Goal: Answer question/provide support: Share knowledge or assist other users

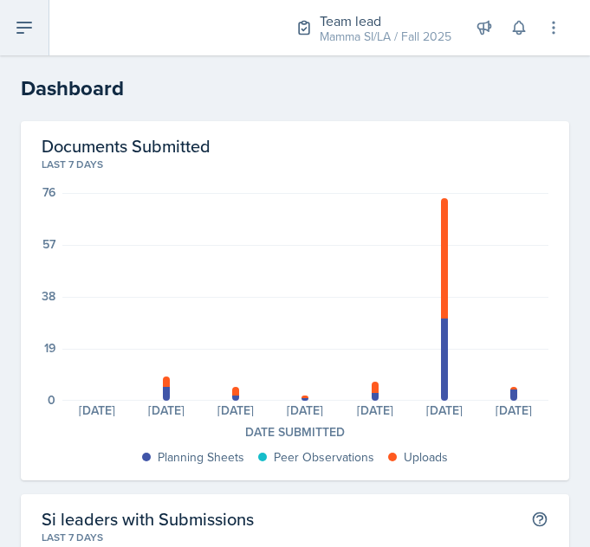
click at [26, 31] on icon at bounding box center [24, 27] width 21 height 21
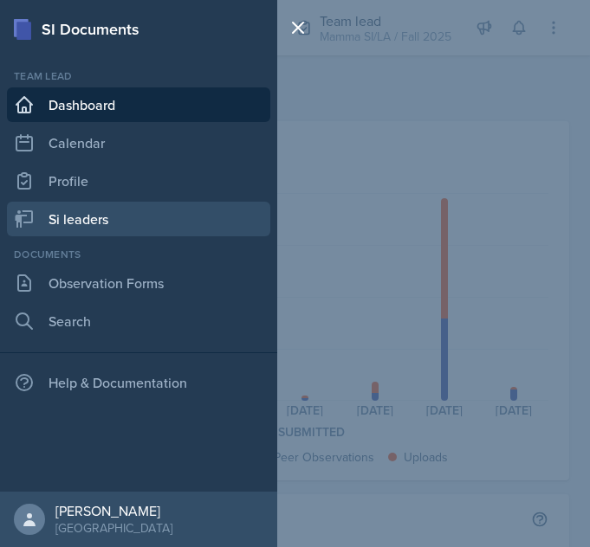
click at [123, 220] on link "Si leaders" at bounding box center [138, 219] width 263 height 35
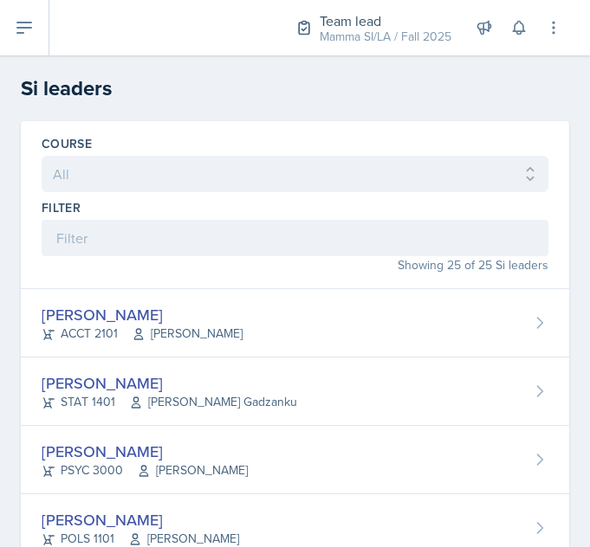
click at [327, 397] on div "[PERSON_NAME] STAT 1401 [PERSON_NAME] Gadzanku" at bounding box center [295, 392] width 548 height 68
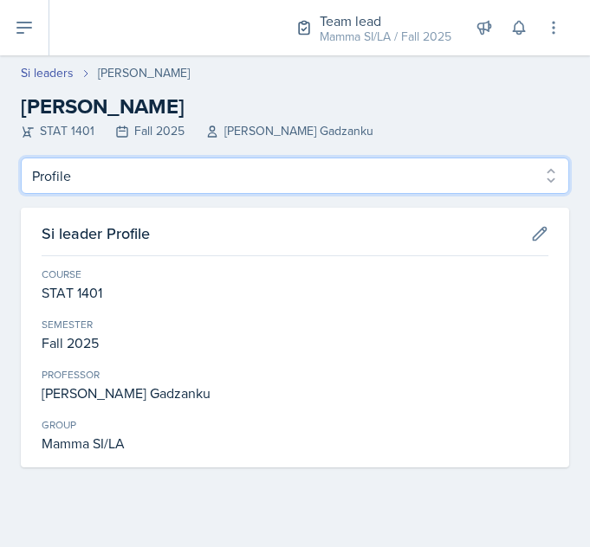
click at [463, 191] on select "Profile Planning Sheets Observation Forms Uploads" at bounding box center [295, 176] width 548 height 36
select select "Planning Sheets"
click at [21, 158] on select "Profile Planning Sheets Observation Forms Uploads" at bounding box center [295, 176] width 548 height 36
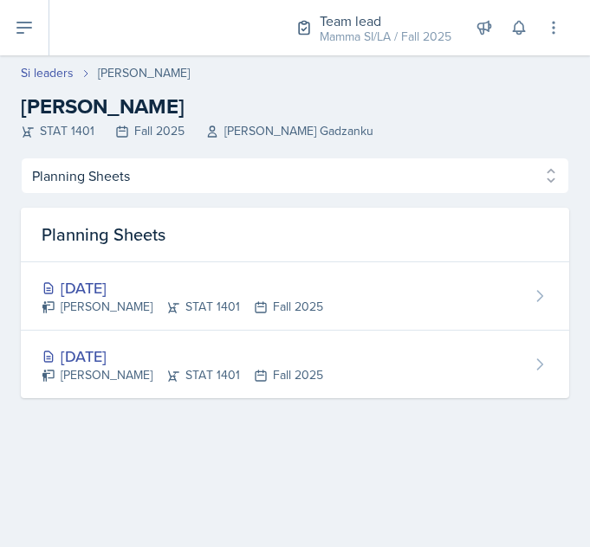
click at [372, 366] on div "[DATE] [PERSON_NAME] STAT 1401 Fall 2025" at bounding box center [295, 365] width 548 height 68
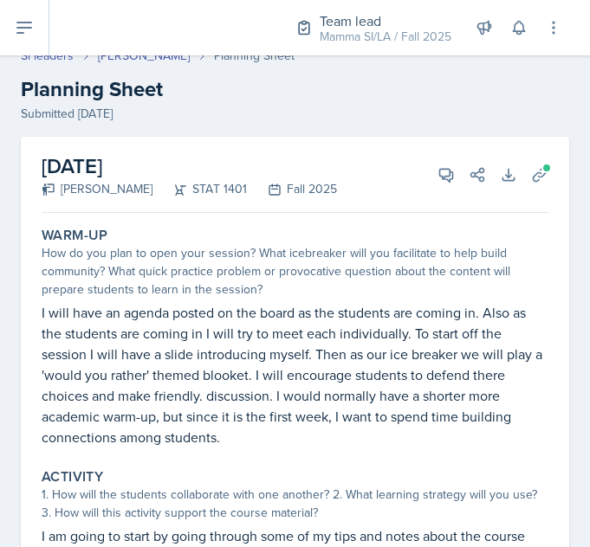
scroll to position [16, 0]
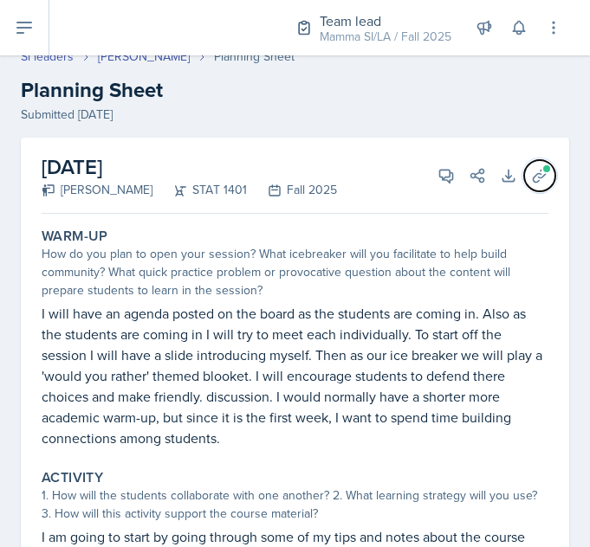
click at [541, 173] on span at bounding box center [546, 169] width 10 height 10
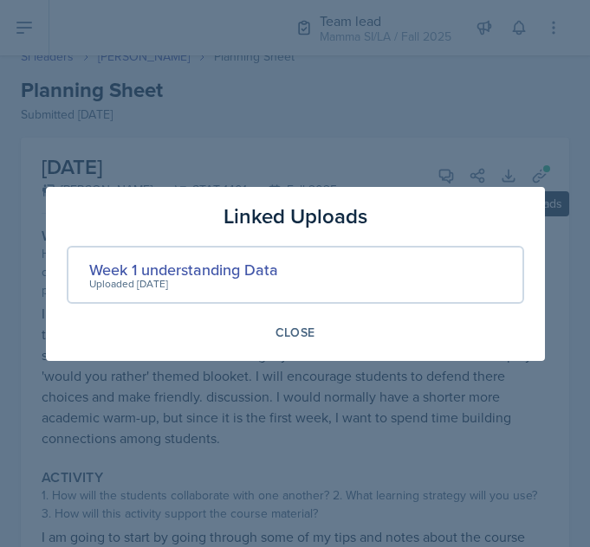
click at [256, 277] on div "Week 1 understanding Data" at bounding box center [183, 269] width 189 height 23
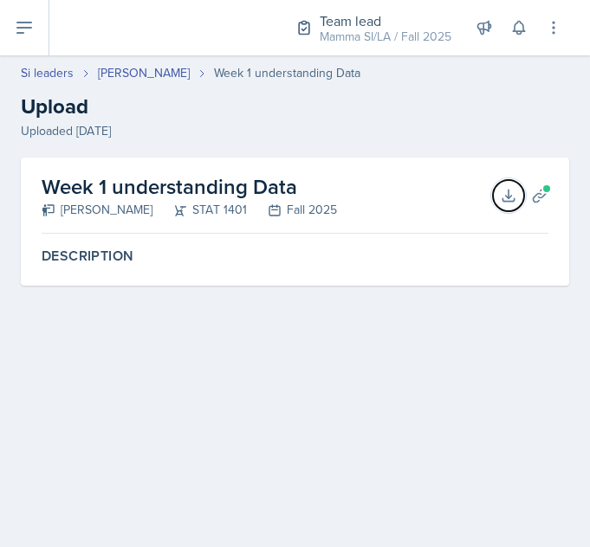
click at [517, 197] on button "Download" at bounding box center [508, 195] width 31 height 31
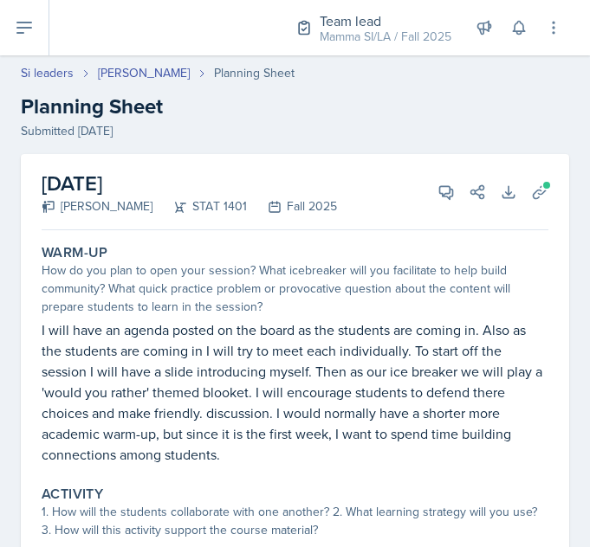
click at [110, 81] on link "[PERSON_NAME]" at bounding box center [144, 73] width 92 height 18
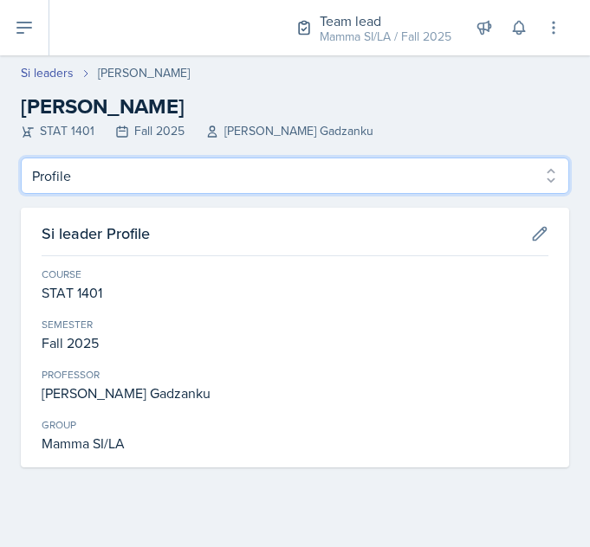
click at [59, 172] on select "Profile Planning Sheets Observation Forms Uploads" at bounding box center [295, 176] width 548 height 36
select select "Planning Sheets"
click at [21, 158] on select "Profile Planning Sheets Observation Forms Uploads" at bounding box center [295, 176] width 548 height 36
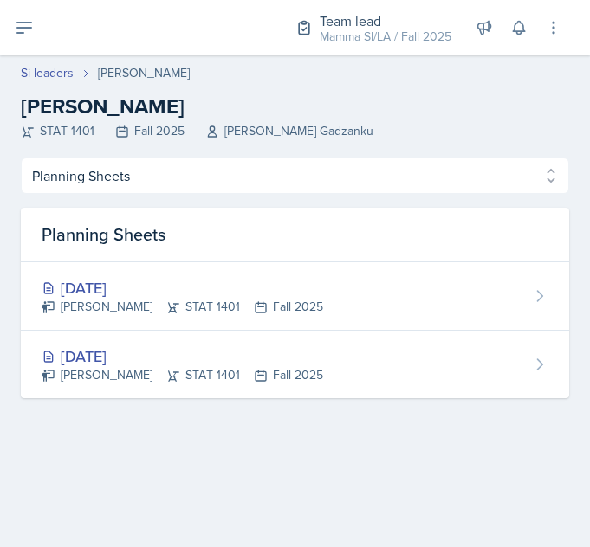
click at [75, 293] on div "[DATE]" at bounding box center [182, 287] width 281 height 23
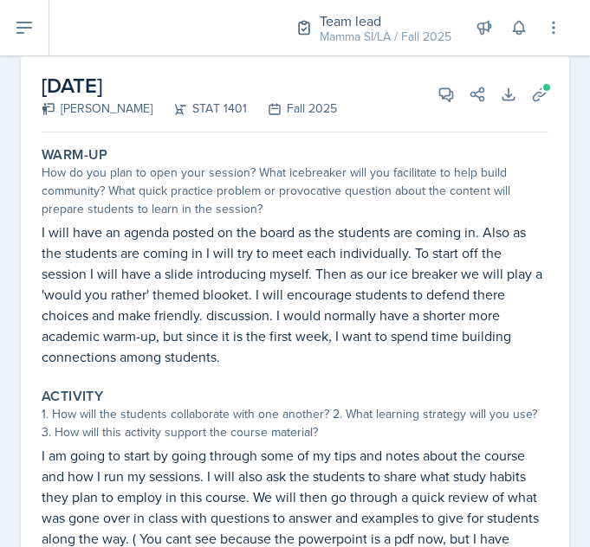
scroll to position [49, 0]
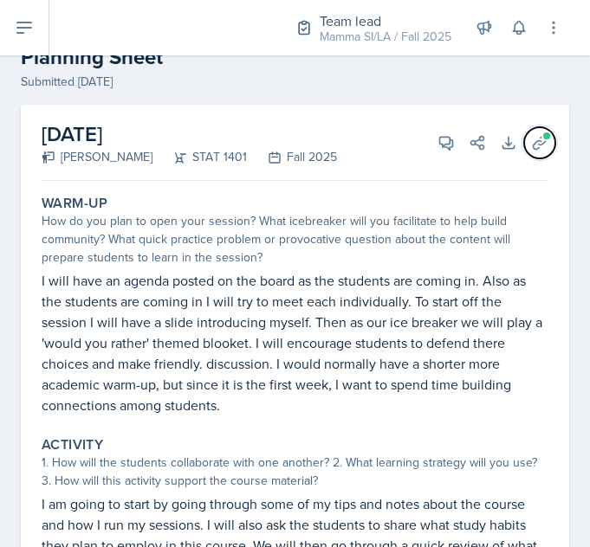
click at [541, 135] on span at bounding box center [546, 136] width 10 height 10
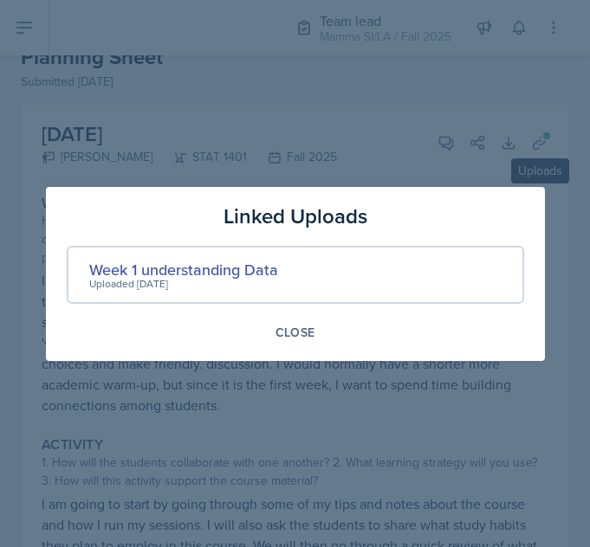
click at [177, 262] on div "Week 1 understanding Data" at bounding box center [183, 269] width 189 height 23
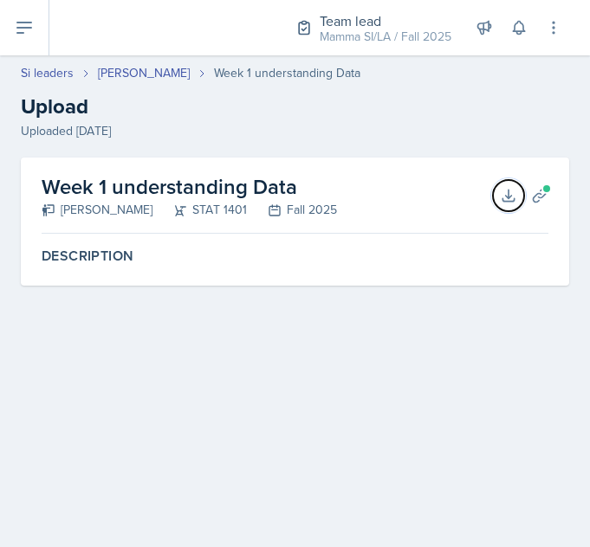
click at [501, 184] on button "Download" at bounding box center [508, 195] width 31 height 31
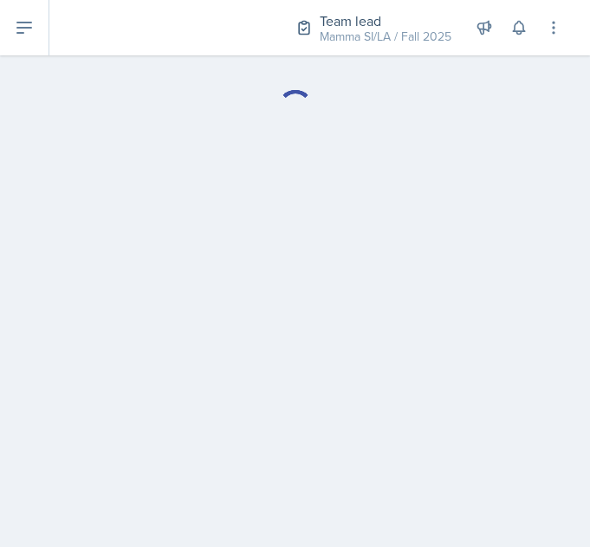
select select "Planning Sheets"
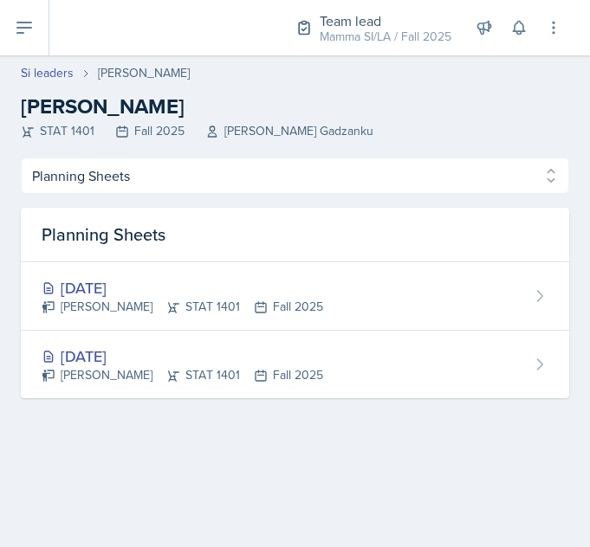
click at [76, 359] on div "[DATE]" at bounding box center [182, 356] width 281 height 23
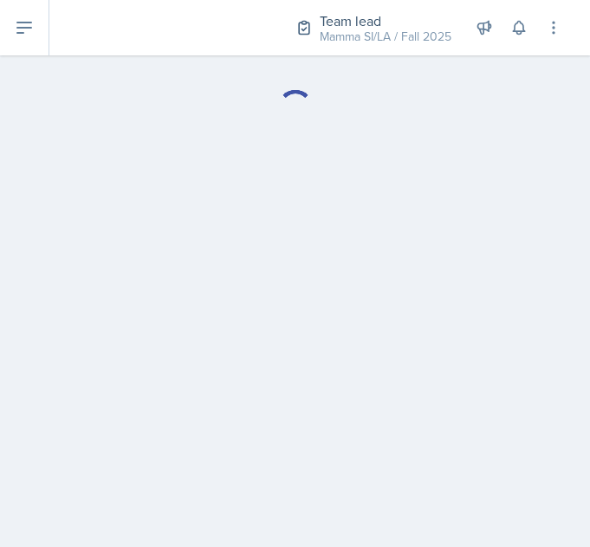
select select "Planning Sheets"
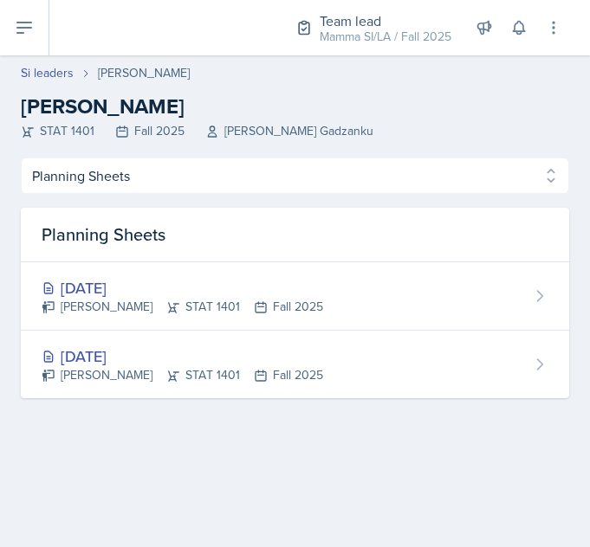
click at [83, 286] on div "[DATE]" at bounding box center [182, 287] width 281 height 23
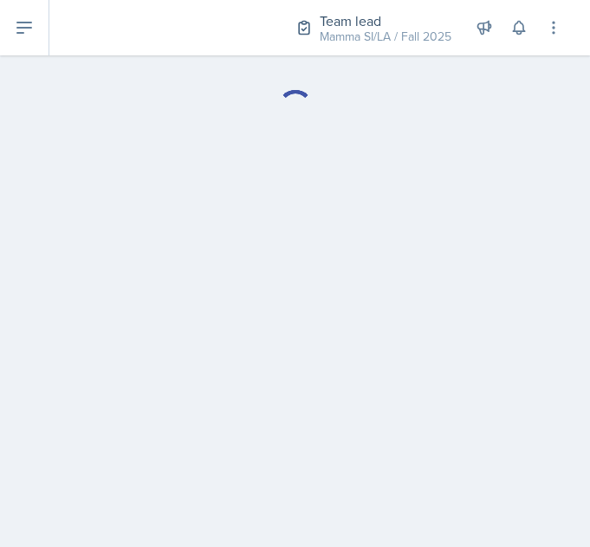
select select "Planning Sheets"
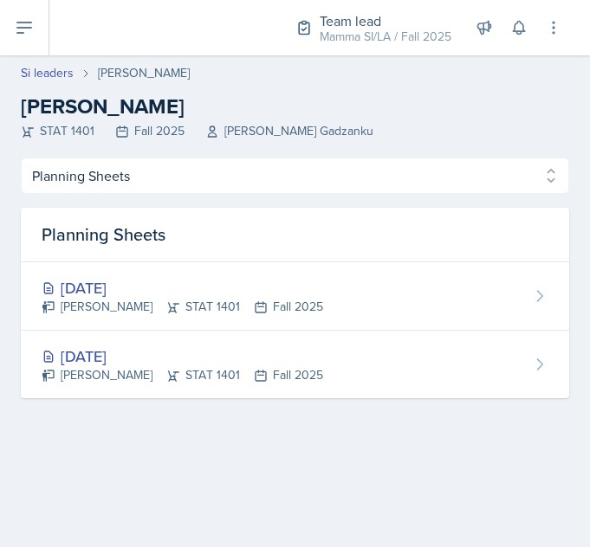
click at [48, 66] on link "Si leaders" at bounding box center [47, 73] width 53 height 18
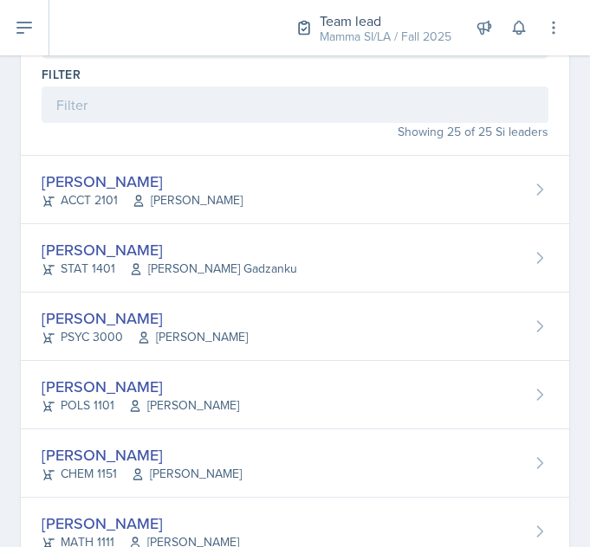
scroll to position [135, 0]
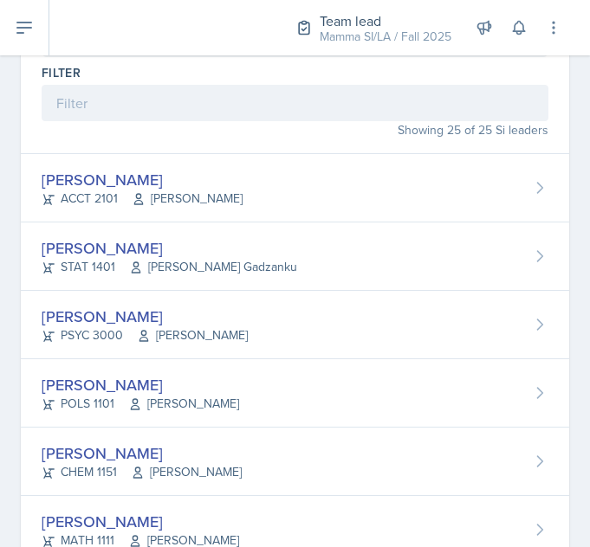
click at [74, 266] on div "STAT 1401 [PERSON_NAME] Gadzanku" at bounding box center [170, 267] width 256 height 18
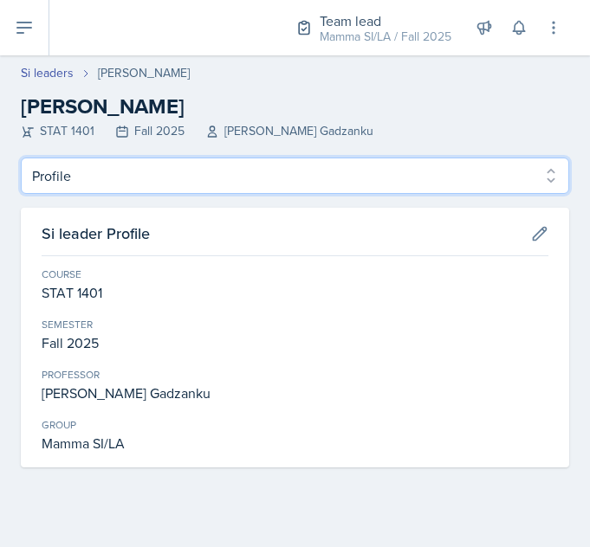
click at [77, 165] on select "Profile Planning Sheets Observation Forms Uploads" at bounding box center [295, 176] width 548 height 36
select select "Planning Sheets"
click at [21, 158] on select "Profile Planning Sheets Observation Forms Uploads" at bounding box center [295, 176] width 548 height 36
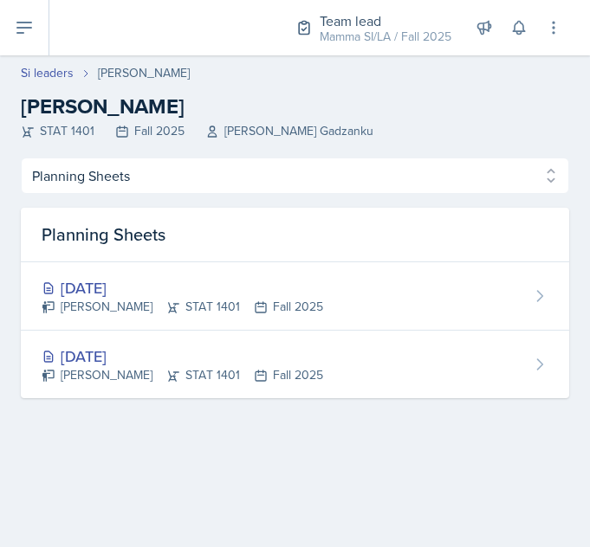
click at [55, 75] on link "Si leaders" at bounding box center [47, 73] width 53 height 18
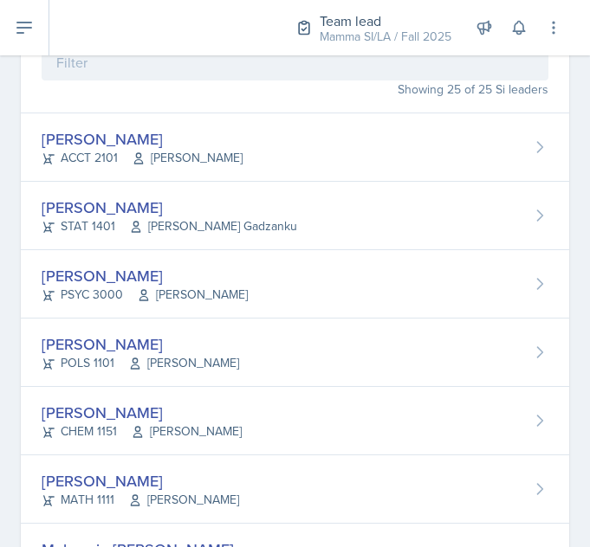
scroll to position [179, 0]
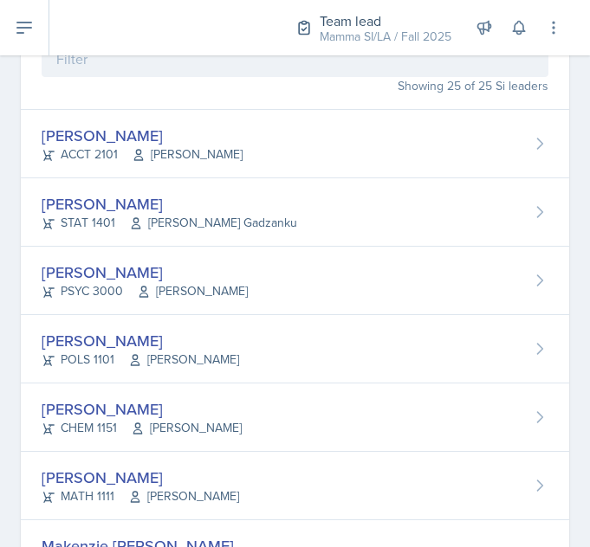
click at [68, 275] on div "[PERSON_NAME]" at bounding box center [145, 272] width 206 height 23
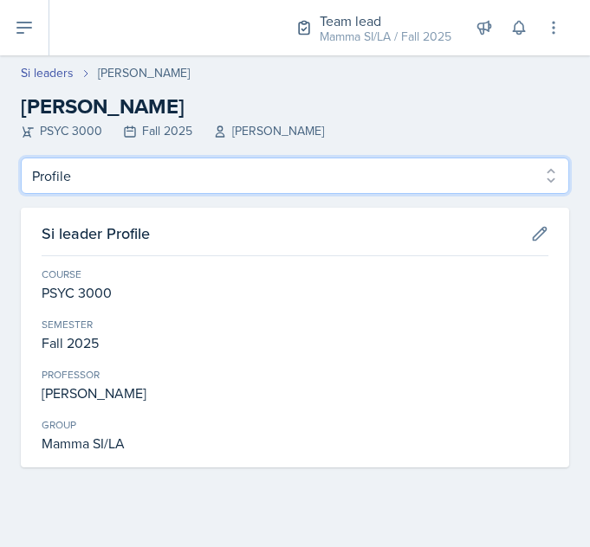
click at [67, 192] on select "Profile Planning Sheets Observation Forms Uploads" at bounding box center [295, 176] width 548 height 36
select select "Planning Sheets"
click at [21, 158] on select "Profile Planning Sheets Observation Forms Uploads" at bounding box center [295, 176] width 548 height 36
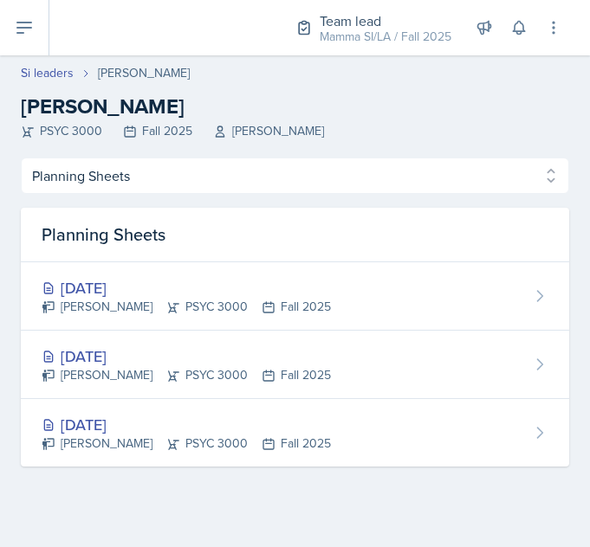
click at [95, 366] on div "[PERSON_NAME] PSYC 3000 Fall 2025" at bounding box center [186, 375] width 289 height 18
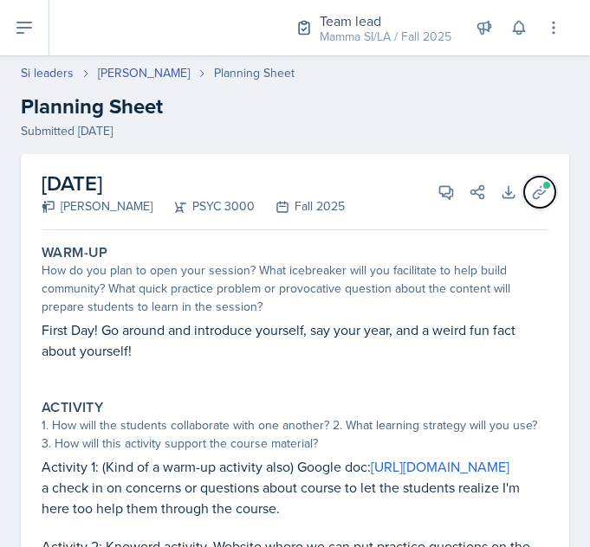
click at [531, 197] on icon at bounding box center [539, 192] width 17 height 17
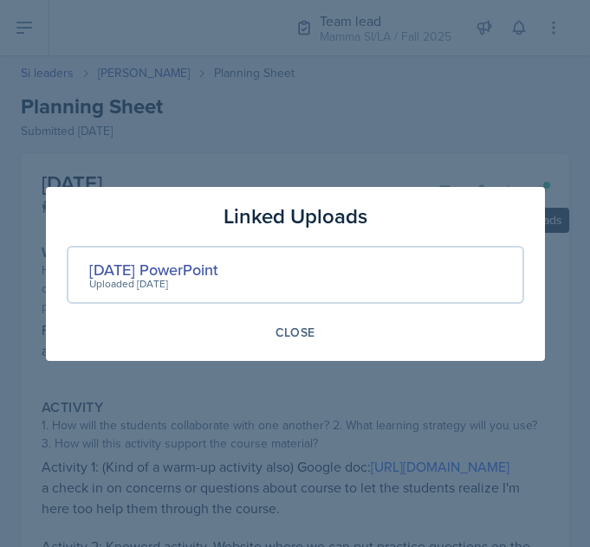
click at [132, 278] on div "Uploaded [DATE]" at bounding box center [153, 284] width 129 height 16
click at [118, 267] on div "[DATE] PowerPoint" at bounding box center [153, 269] width 129 height 23
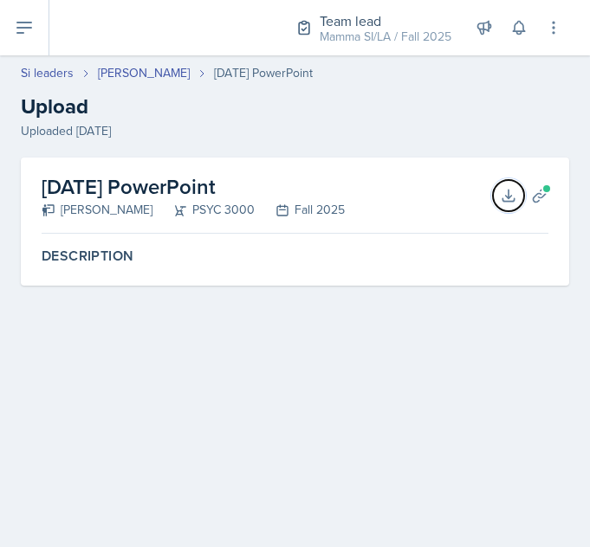
click at [508, 196] on icon at bounding box center [508, 195] width 17 height 17
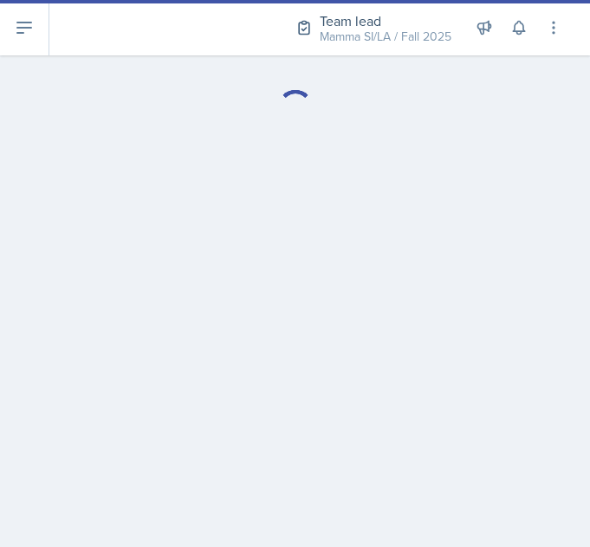
select select "Planning Sheets"
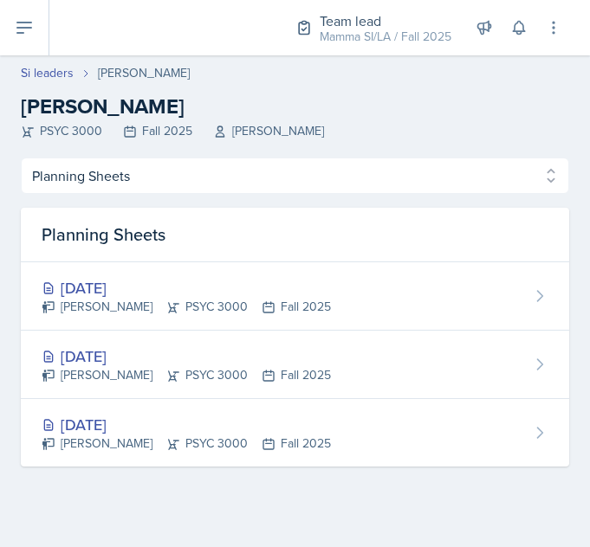
click at [193, 298] on div "[PERSON_NAME] PSYC 3000 Fall 2025" at bounding box center [186, 307] width 289 height 18
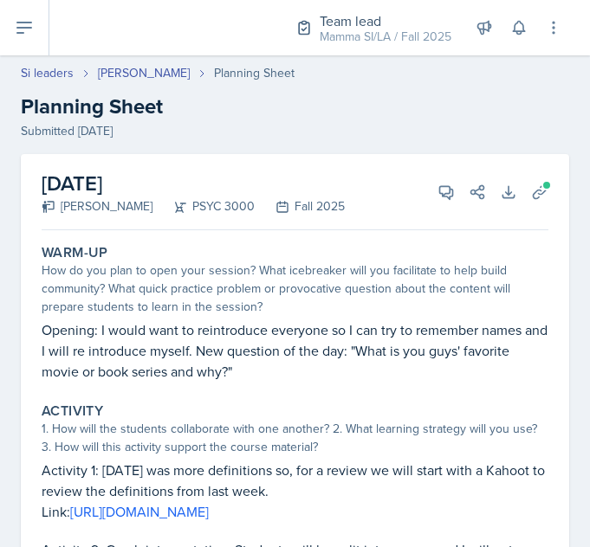
click at [130, 74] on link "[PERSON_NAME]" at bounding box center [144, 73] width 92 height 18
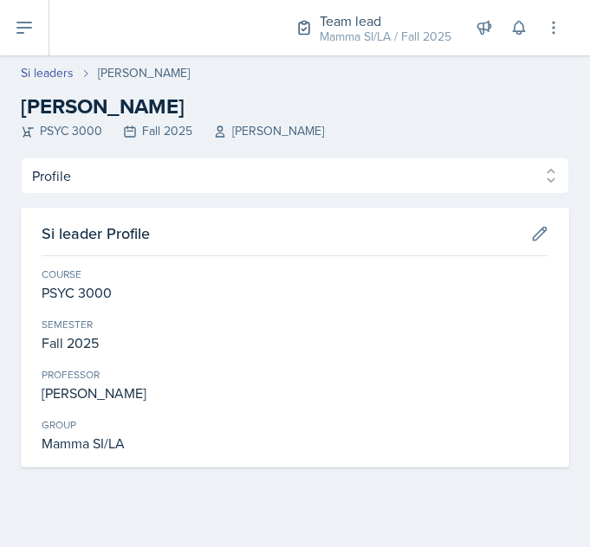
click at [49, 68] on link "Si leaders" at bounding box center [47, 73] width 53 height 18
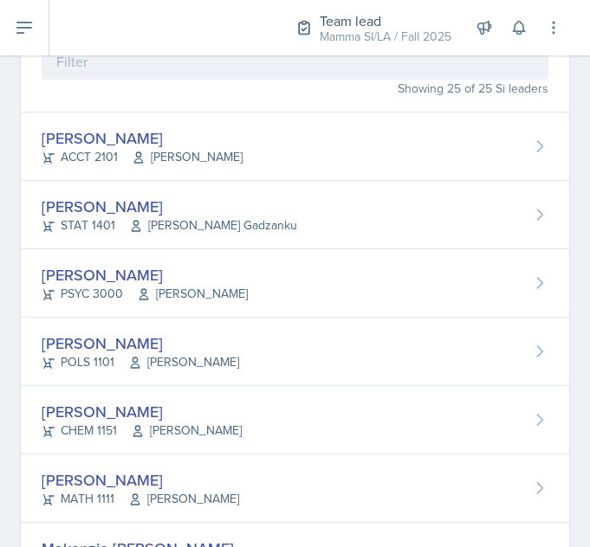
scroll to position [179, 0]
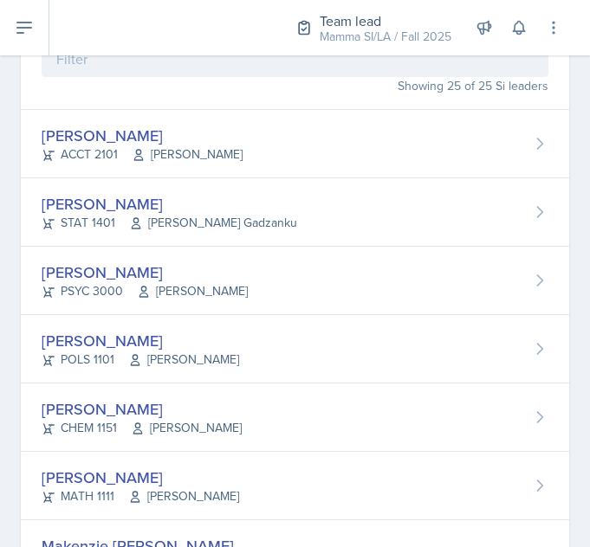
click at [77, 360] on div "POLS 1101 Semline [PERSON_NAME]" at bounding box center [140, 360] width 197 height 18
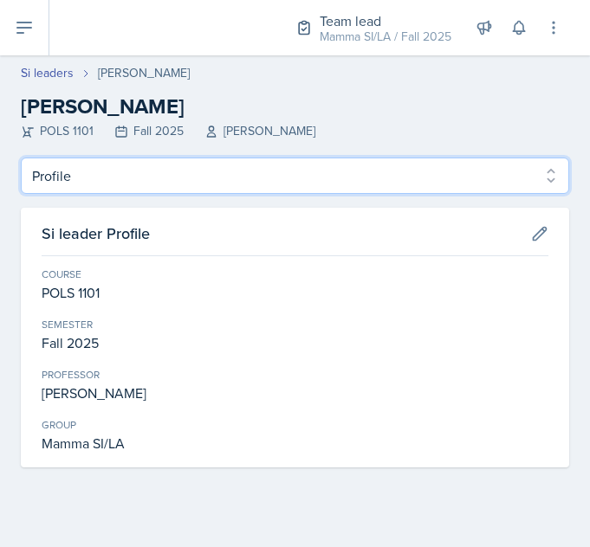
click at [63, 180] on select "Profile Planning Sheets Observation Forms Uploads" at bounding box center [295, 176] width 548 height 36
select select "Planning Sheets"
click at [21, 158] on select "Profile Planning Sheets Observation Forms Uploads" at bounding box center [295, 176] width 548 height 36
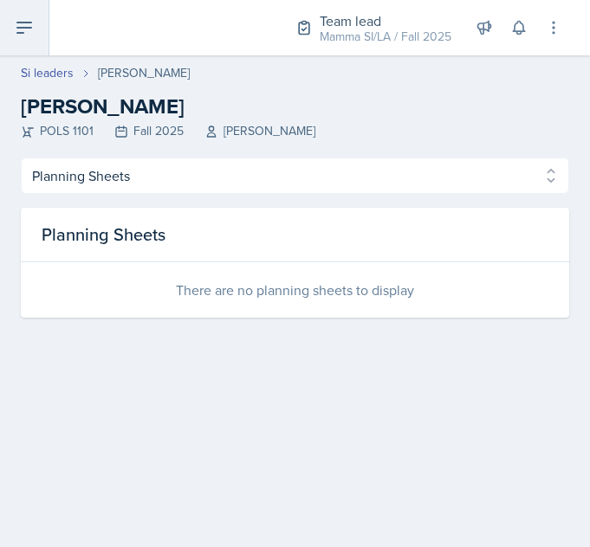
click at [48, 51] on button at bounding box center [24, 27] width 49 height 55
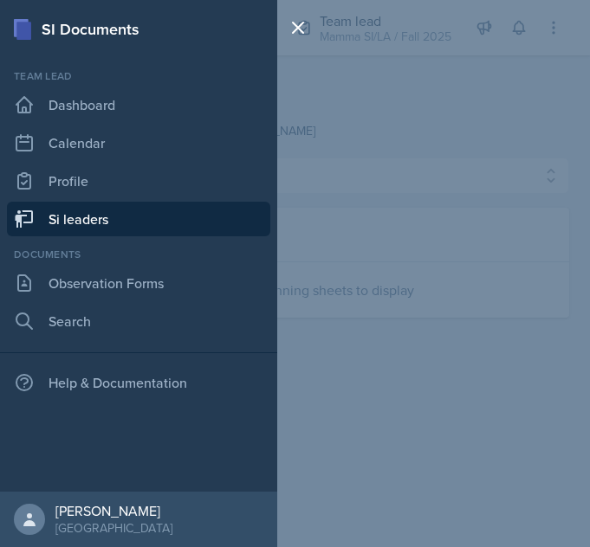
click at [315, 166] on div at bounding box center [301, 273] width 49 height 547
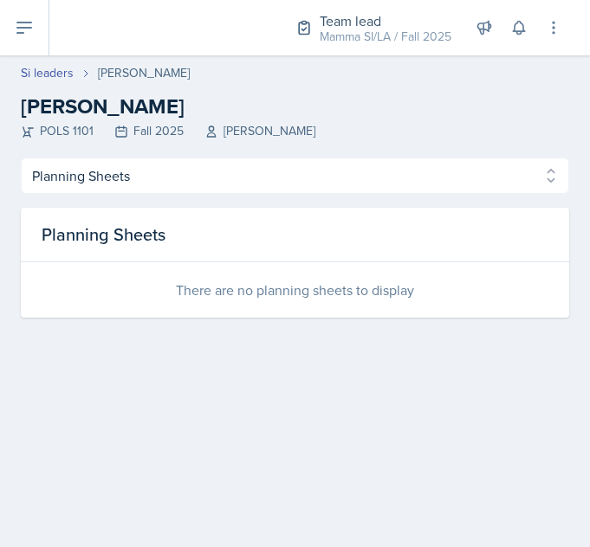
click at [56, 72] on link "Si leaders" at bounding box center [47, 73] width 53 height 18
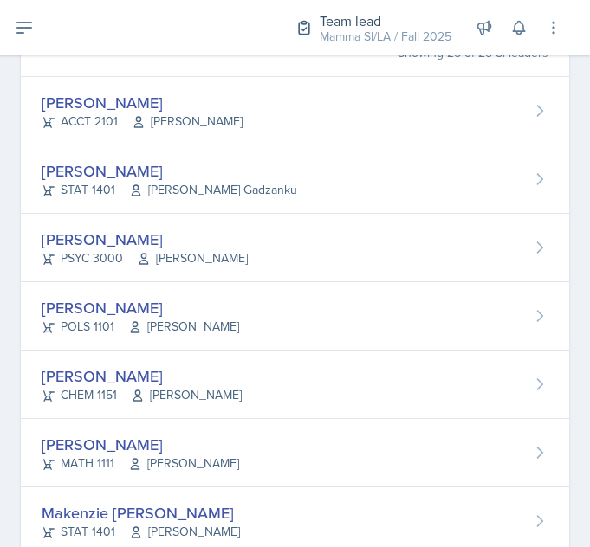
scroll to position [233, 0]
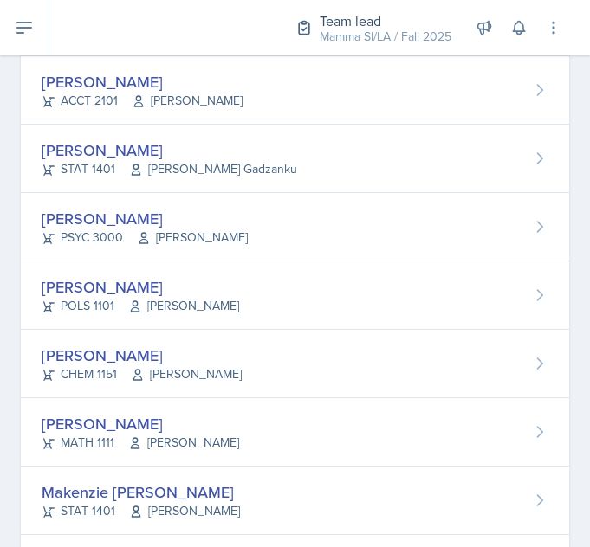
click at [474, 451] on div "[PERSON_NAME] MATH 1111 [PERSON_NAME]" at bounding box center [295, 432] width 548 height 68
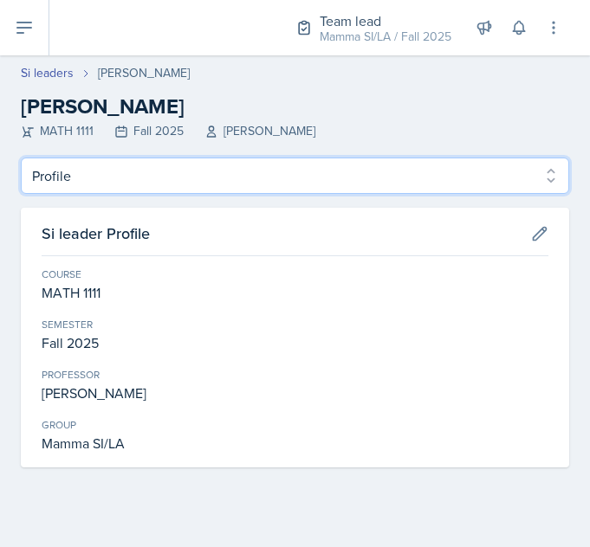
click at [463, 191] on select "Profile Planning Sheets Observation Forms Uploads" at bounding box center [295, 176] width 548 height 36
click at [21, 158] on select "Profile Planning Sheets Observation Forms Uploads" at bounding box center [295, 176] width 548 height 36
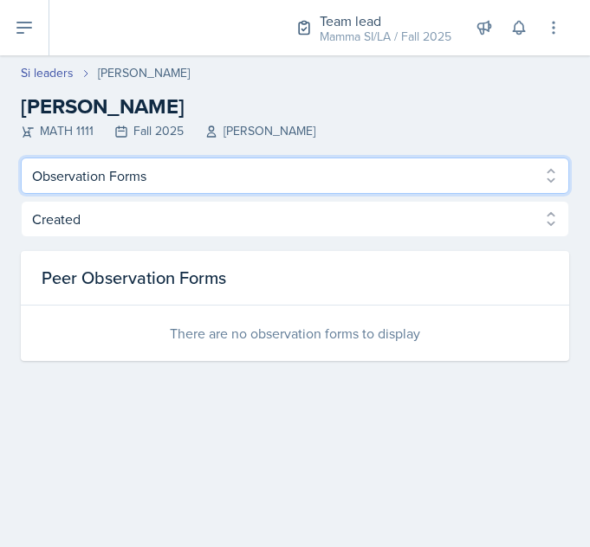
click at [447, 181] on select "Profile Planning Sheets Observation Forms Uploads" at bounding box center [295, 176] width 548 height 36
select select "Planning Sheets"
click at [21, 158] on select "Profile Planning Sheets Observation Forms Uploads" at bounding box center [295, 176] width 548 height 36
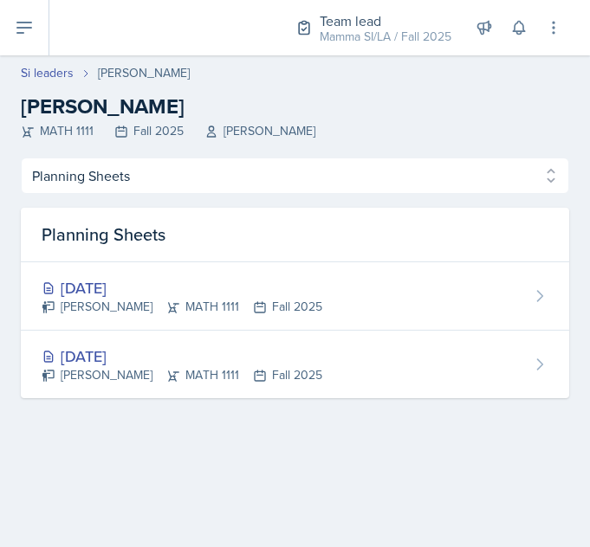
click at [335, 378] on div "[DATE] [PERSON_NAME] MATH 1111 Fall 2025" at bounding box center [295, 365] width 548 height 68
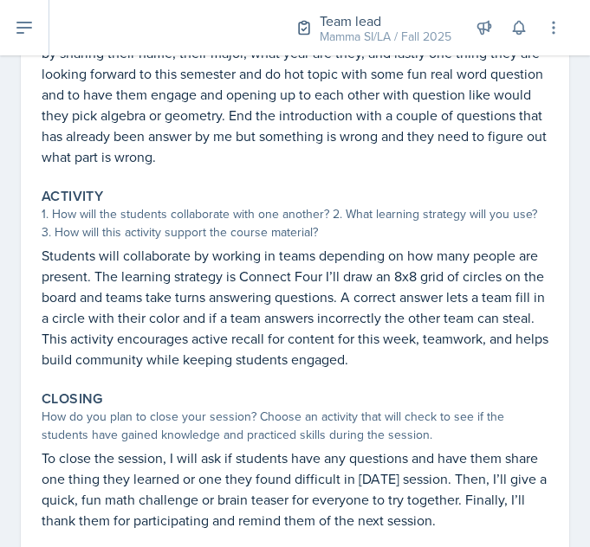
scroll to position [379, 0]
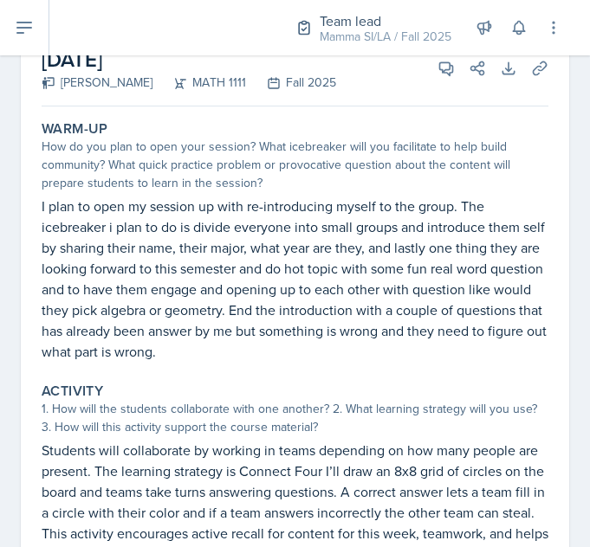
click at [450, 397] on div "Activity" at bounding box center [295, 391] width 507 height 17
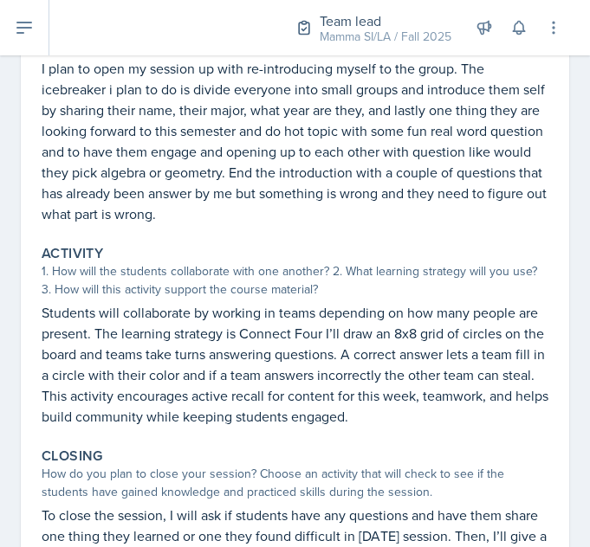
scroll to position [0, 0]
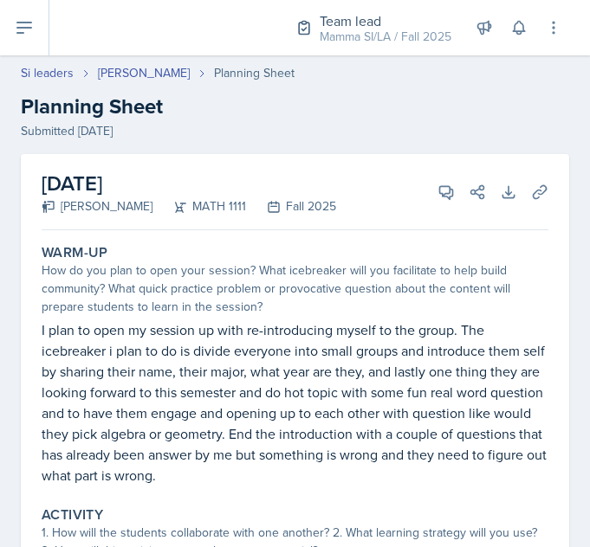
click at [127, 77] on link "[PERSON_NAME]" at bounding box center [144, 73] width 92 height 18
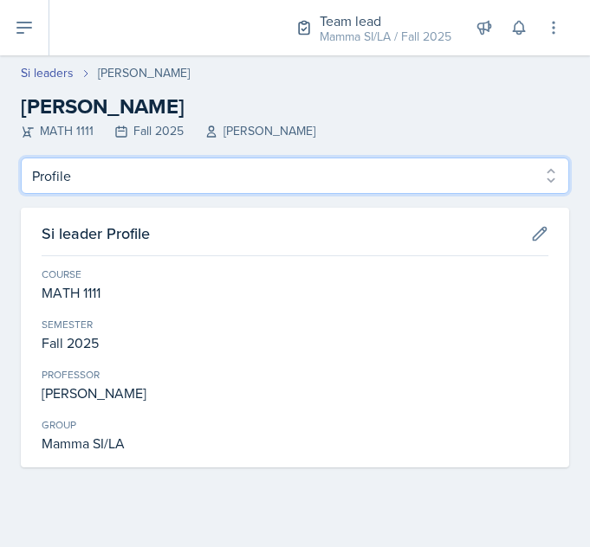
click at [95, 178] on select "Profile Planning Sheets Observation Forms Uploads" at bounding box center [295, 176] width 548 height 36
click at [21, 158] on select "Profile Planning Sheets Observation Forms Uploads" at bounding box center [295, 176] width 548 height 36
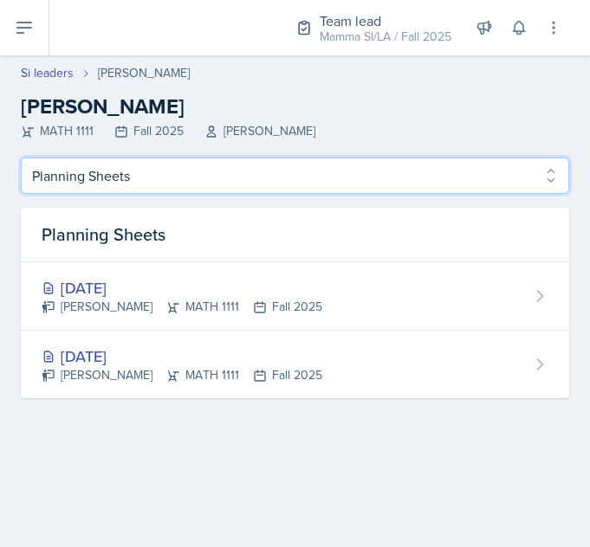
click at [57, 177] on select "Profile Planning Sheets Observation Forms Uploads" at bounding box center [295, 176] width 548 height 36
click at [21, 158] on select "Profile Planning Sheets Observation Forms Uploads" at bounding box center [295, 176] width 548 height 36
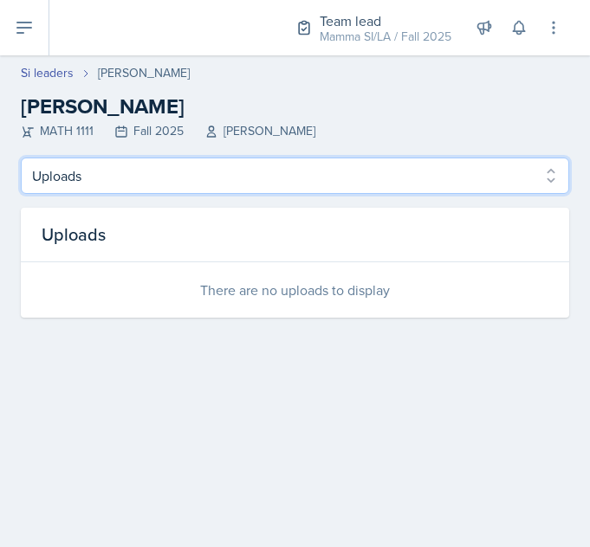
click at [71, 179] on select "Profile Planning Sheets Observation Forms Uploads" at bounding box center [295, 176] width 548 height 36
select select "Planning Sheets"
click at [21, 158] on select "Profile Planning Sheets Observation Forms Uploads" at bounding box center [295, 176] width 548 height 36
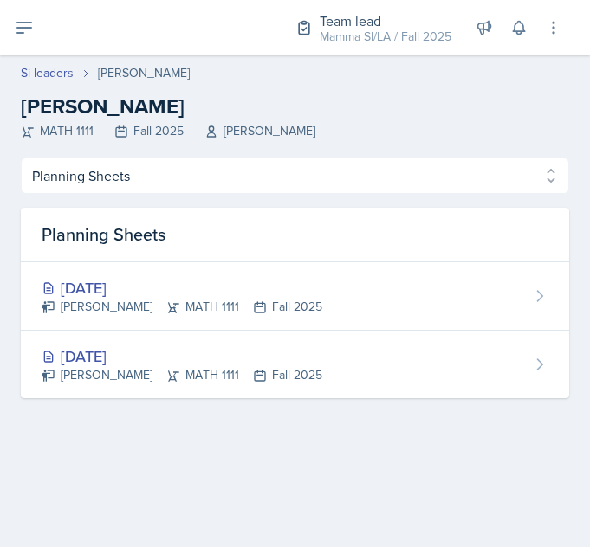
click at [81, 287] on div "[DATE]" at bounding box center [182, 287] width 281 height 23
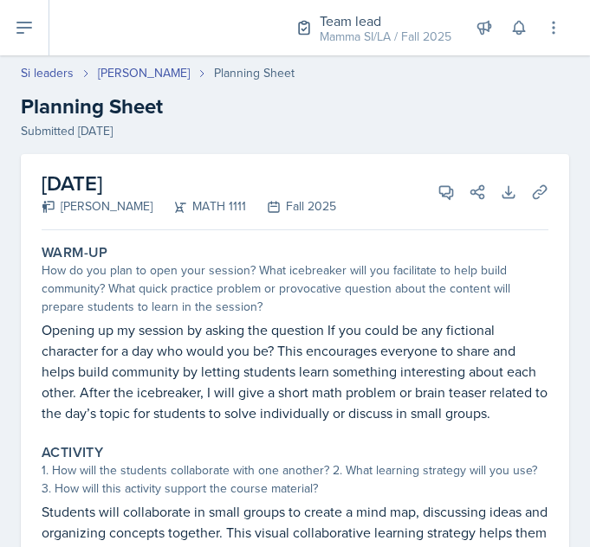
click at [130, 70] on link "[PERSON_NAME]" at bounding box center [144, 73] width 92 height 18
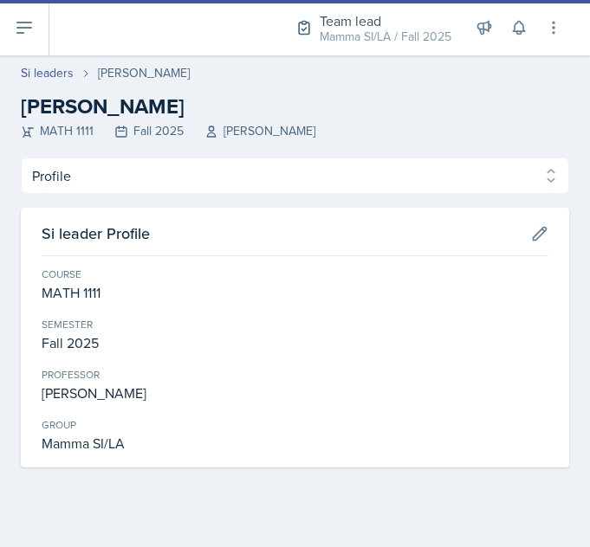
click at [49, 67] on link "Si leaders" at bounding box center [47, 73] width 53 height 18
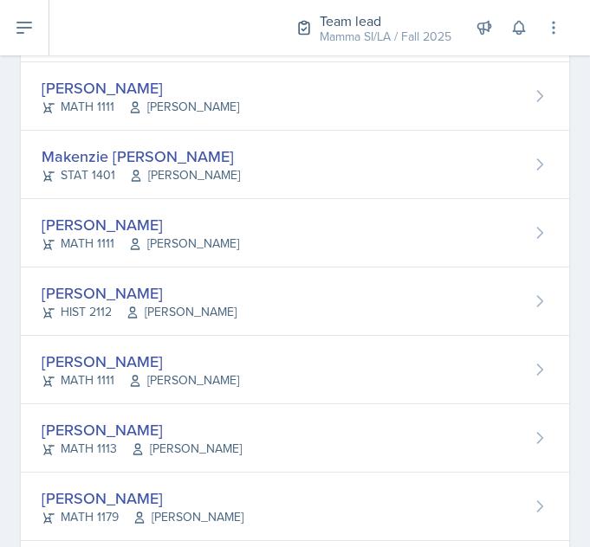
scroll to position [567, 0]
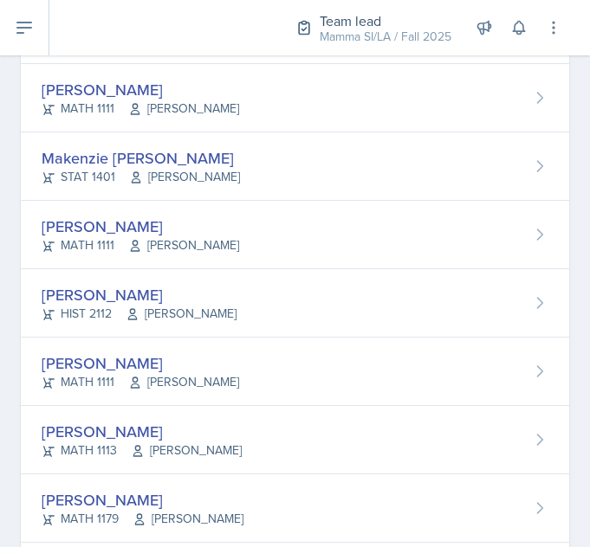
click at [389, 164] on div "Makenzie [PERSON_NAME] STAT 1401 [PERSON_NAME]" at bounding box center [295, 167] width 548 height 68
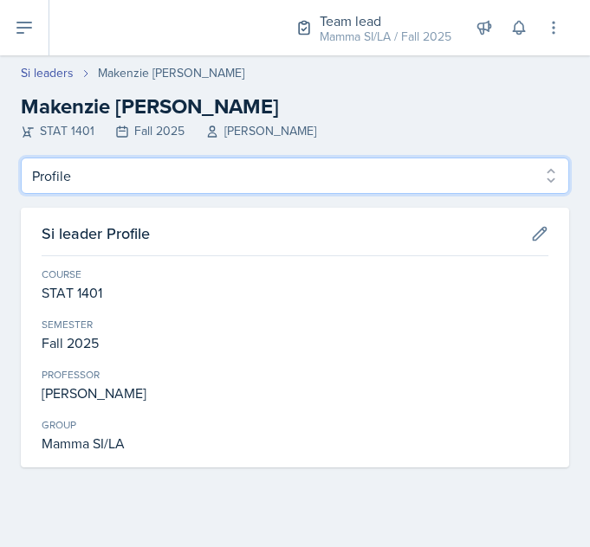
click at [353, 171] on select "Profile Planning Sheets Observation Forms Uploads" at bounding box center [295, 176] width 548 height 36
select select "Planning Sheets"
click at [21, 158] on select "Profile Planning Sheets Observation Forms Uploads" at bounding box center [295, 176] width 548 height 36
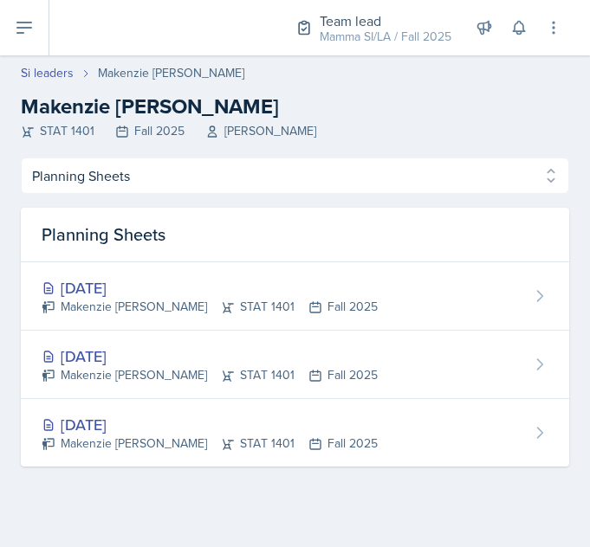
click at [471, 363] on div "[DATE] [PERSON_NAME] STAT 1401 Fall 2025" at bounding box center [295, 365] width 548 height 68
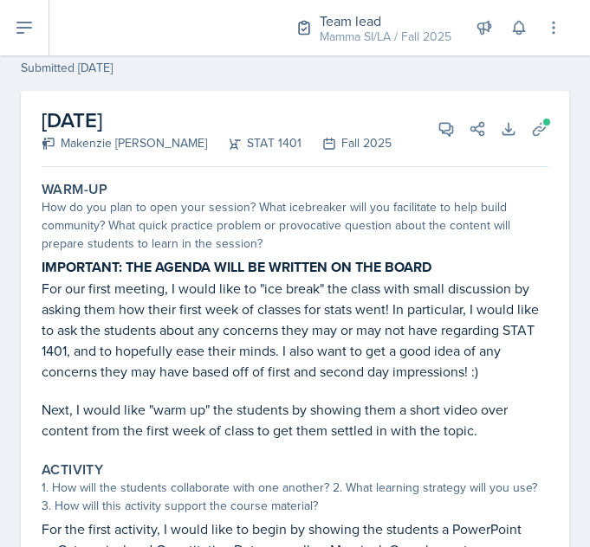
scroll to position [64, 0]
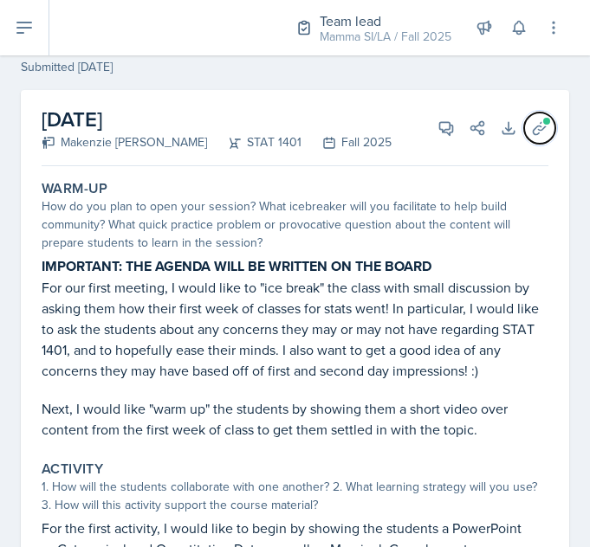
click at [541, 122] on span at bounding box center [546, 121] width 10 height 10
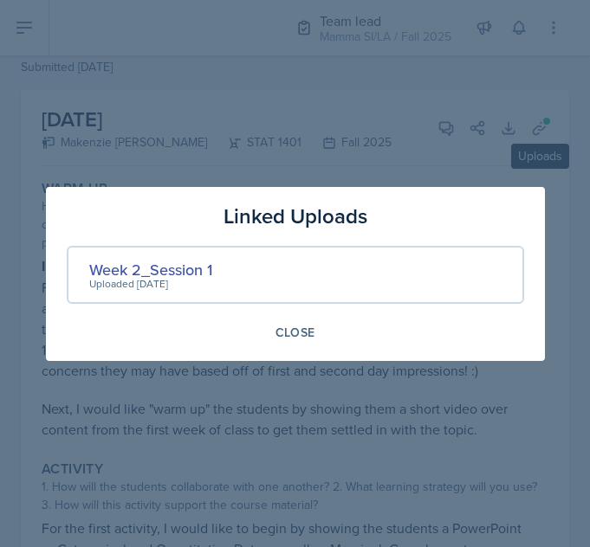
click at [123, 262] on div "Week 2_Session 1" at bounding box center [150, 269] width 123 height 23
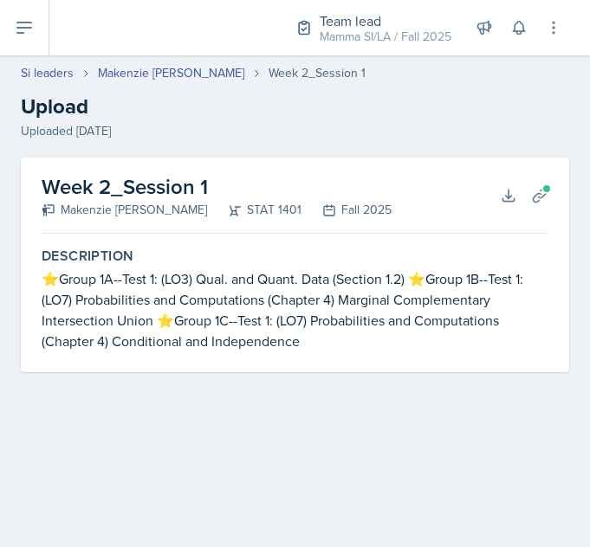
click at [508, 222] on div "Week 2_Session 1 [PERSON_NAME] STAT 1401 Fall 2025 Download Planning Sheets" at bounding box center [295, 196] width 507 height 76
click at [537, 209] on button "Planning Sheets" at bounding box center [539, 195] width 31 height 31
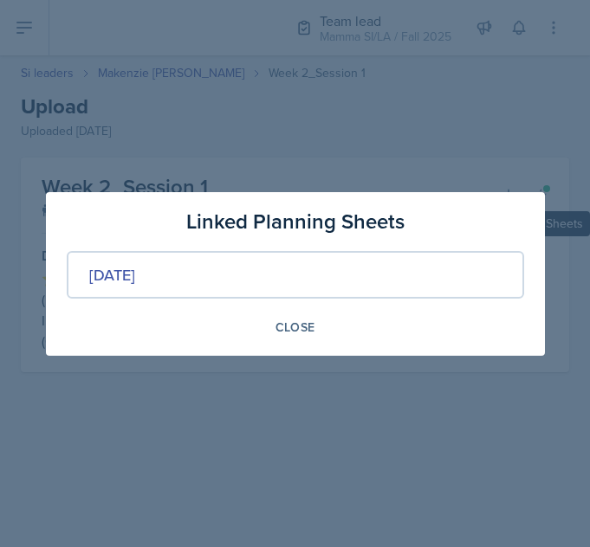
click at [342, 153] on div at bounding box center [295, 273] width 590 height 547
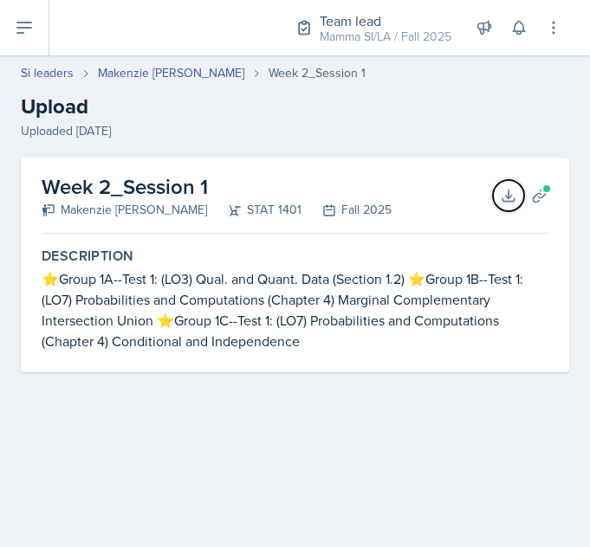
click at [505, 197] on icon at bounding box center [508, 195] width 17 height 17
click at [504, 197] on icon at bounding box center [508, 195] width 17 height 17
click at [500, 119] on h2 "Upload" at bounding box center [295, 106] width 548 height 31
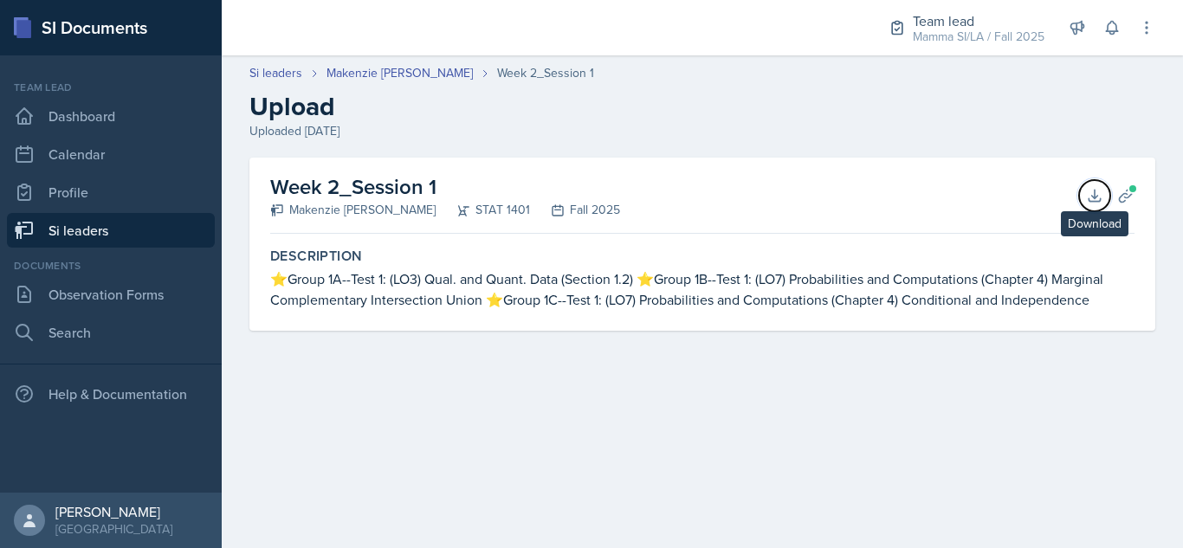
click at [589, 196] on icon at bounding box center [1094, 195] width 11 height 11
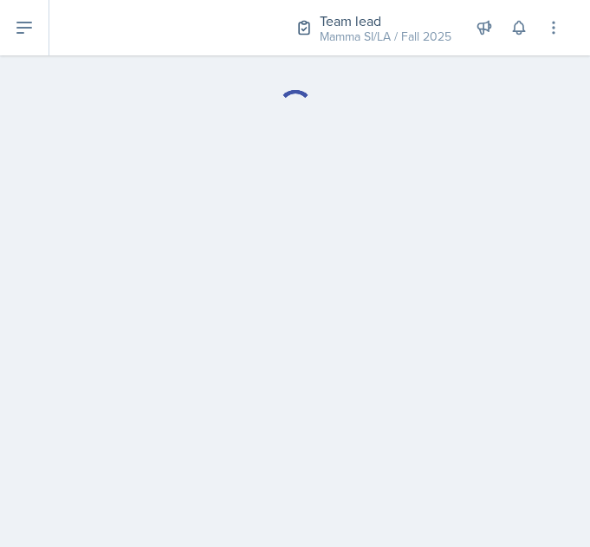
select select "Planning Sheets"
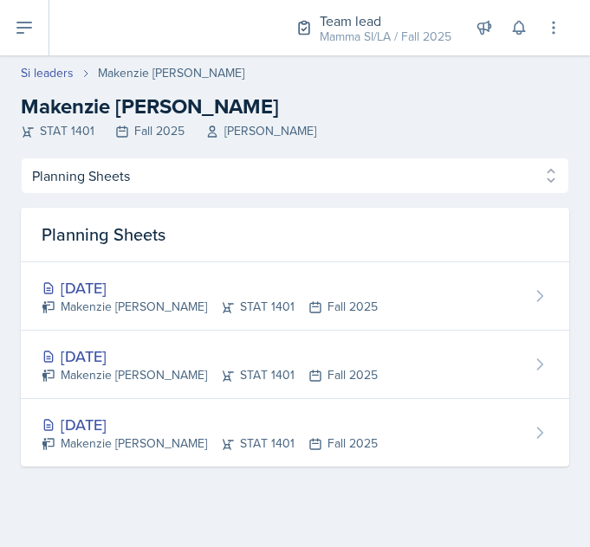
click at [232, 285] on div "[DATE]" at bounding box center [210, 287] width 336 height 23
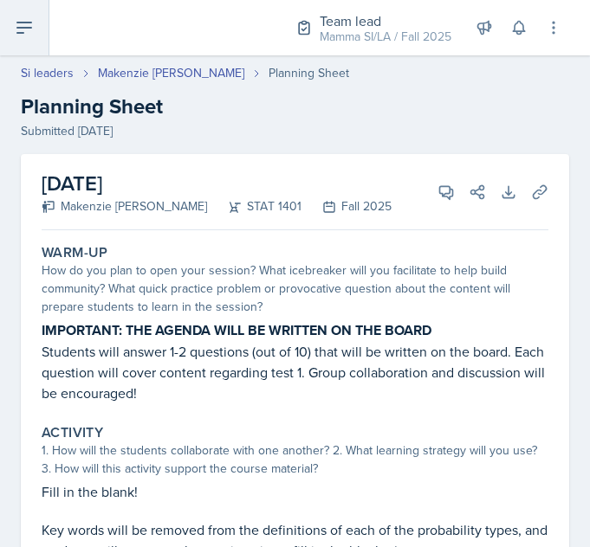
click at [21, 32] on icon at bounding box center [24, 28] width 14 height 10
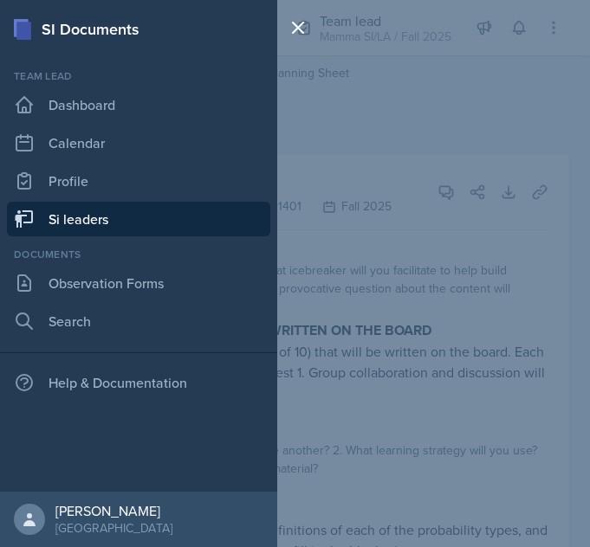
click at [61, 227] on link "Si leaders" at bounding box center [138, 219] width 263 height 35
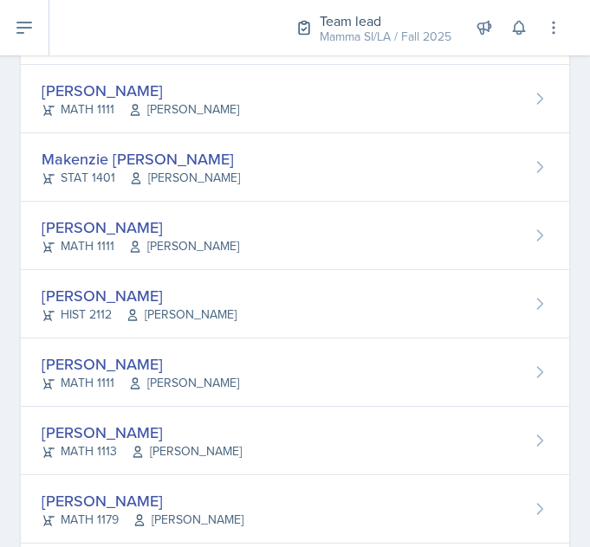
scroll to position [560, 0]
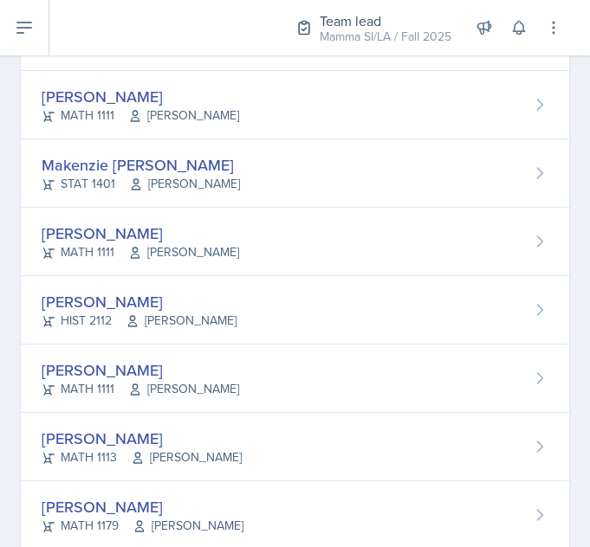
click at [68, 248] on div "MATH 1111 [PERSON_NAME]" at bounding box center [140, 252] width 197 height 18
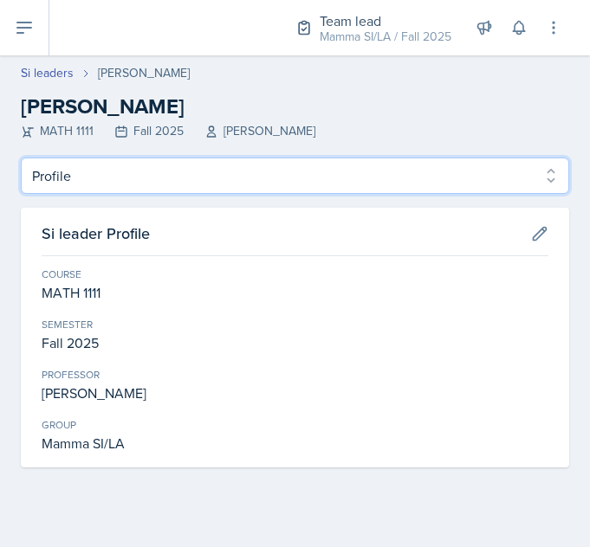
click at [61, 183] on select "Profile Planning Sheets Observation Forms Uploads" at bounding box center [295, 176] width 548 height 36
select select "Planning Sheets"
click at [21, 158] on select "Profile Planning Sheets Observation Forms Uploads" at bounding box center [295, 176] width 548 height 36
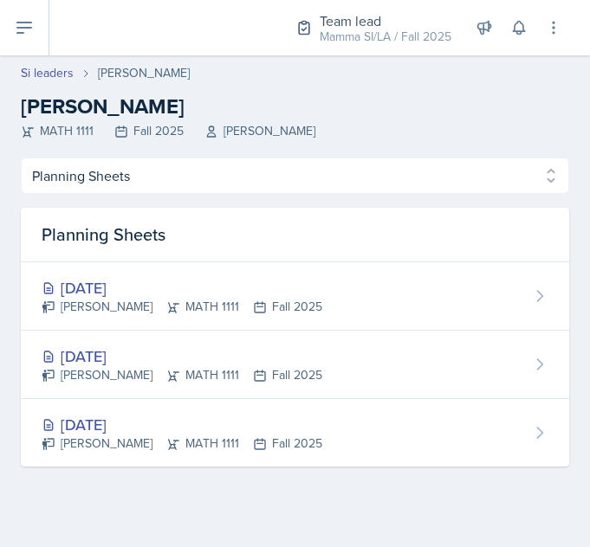
click at [73, 359] on div "[DATE]" at bounding box center [182, 356] width 281 height 23
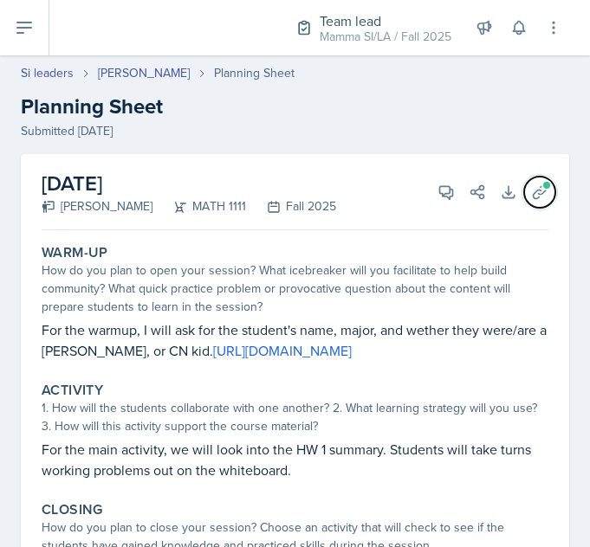
click at [531, 188] on icon at bounding box center [539, 192] width 17 height 17
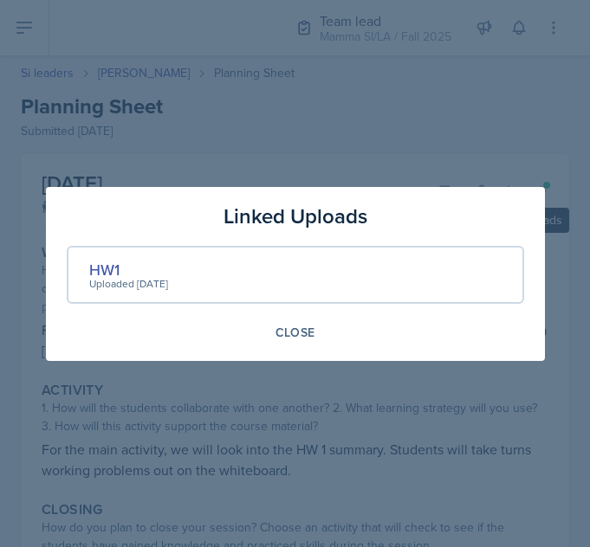
click at [94, 264] on div "HW1" at bounding box center [128, 269] width 79 height 23
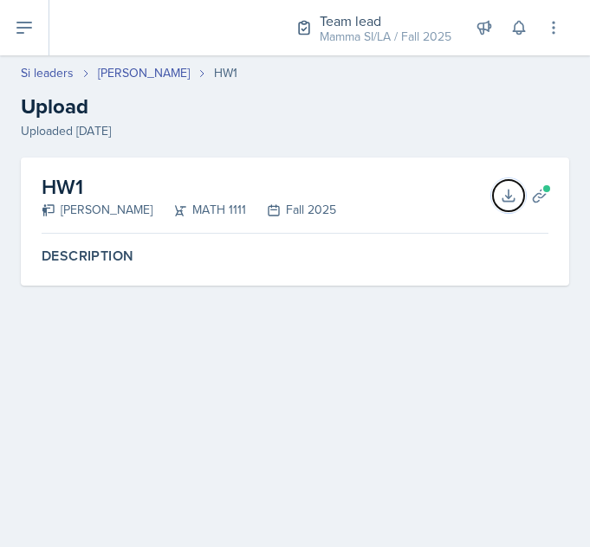
click at [507, 195] on icon at bounding box center [508, 195] width 17 height 17
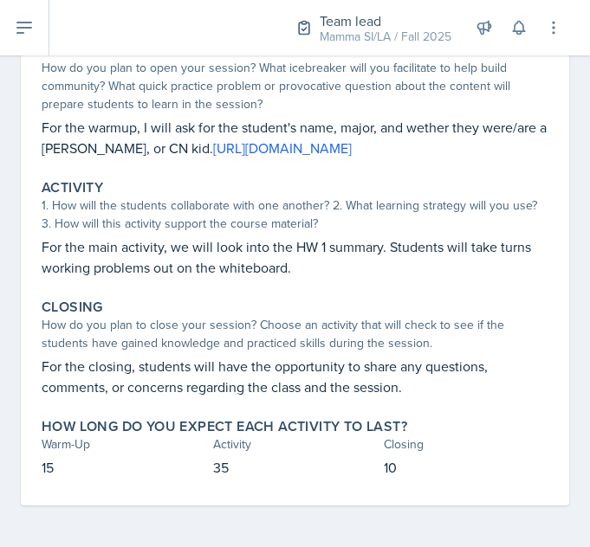
scroll to position [244, 0]
click at [274, 139] on link "[URL][DOMAIN_NAME]" at bounding box center [282, 148] width 139 height 19
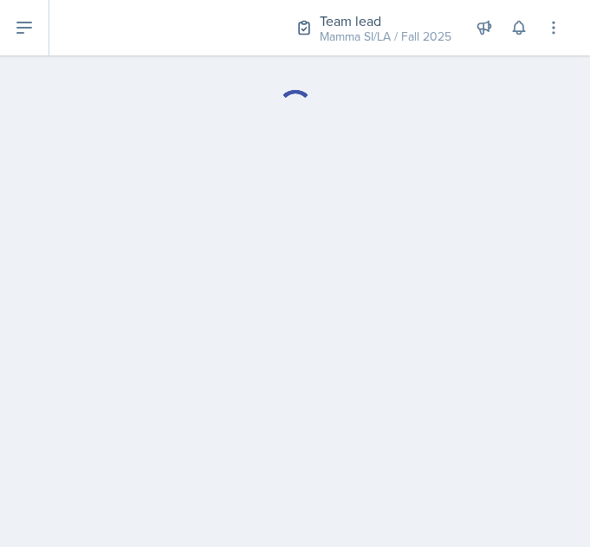
select select "Planning Sheets"
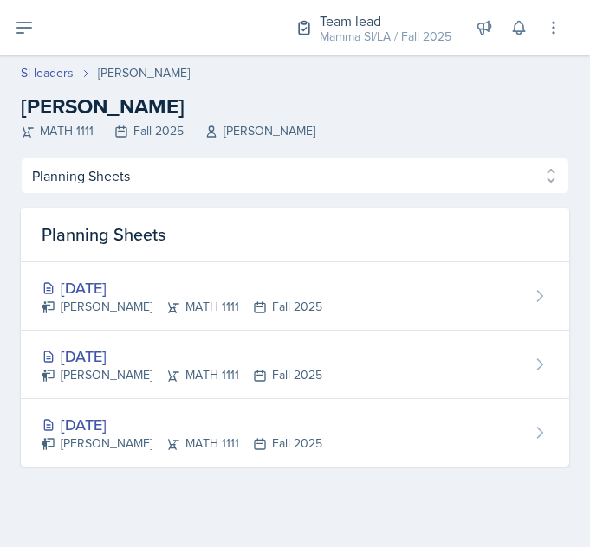
click at [97, 281] on div "[DATE]" at bounding box center [182, 287] width 281 height 23
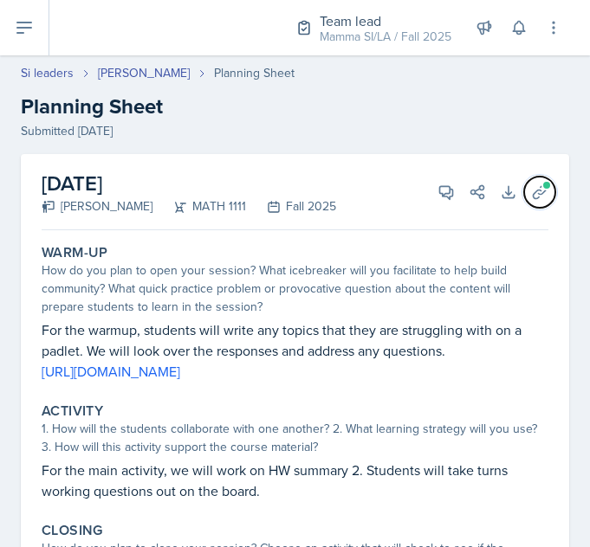
click at [531, 192] on icon at bounding box center [539, 192] width 17 height 17
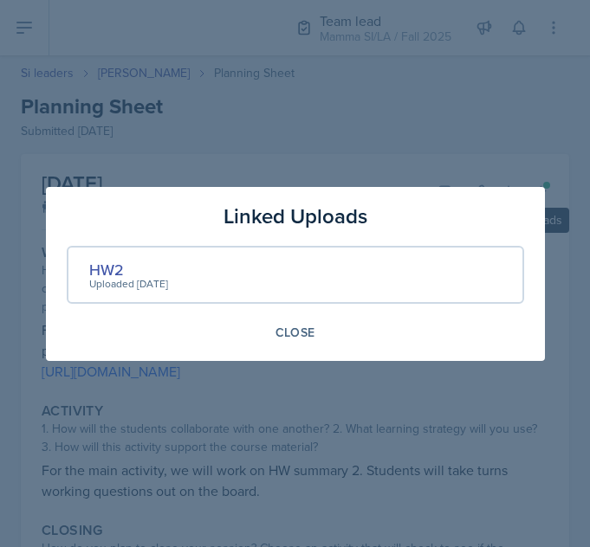
click at [114, 276] on div "Uploaded [DATE]" at bounding box center [128, 284] width 79 height 16
click at [385, 127] on div at bounding box center [295, 273] width 590 height 547
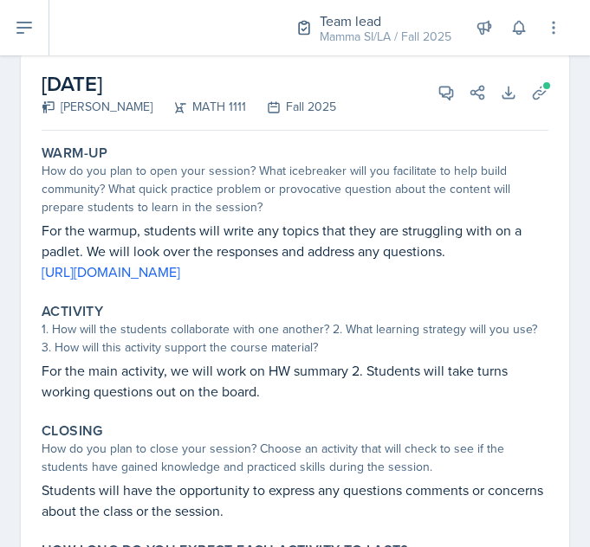
scroll to position [91, 0]
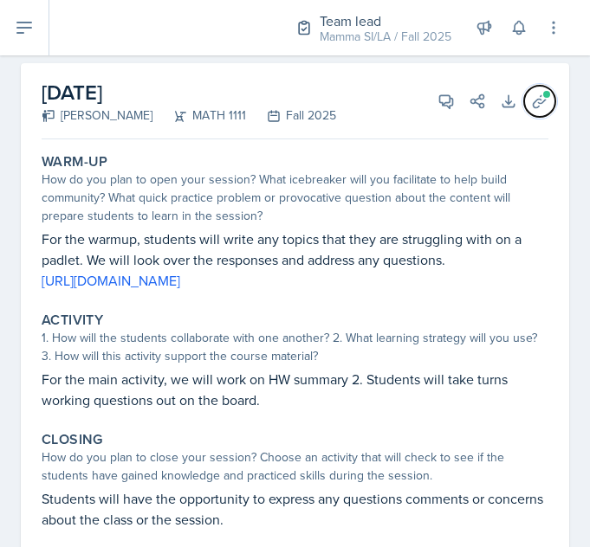
click at [541, 96] on span at bounding box center [546, 94] width 10 height 10
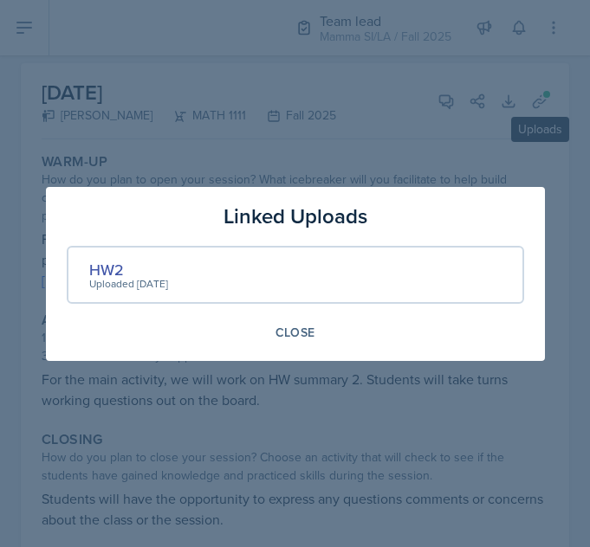
click at [98, 262] on div "HW2" at bounding box center [128, 269] width 79 height 23
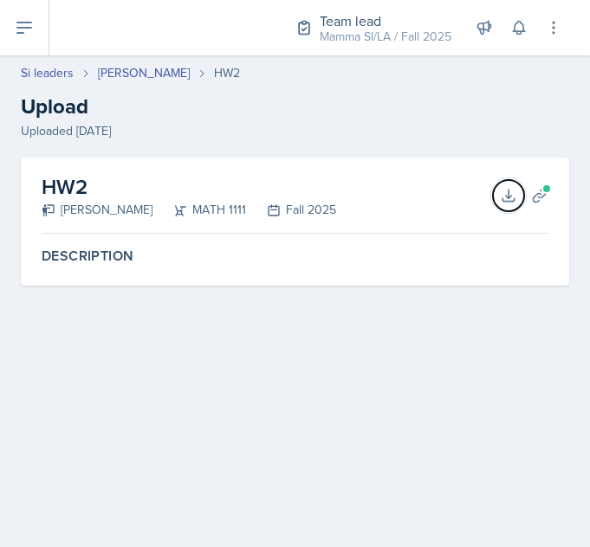
click at [506, 199] on icon at bounding box center [508, 195] width 17 height 17
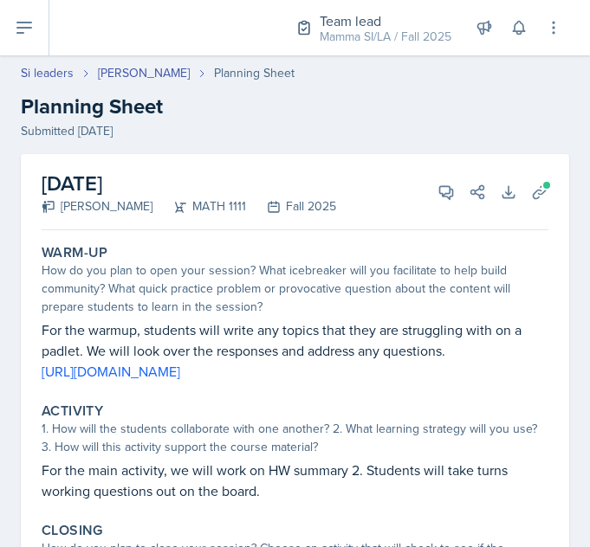
click at [180, 378] on link "[URL][DOMAIN_NAME]" at bounding box center [111, 371] width 139 height 19
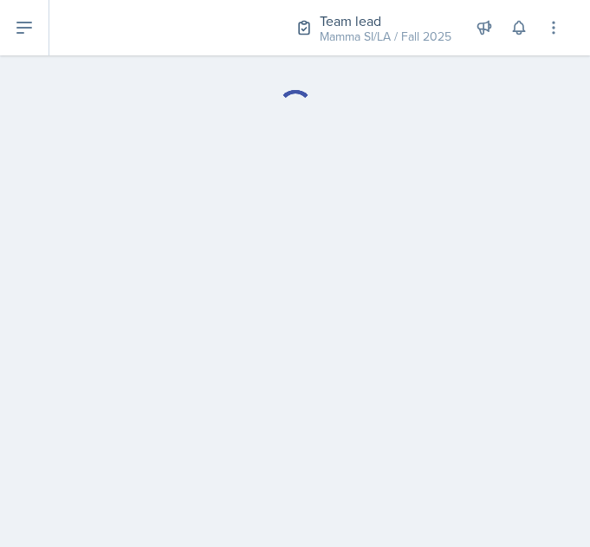
select select "Planning Sheets"
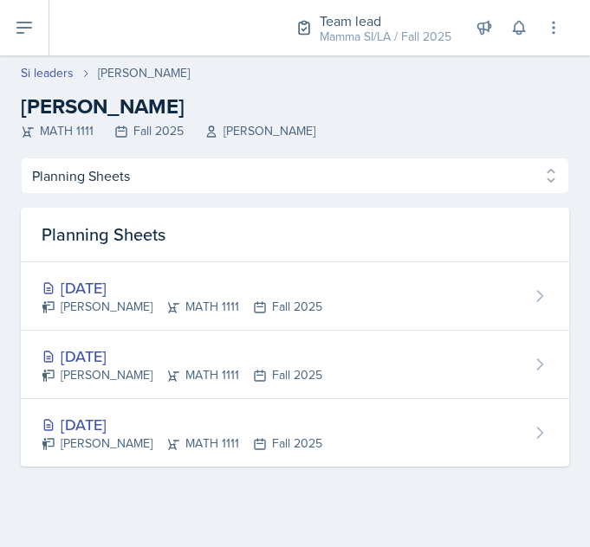
click at [48, 80] on link "Si leaders" at bounding box center [47, 73] width 53 height 18
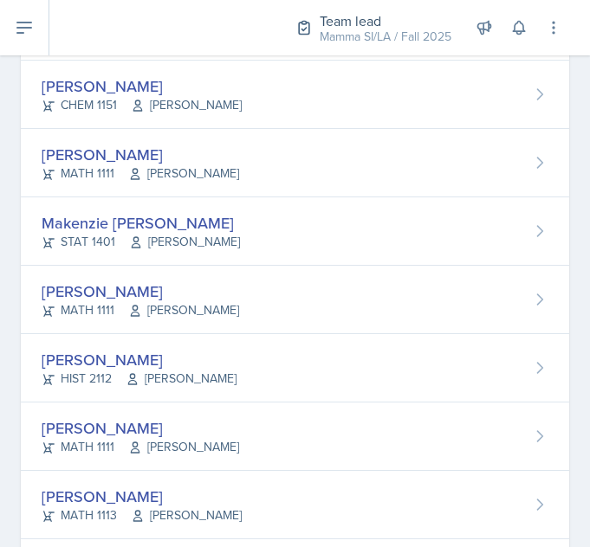
scroll to position [503, 0]
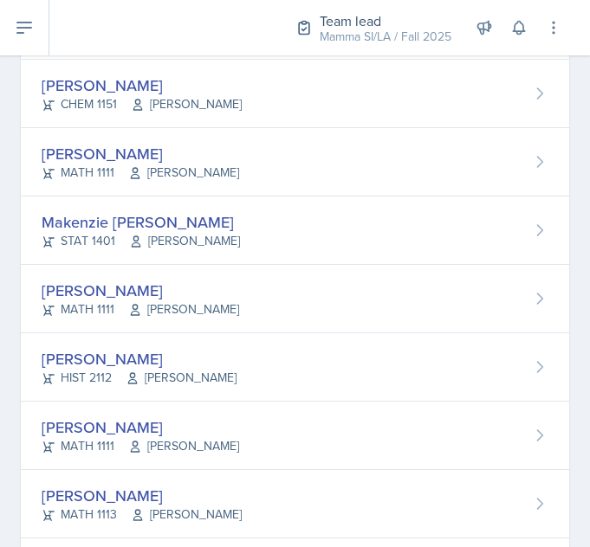
click at [133, 364] on div "[PERSON_NAME]" at bounding box center [139, 358] width 195 height 23
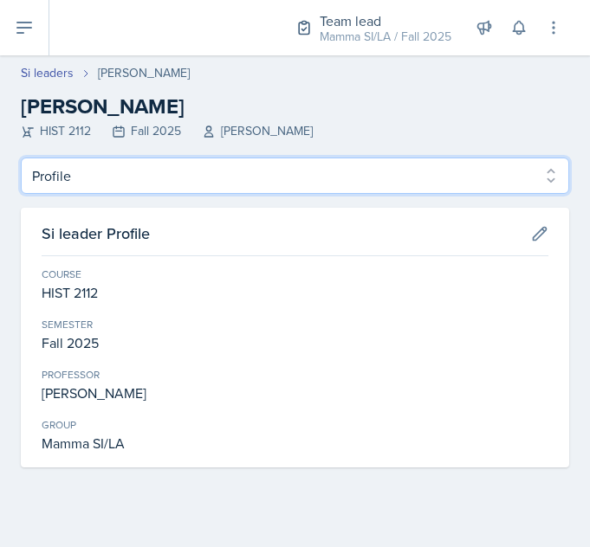
click at [55, 163] on select "Profile Planning Sheets Observation Forms Uploads" at bounding box center [295, 176] width 548 height 36
select select "Planning Sheets"
click at [21, 158] on select "Profile Planning Sheets Observation Forms Uploads" at bounding box center [295, 176] width 548 height 36
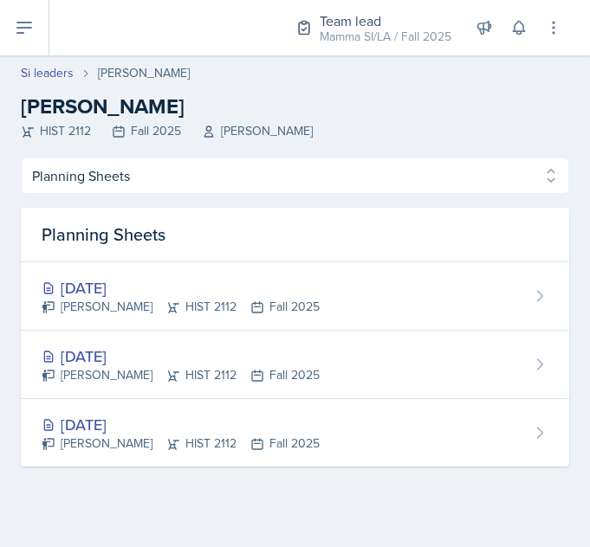
click at [91, 361] on div "[DATE]" at bounding box center [181, 356] width 278 height 23
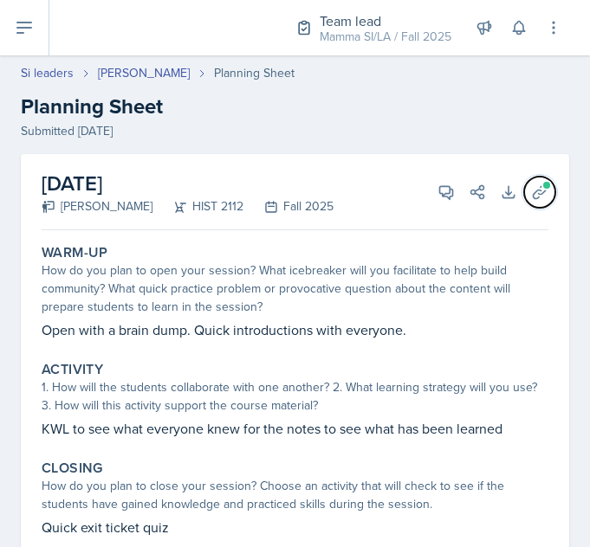
click at [535, 197] on button "Uploads" at bounding box center [539, 192] width 31 height 31
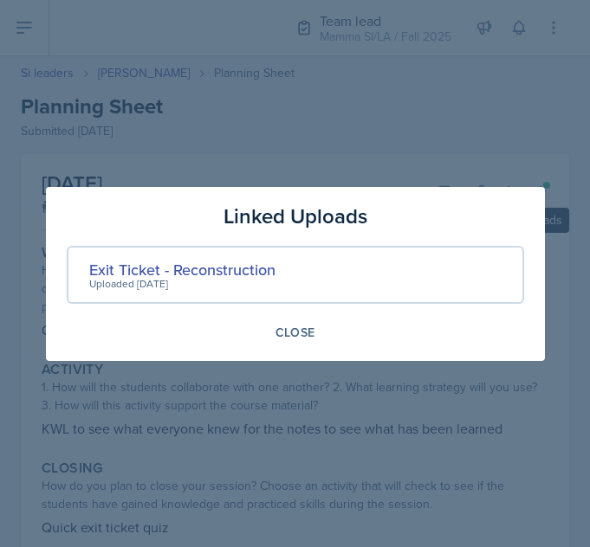
click at [256, 268] on div "Exit Ticket - Reconstruction" at bounding box center [182, 269] width 186 height 23
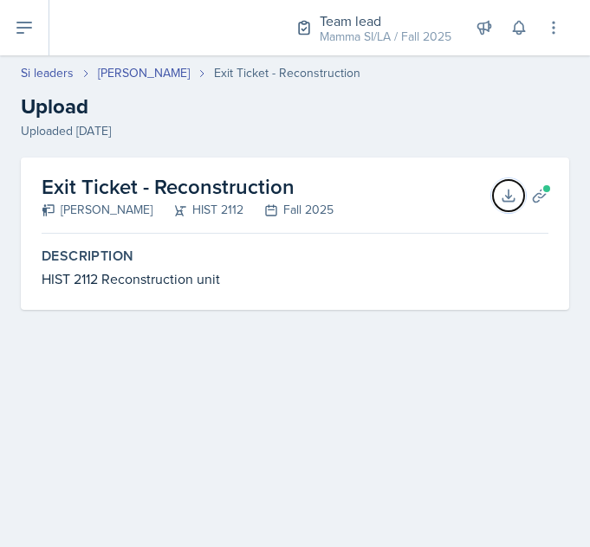
click at [511, 205] on button "Download" at bounding box center [508, 195] width 31 height 31
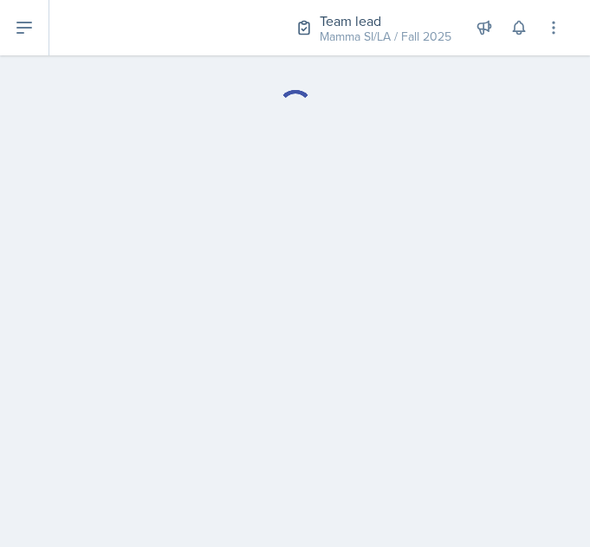
select select "Planning Sheets"
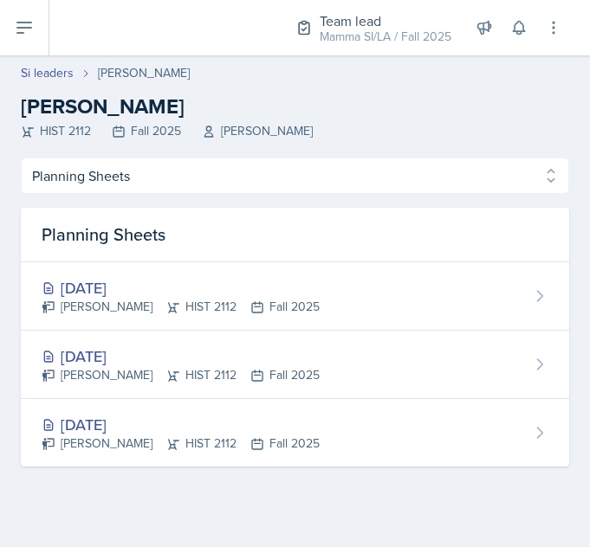
click at [126, 288] on div "[DATE]" at bounding box center [181, 287] width 278 height 23
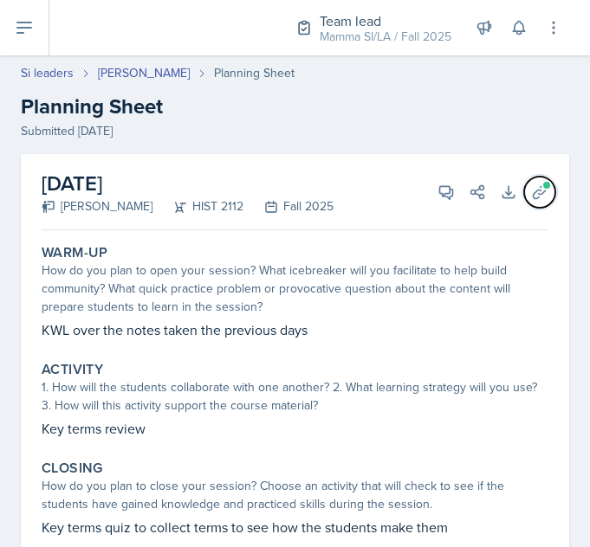
click at [541, 183] on span at bounding box center [546, 185] width 10 height 10
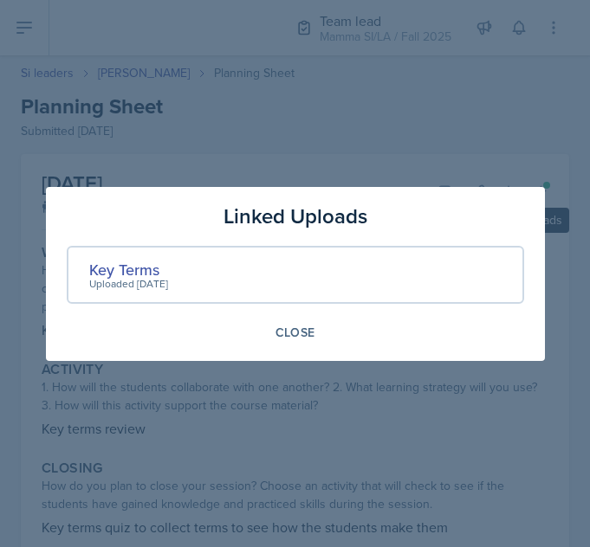
click at [111, 272] on div "Key Terms" at bounding box center [128, 269] width 79 height 23
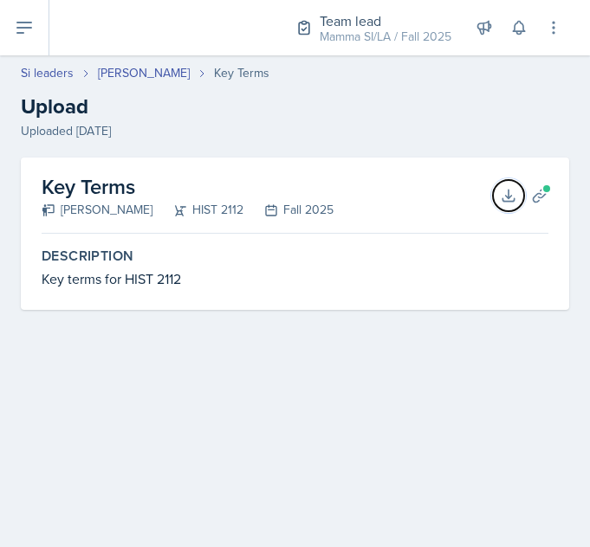
click at [506, 194] on icon at bounding box center [508, 195] width 17 height 17
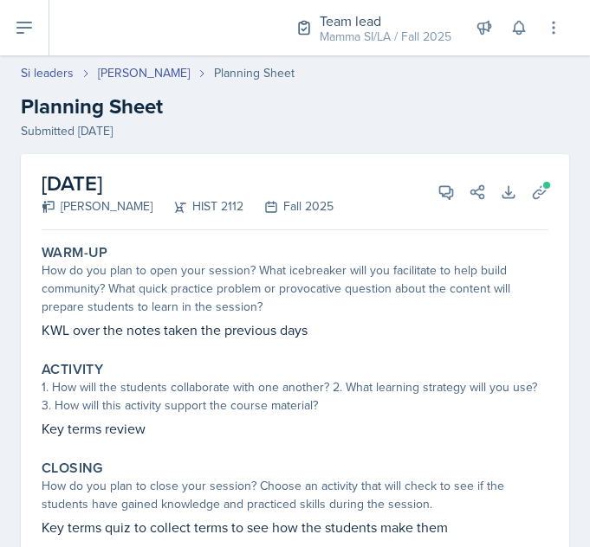
scroll to position [140, 0]
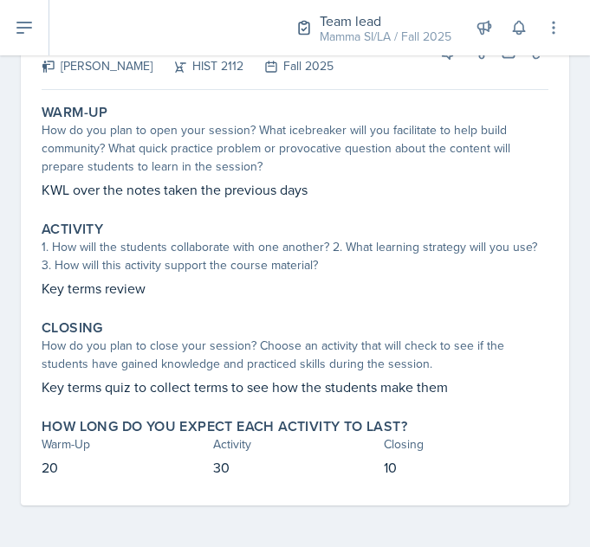
click at [383, 175] on div "How do you plan to open your session? What icebreaker will you facilitate to he…" at bounding box center [295, 148] width 507 height 55
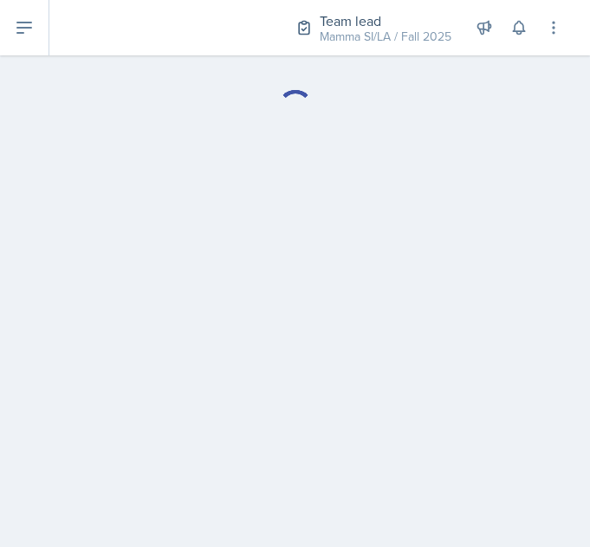
select select "Planning Sheets"
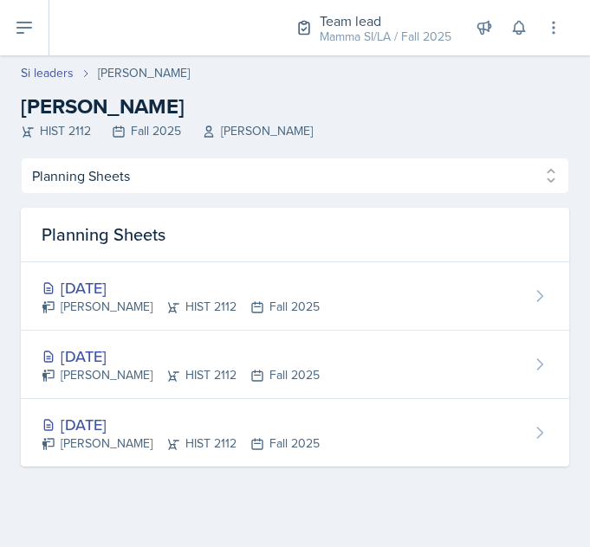
click at [53, 68] on link "Si leaders" at bounding box center [47, 73] width 53 height 18
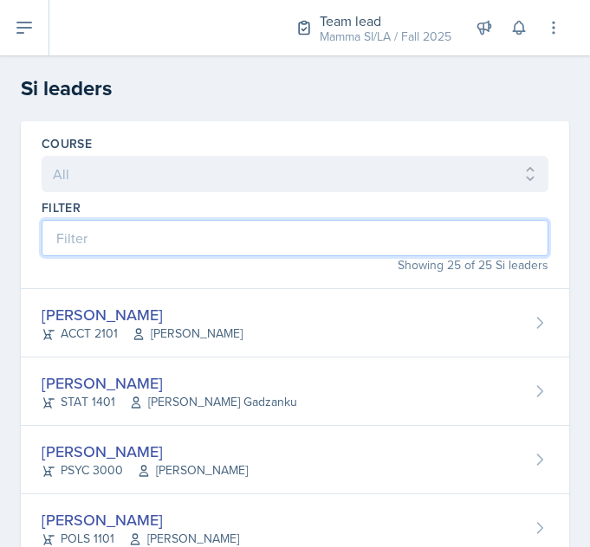
click at [159, 234] on input at bounding box center [295, 238] width 507 height 36
type input "DJ"
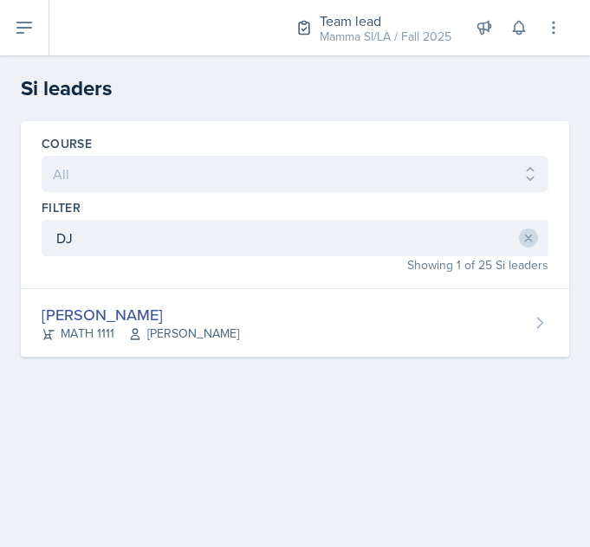
click at [433, 329] on div "[PERSON_NAME] MATH 1111 Symon Kimitei" at bounding box center [295, 323] width 548 height 68
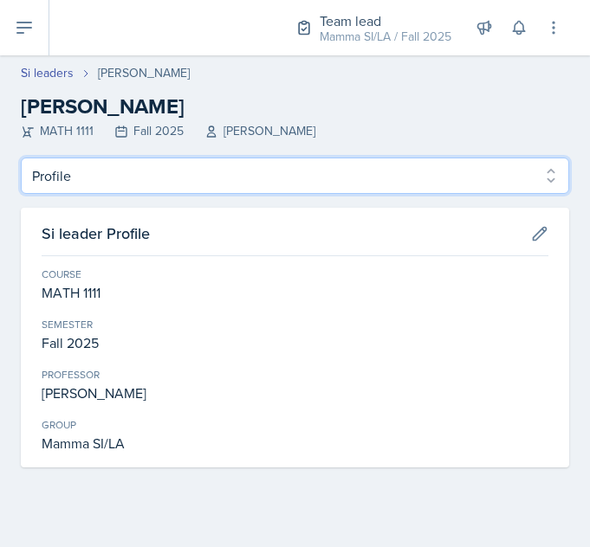
click at [186, 184] on select "Profile Planning Sheets Observation Forms Uploads" at bounding box center [295, 176] width 548 height 36
select select "Planning Sheets"
click at [21, 158] on select "Profile Planning Sheets Observation Forms Uploads" at bounding box center [295, 176] width 548 height 36
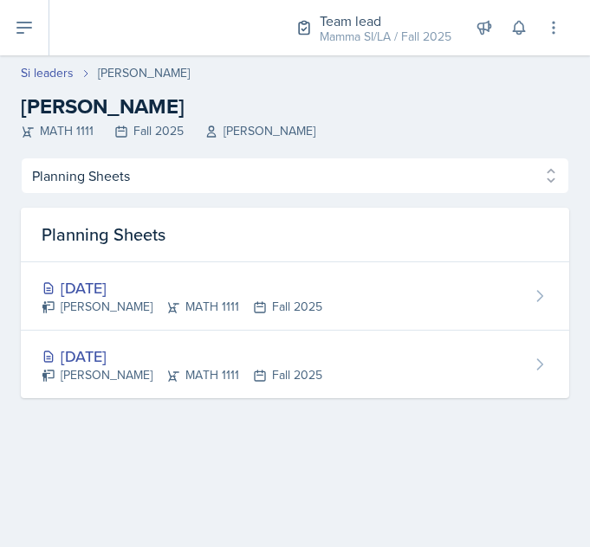
click at [184, 364] on div "[DATE]" at bounding box center [182, 356] width 281 height 23
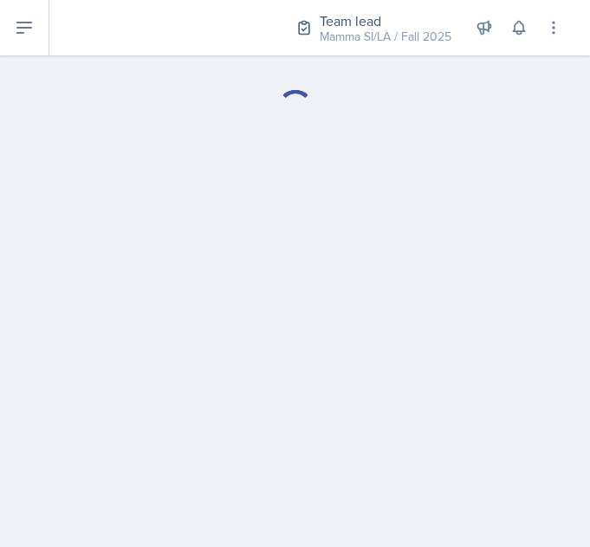
select select "Planning Sheets"
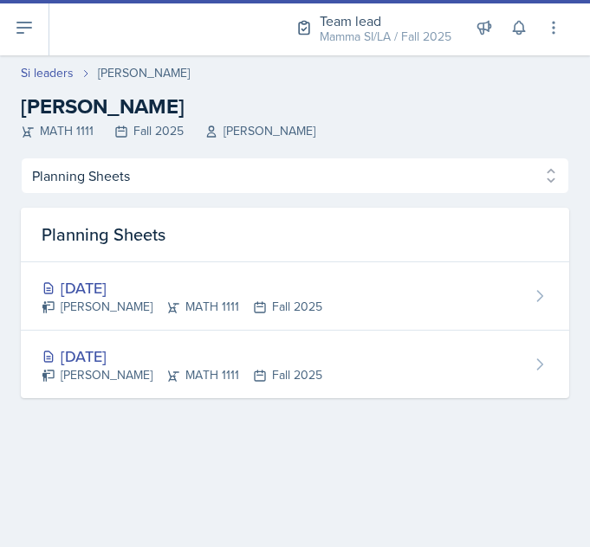
click at [390, 269] on div "[DATE] [PERSON_NAME] MATH 1111 Fall 2025" at bounding box center [295, 296] width 548 height 68
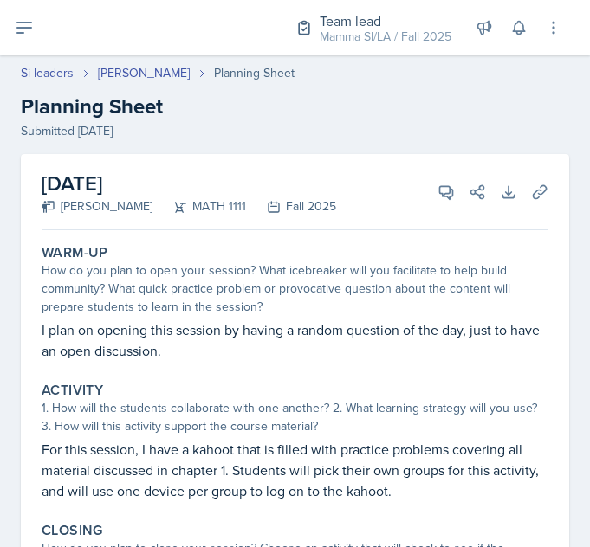
click at [392, 21] on div "Team lead" at bounding box center [386, 20] width 132 height 21
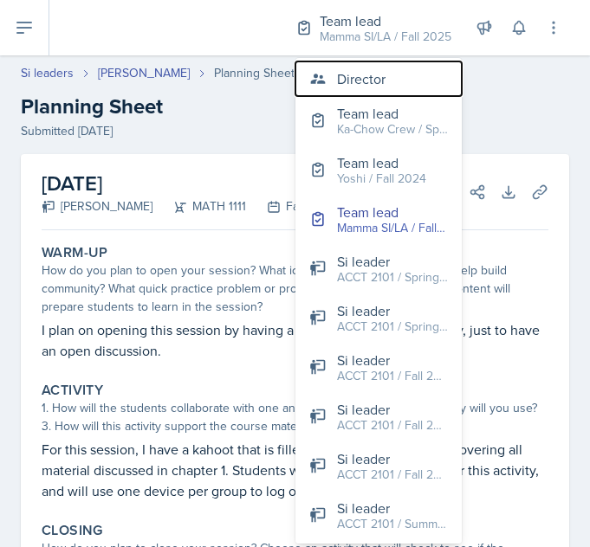
click at [396, 93] on button "Director" at bounding box center [378, 78] width 166 height 35
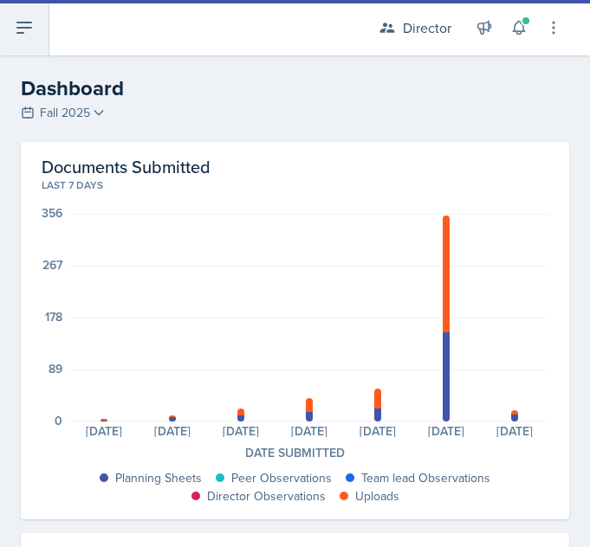
click at [24, 31] on icon at bounding box center [24, 27] width 21 height 21
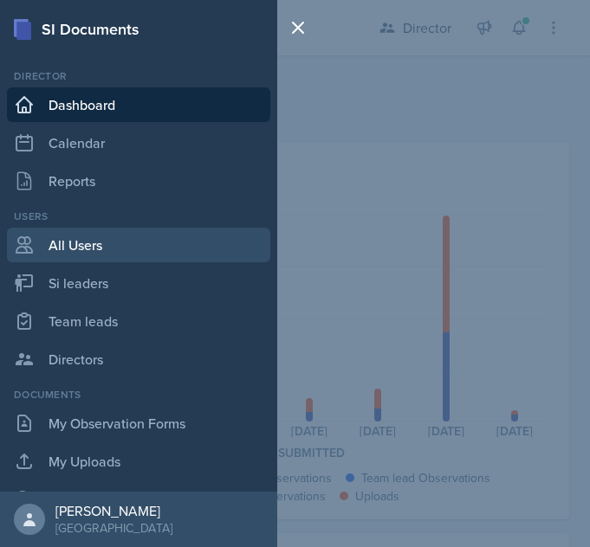
click at [130, 248] on link "All Users" at bounding box center [138, 245] width 263 height 35
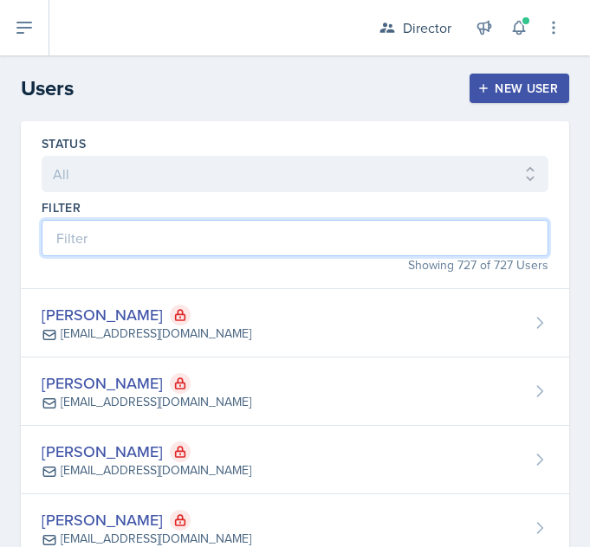
click at [165, 247] on input at bounding box center [295, 238] width 507 height 36
type input "[PERSON_NAME]"
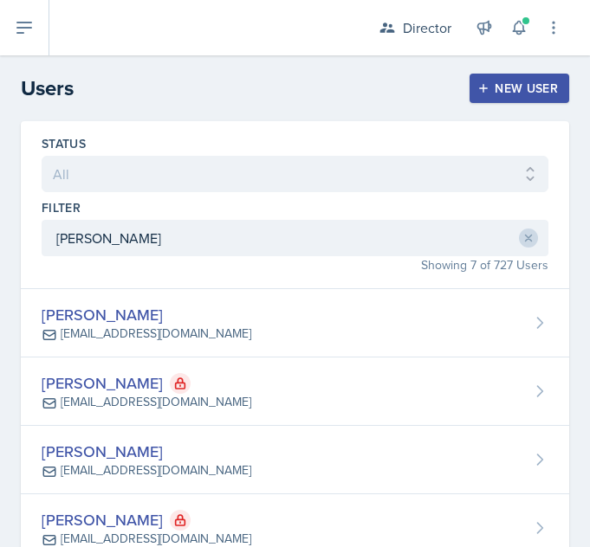
click at [441, 336] on div "[PERSON_NAME] [EMAIL_ADDRESS][DOMAIN_NAME]" at bounding box center [295, 323] width 548 height 68
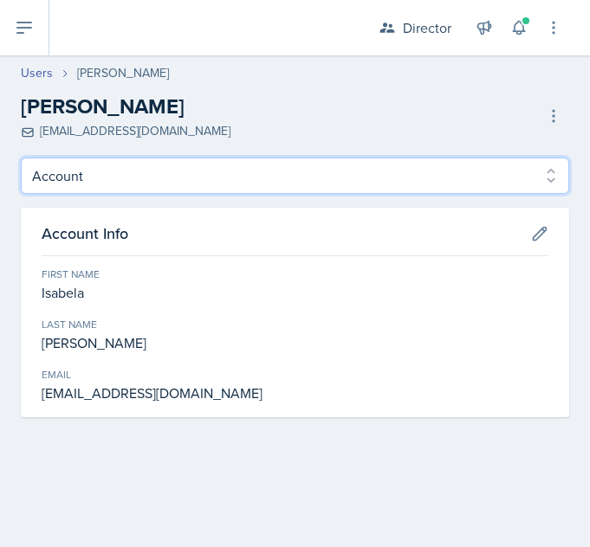
click at [63, 169] on select "Account Roles" at bounding box center [295, 176] width 548 height 36
click at [50, 179] on select "Account Roles" at bounding box center [295, 176] width 548 height 36
click at [64, 171] on select "Account Roles" at bounding box center [295, 176] width 548 height 36
click at [21, 158] on select "Account Roles" at bounding box center [295, 176] width 548 height 36
click at [55, 174] on select "Account Roles" at bounding box center [295, 176] width 548 height 36
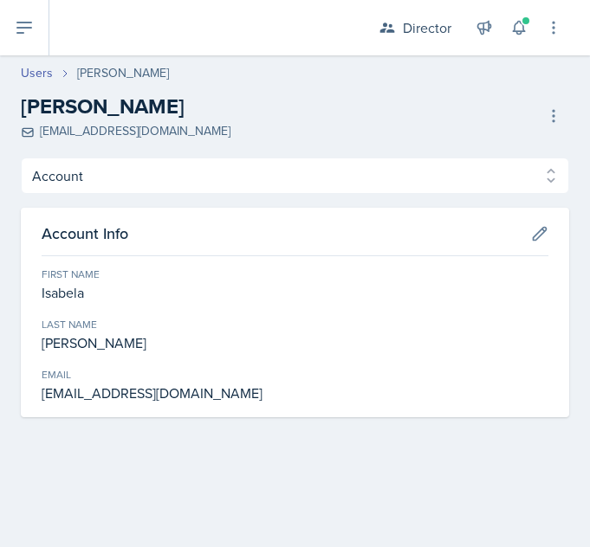
click at [72, 327] on div "Last Name" at bounding box center [295, 325] width 507 height 16
click at [128, 236] on h3 "Account Info" at bounding box center [85, 233] width 87 height 23
click at [19, 29] on icon at bounding box center [24, 27] width 21 height 21
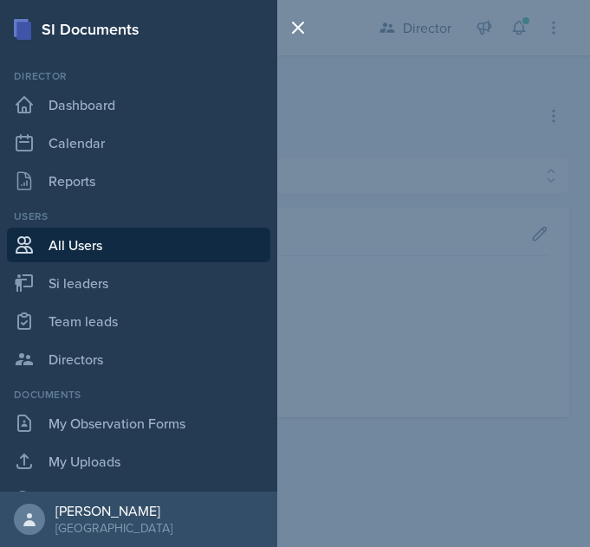
click at [56, 286] on link "Si leaders" at bounding box center [138, 283] width 263 height 35
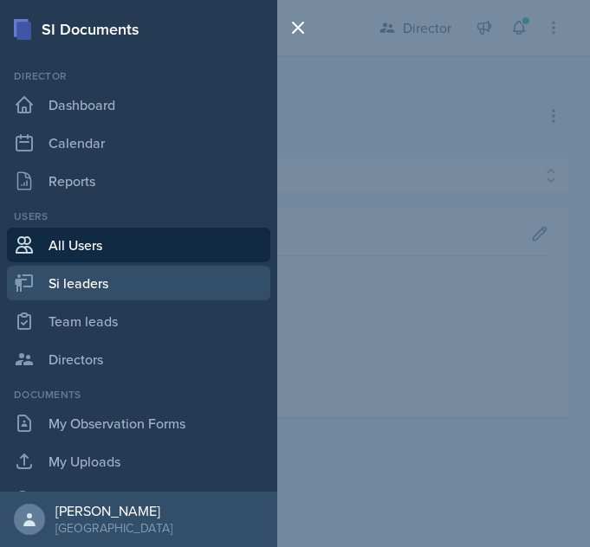
select select "2bed604d-1099-4043-b1bc-2365e8740244"
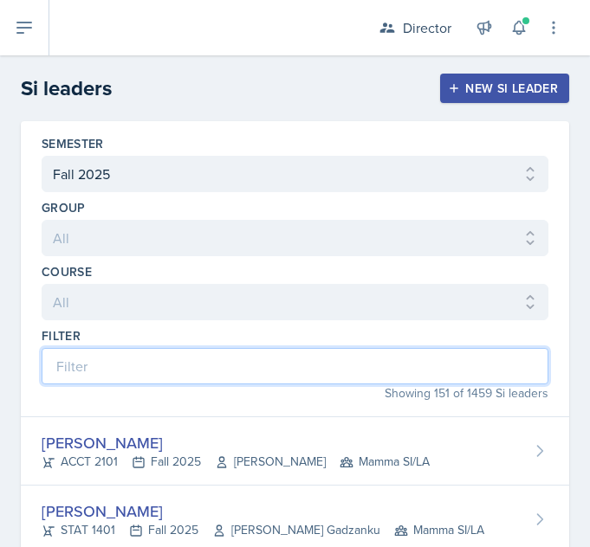
click at [65, 376] on input at bounding box center [295, 366] width 507 height 36
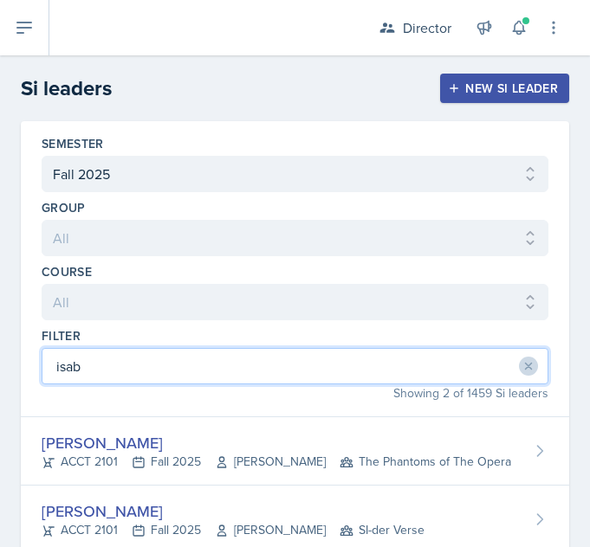
type input "isabe"
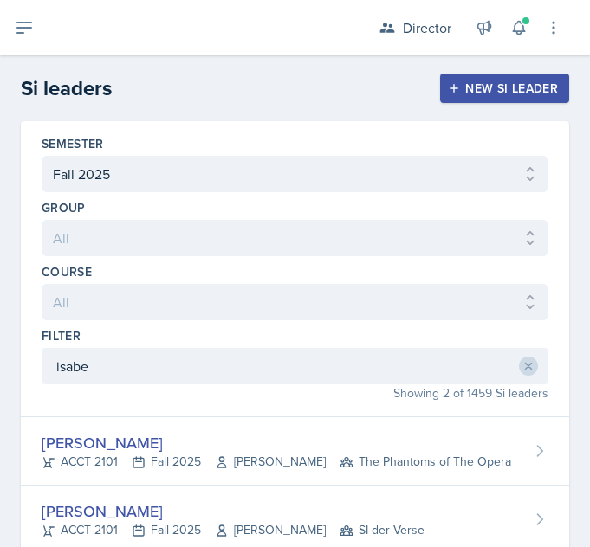
click at [48, 460] on icon at bounding box center [49, 463] width 14 height 14
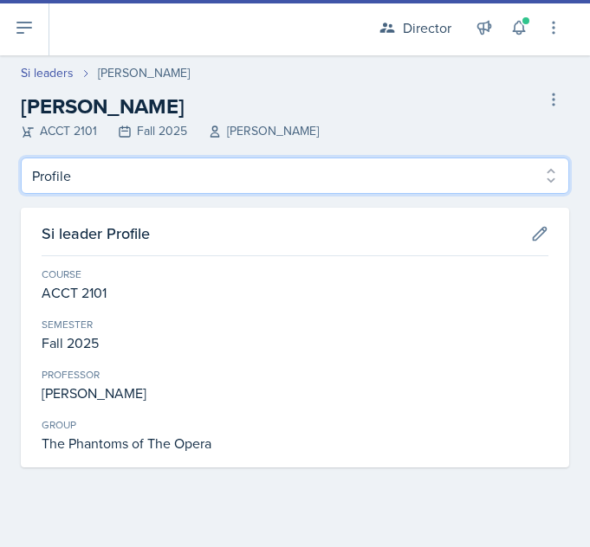
click at [47, 177] on select "Profile Planning Sheets Observation Forms Uploads" at bounding box center [295, 176] width 548 height 36
select select "Planning Sheets"
click at [21, 158] on select "Profile Planning Sheets Observation Forms Uploads" at bounding box center [295, 176] width 548 height 36
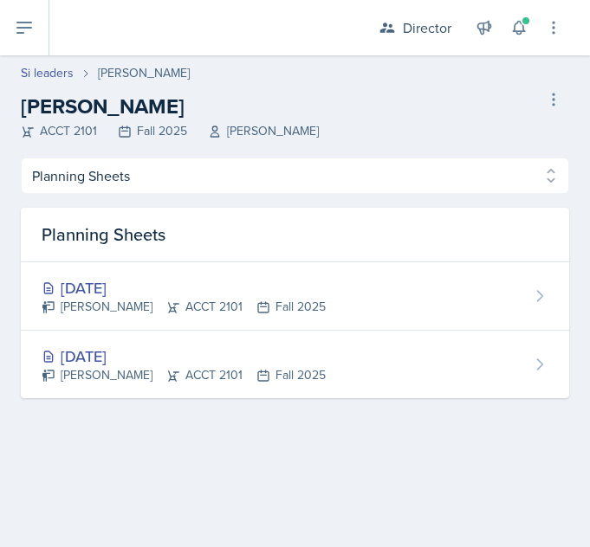
click at [85, 357] on div "[DATE]" at bounding box center [184, 356] width 284 height 23
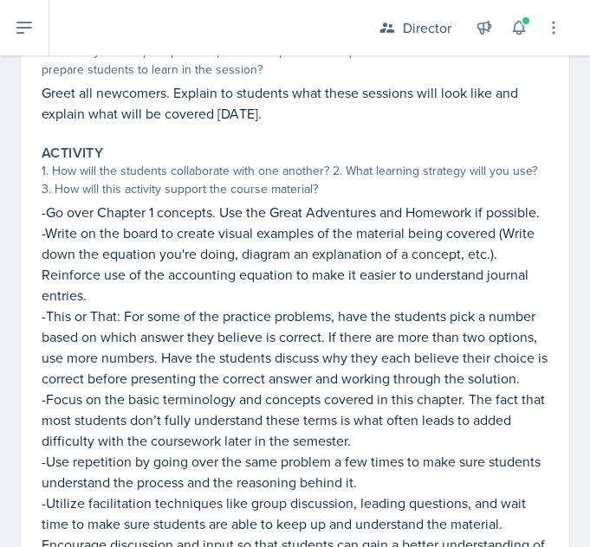
scroll to position [242, 0]
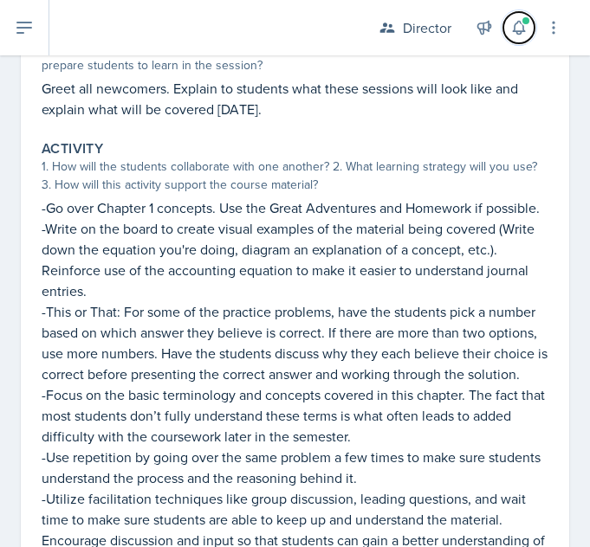
click at [511, 21] on icon at bounding box center [518, 27] width 17 height 17
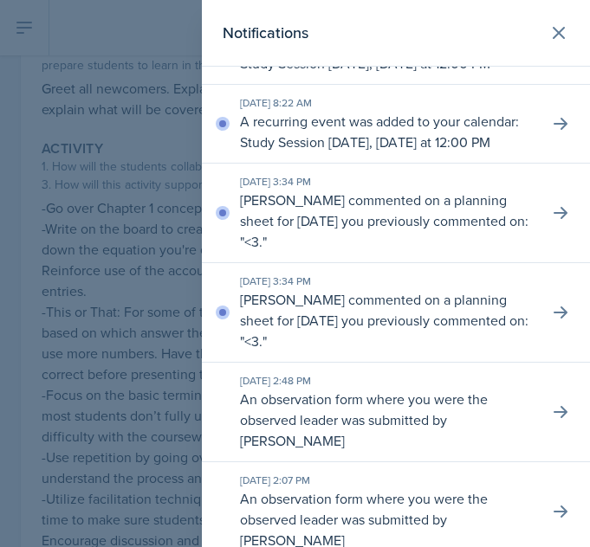
scroll to position [0, 0]
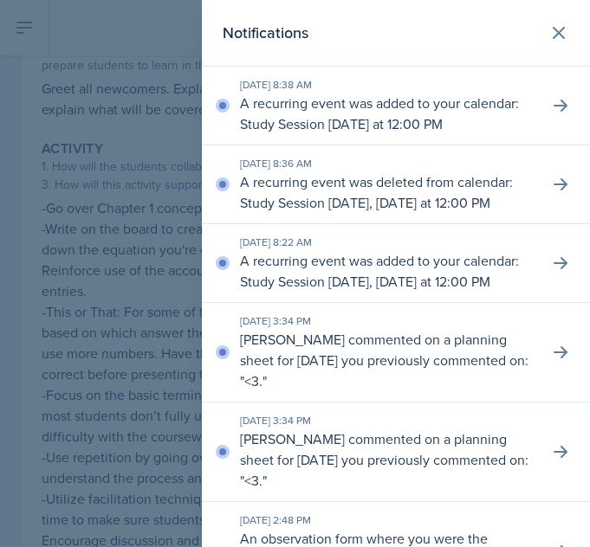
click at [553, 29] on icon at bounding box center [558, 33] width 10 height 10
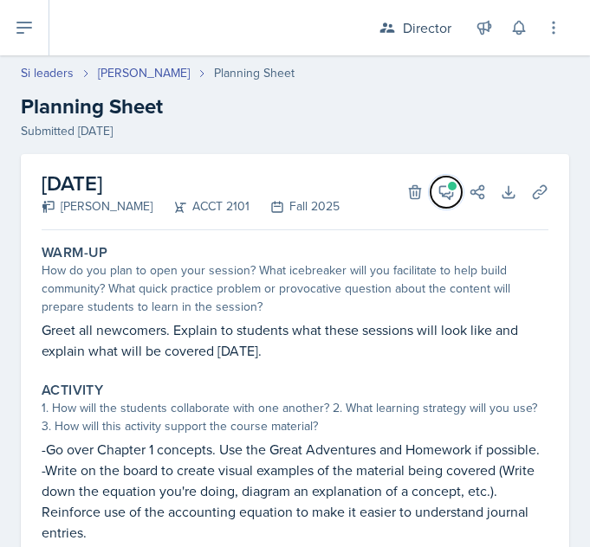
click at [448, 183] on span at bounding box center [452, 186] width 9 height 9
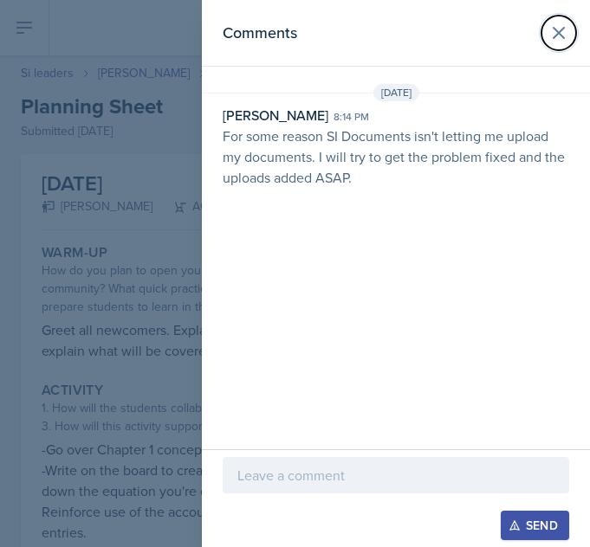
click at [547, 34] on button at bounding box center [558, 33] width 35 height 35
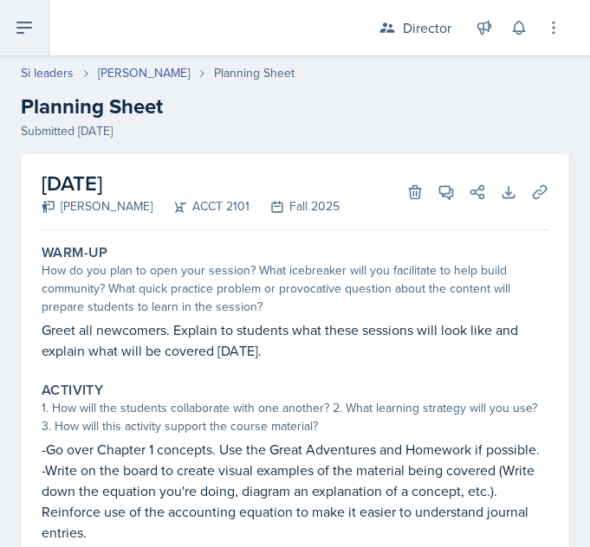
click at [29, 32] on icon at bounding box center [24, 27] width 21 height 21
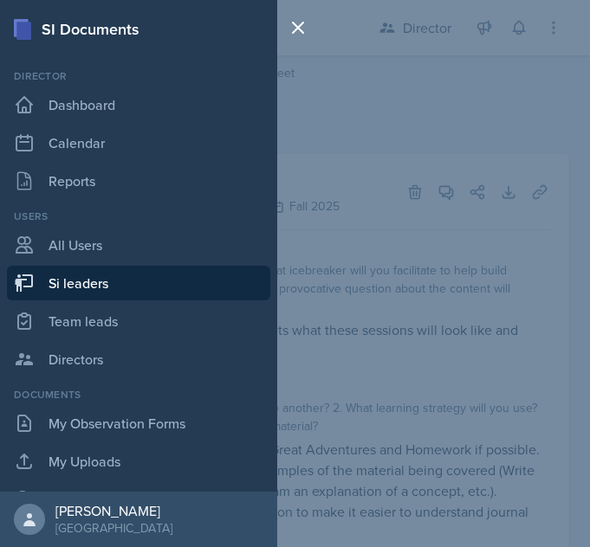
click at [420, 338] on div "SI Documents Director Dashboard Calendar Reports Users All Users Si leaders Tea…" at bounding box center [295, 273] width 590 height 547
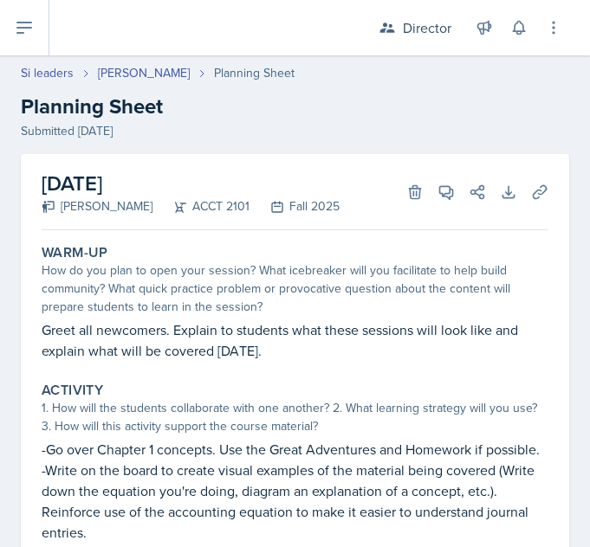
click at [143, 70] on link "[PERSON_NAME]" at bounding box center [144, 73] width 92 height 18
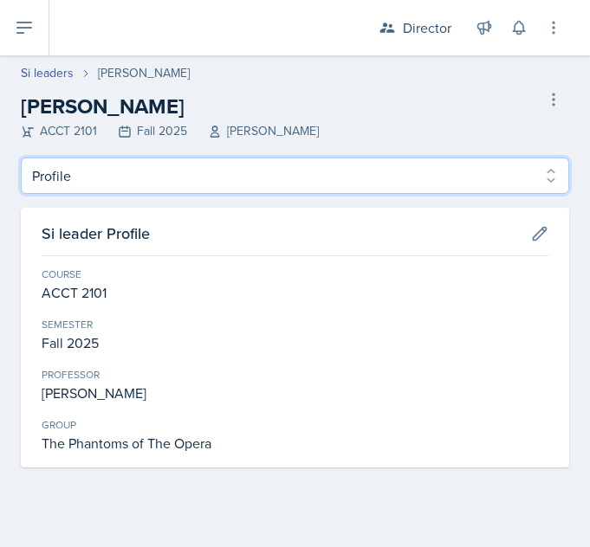
click at [368, 187] on select "Profile Planning Sheets Observation Forms Uploads" at bounding box center [295, 176] width 548 height 36
select select "Planning Sheets"
click at [21, 158] on select "Profile Planning Sheets Observation Forms Uploads" at bounding box center [295, 176] width 548 height 36
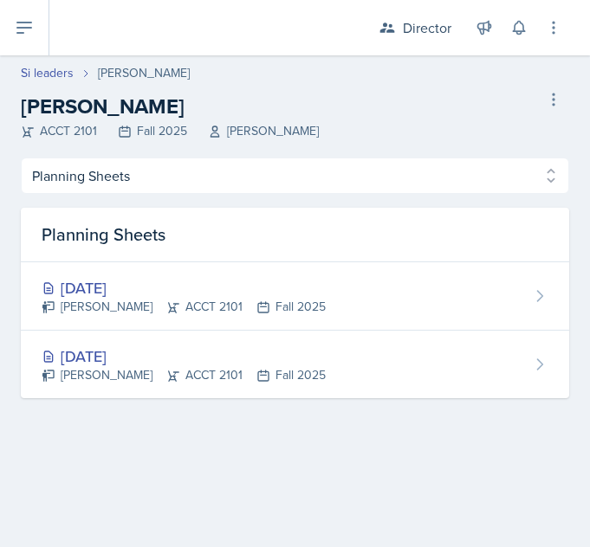
click at [191, 294] on div "[DATE]" at bounding box center [184, 287] width 284 height 23
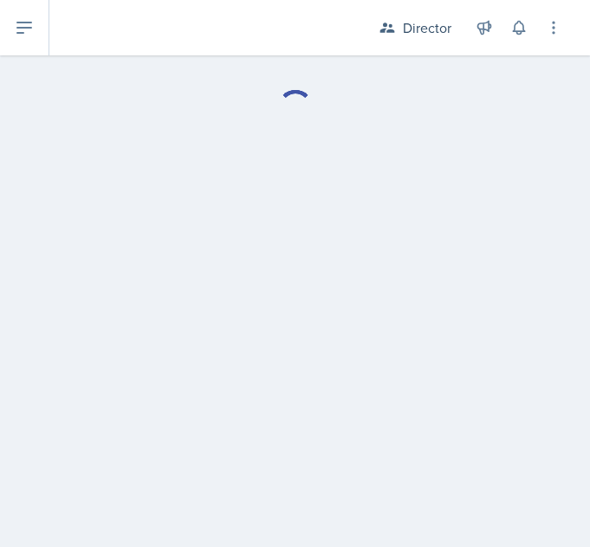
select select "Planning Sheets"
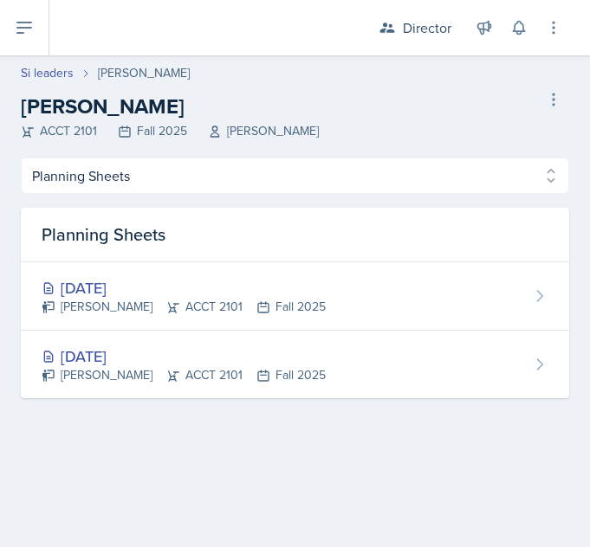
click at [52, 70] on link "Si leaders" at bounding box center [47, 73] width 53 height 18
select select "2bed604d-1099-4043-b1bc-2365e8740244"
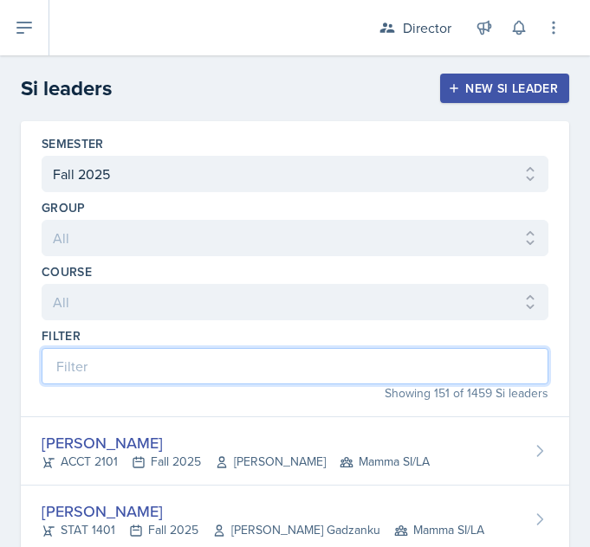
click at [212, 369] on input at bounding box center [295, 366] width 507 height 36
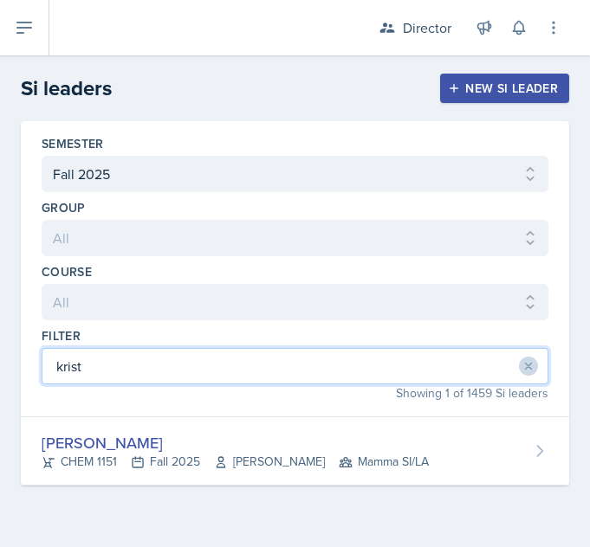
type input "[PERSON_NAME]"
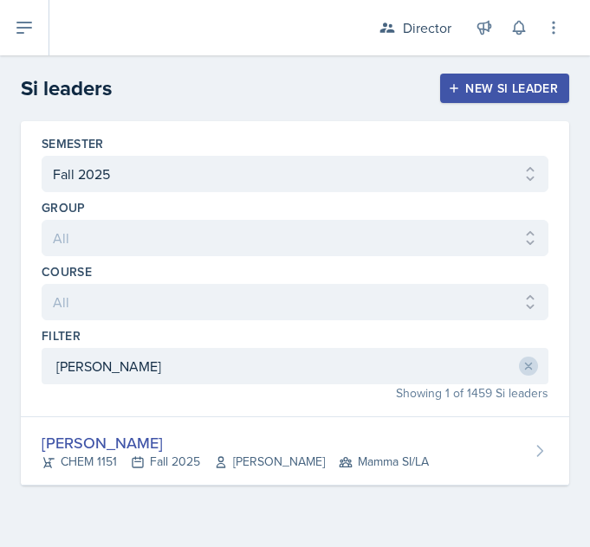
click at [107, 463] on div "CHEM 1151 Fall 2025 [PERSON_NAME] Mamma SI/LA" at bounding box center [235, 462] width 387 height 18
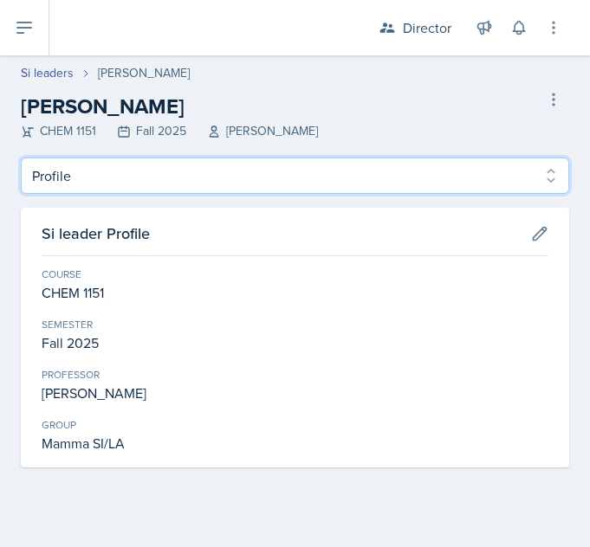
click at [56, 184] on select "Profile Planning Sheets Observation Forms Uploads" at bounding box center [295, 176] width 548 height 36
select select "Planning Sheets"
click at [21, 158] on select "Profile Planning Sheets Observation Forms Uploads" at bounding box center [295, 176] width 548 height 36
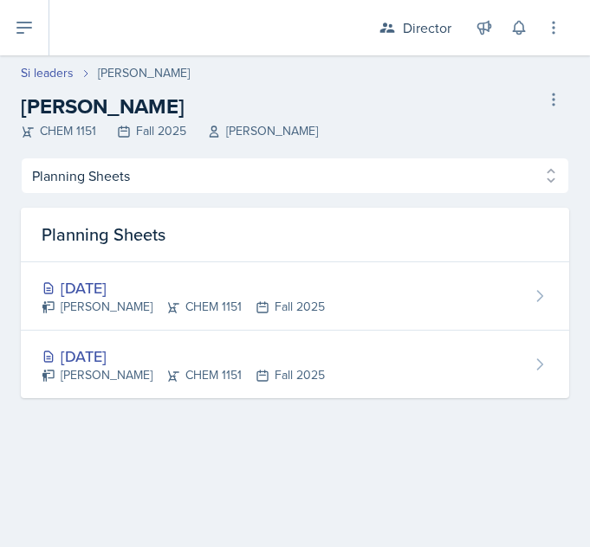
click at [85, 366] on div "[DATE]" at bounding box center [183, 356] width 283 height 23
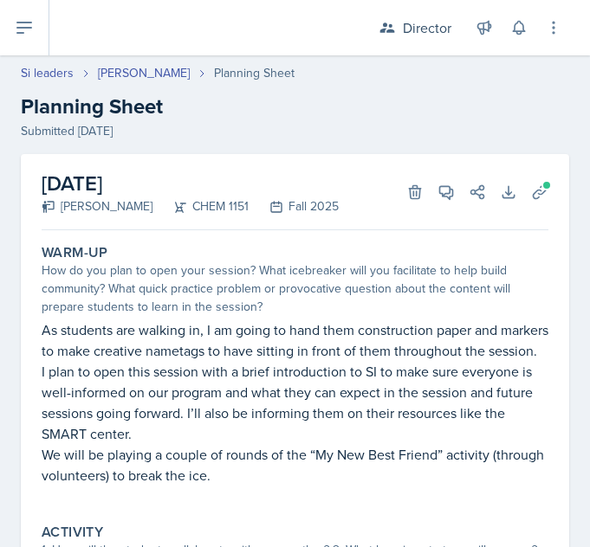
click at [426, 476] on p "We will be playing a couple of rounds of the “My New Best Friend” activity (thr…" at bounding box center [295, 465] width 507 height 42
click at [531, 196] on icon at bounding box center [539, 192] width 17 height 17
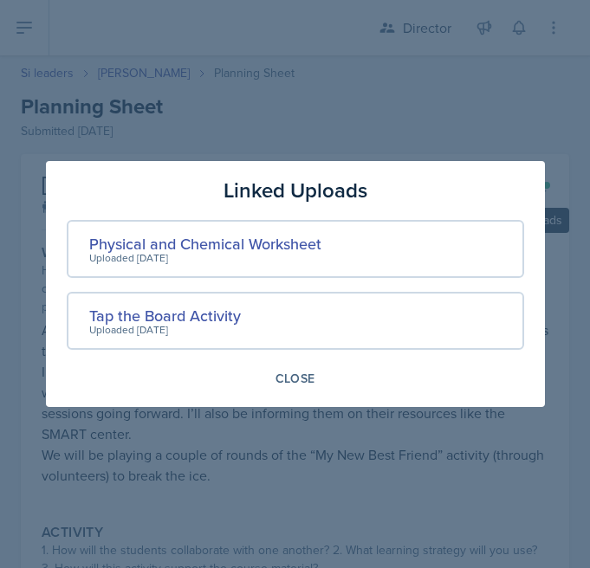
click at [293, 378] on div "Close" at bounding box center [295, 379] width 40 height 14
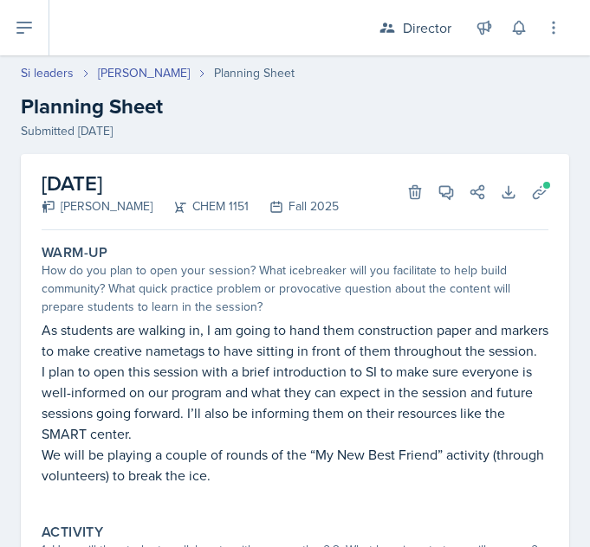
click at [35, 37] on button at bounding box center [24, 27] width 49 height 55
click at [0, 0] on icon at bounding box center [0, 0] width 0 height 0
click at [29, 33] on icon at bounding box center [24, 27] width 21 height 21
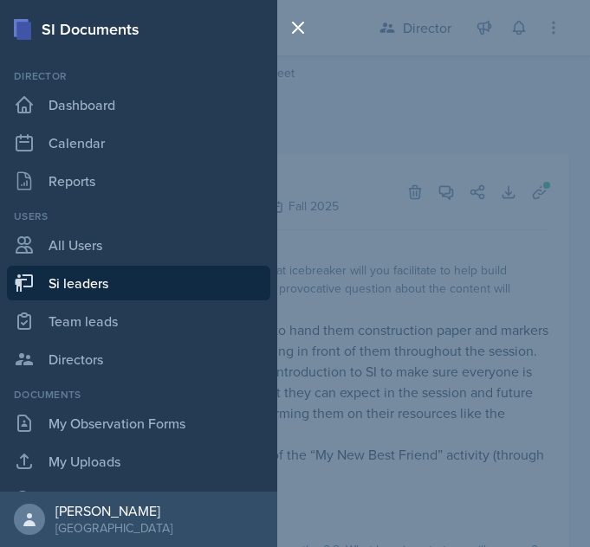
click at [295, 34] on icon at bounding box center [298, 27] width 21 height 21
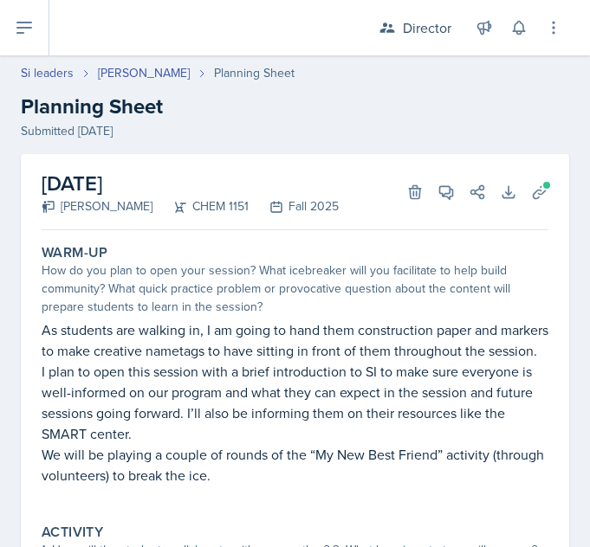
click at [399, 29] on div "Director" at bounding box center [415, 27] width 94 height 31
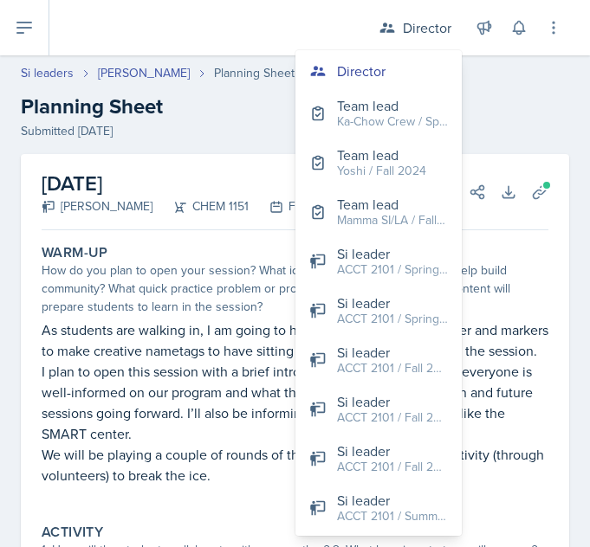
click at [356, 228] on div "Mamma SI/LA / Fall 2025" at bounding box center [392, 220] width 111 height 18
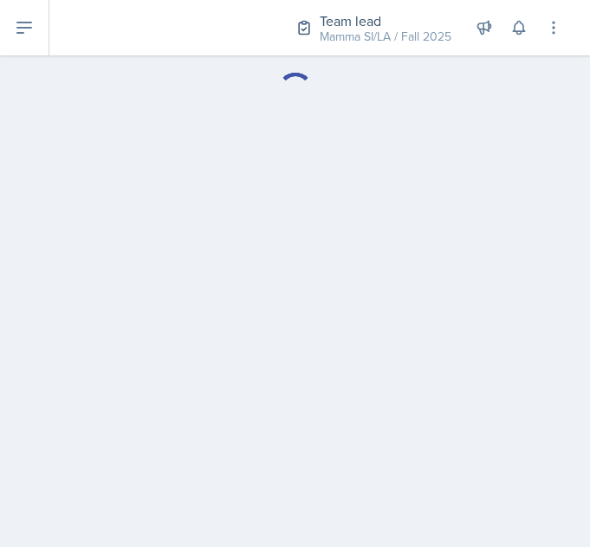
click at [25, 26] on icon at bounding box center [24, 27] width 21 height 21
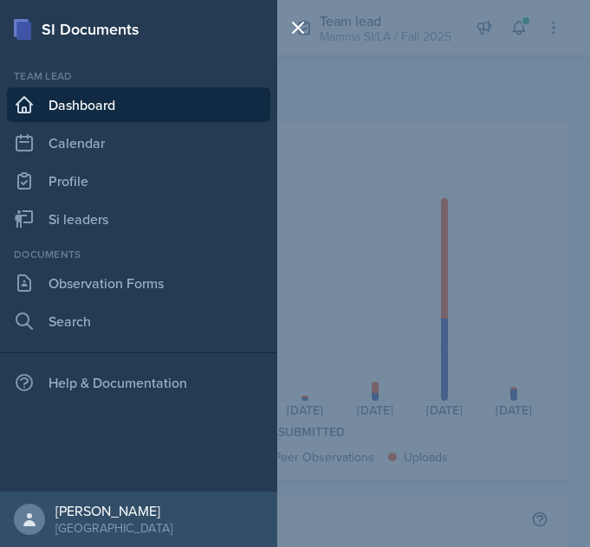
click at [64, 223] on link "Si leaders" at bounding box center [138, 219] width 263 height 35
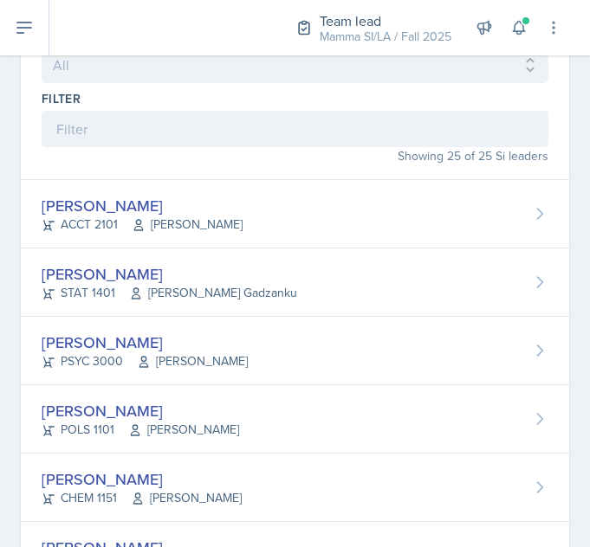
scroll to position [117, 0]
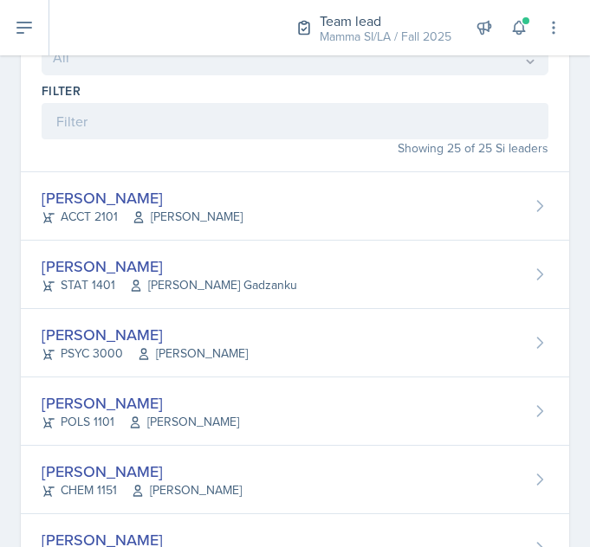
click at [82, 275] on div "[PERSON_NAME]" at bounding box center [170, 266] width 256 height 23
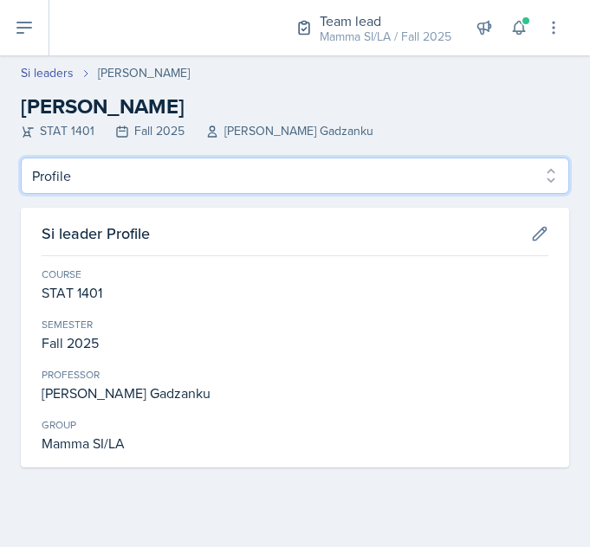
click at [325, 158] on select "Profile Planning Sheets Observation Forms Uploads" at bounding box center [295, 176] width 548 height 36
select select "Planning Sheets"
click at [21, 158] on select "Profile Planning Sheets Observation Forms Uploads" at bounding box center [295, 176] width 548 height 36
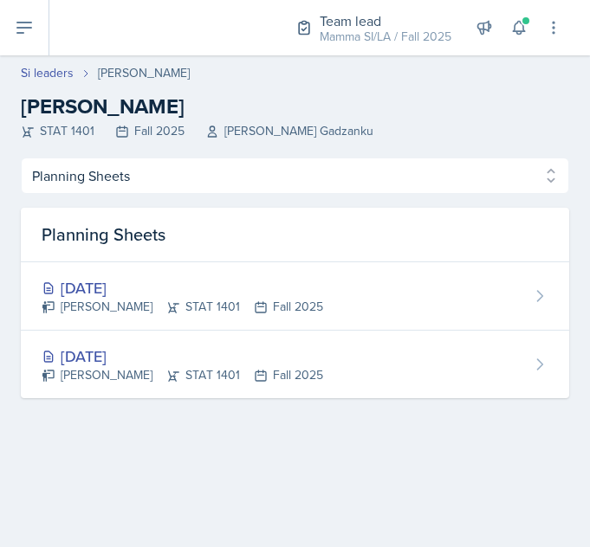
click at [245, 374] on div "[PERSON_NAME] STAT 1401 Fall 2025" at bounding box center [182, 375] width 281 height 18
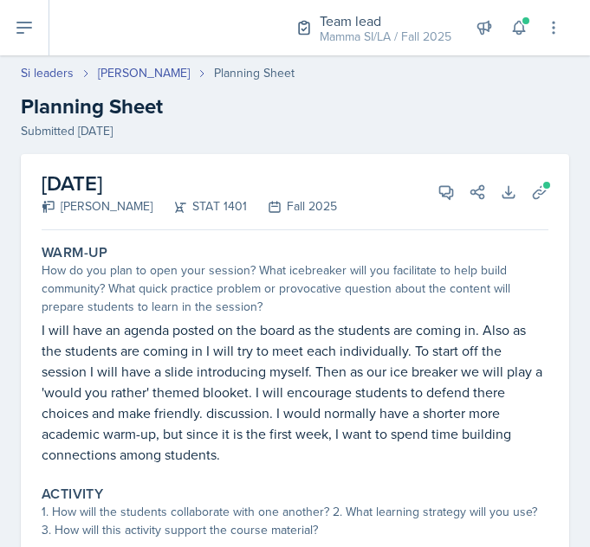
click at [440, 194] on icon at bounding box center [446, 192] width 13 height 13
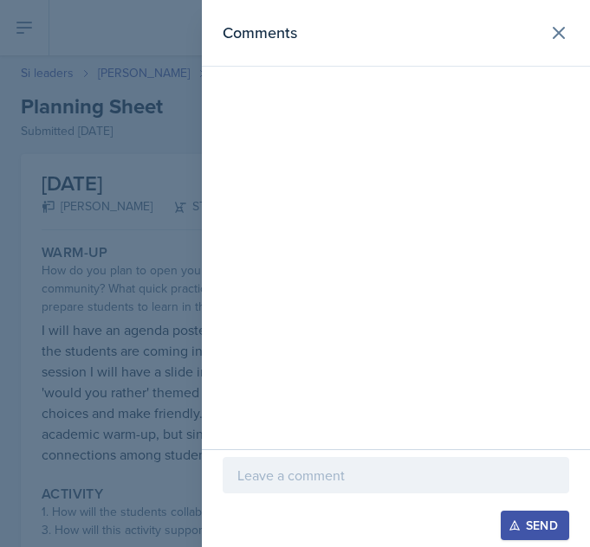
click at [358, 485] on p at bounding box center [395, 475] width 317 height 21
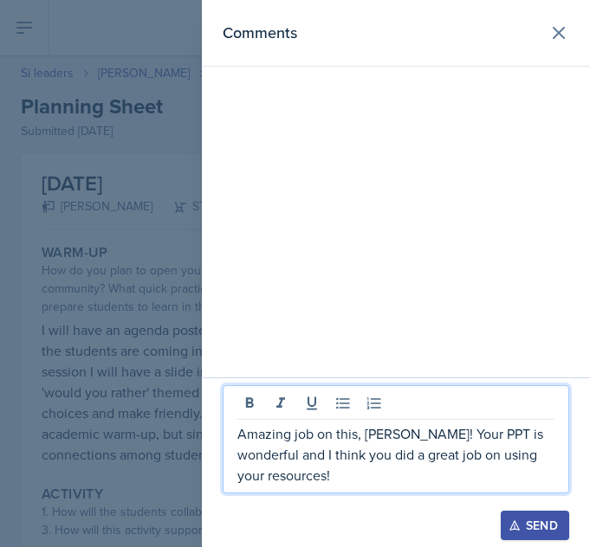
click at [540, 523] on div "Send" at bounding box center [535, 526] width 46 height 14
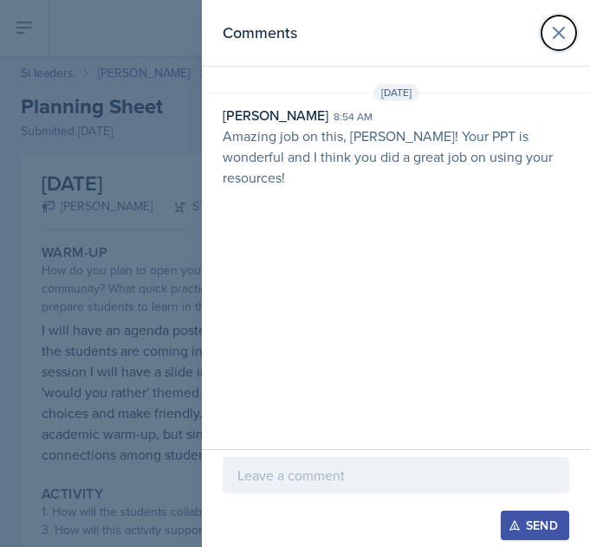
click at [555, 32] on icon at bounding box center [558, 33] width 21 height 21
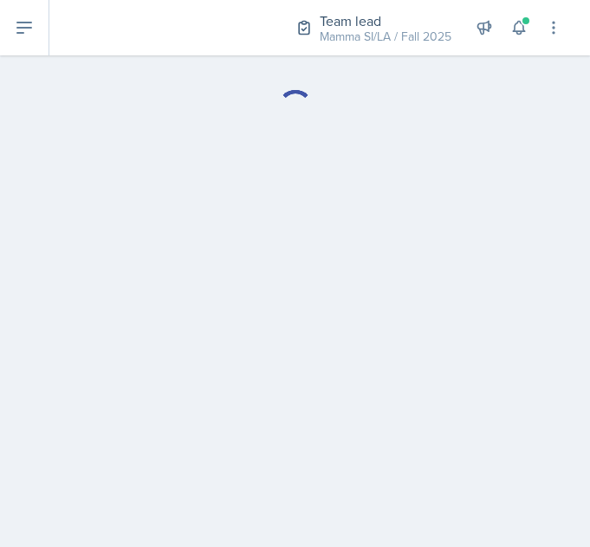
select select "Planning Sheets"
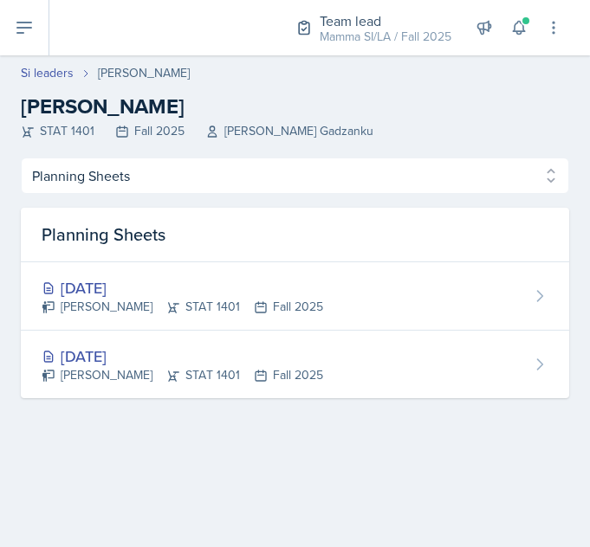
click at [324, 294] on div "[DATE] [PERSON_NAME] STAT 1401 Fall 2025" at bounding box center [295, 296] width 548 height 68
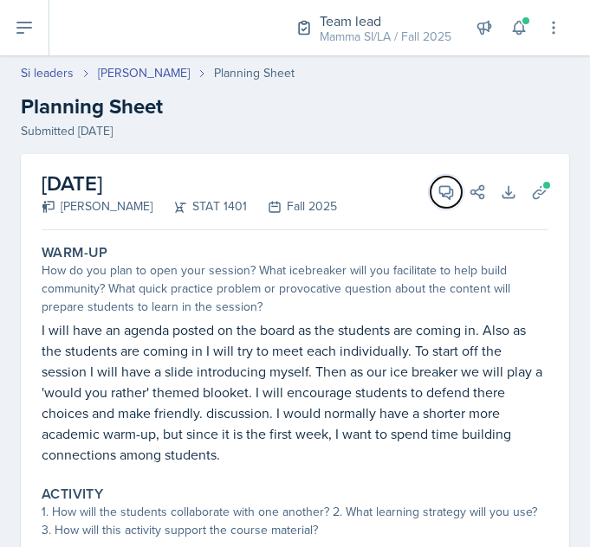
click at [437, 194] on icon at bounding box center [445, 192] width 17 height 17
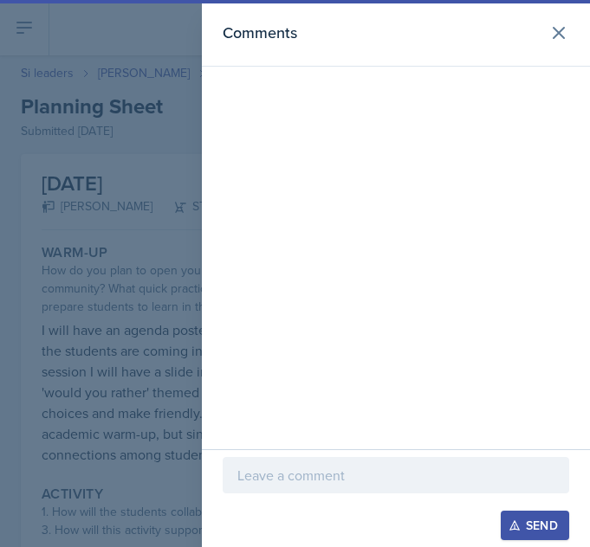
click at [401, 478] on p at bounding box center [395, 475] width 317 height 21
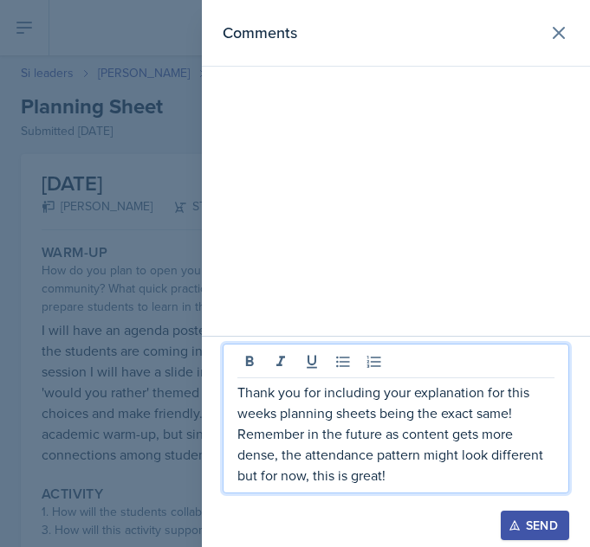
click at [537, 514] on button "Send" at bounding box center [535, 525] width 68 height 29
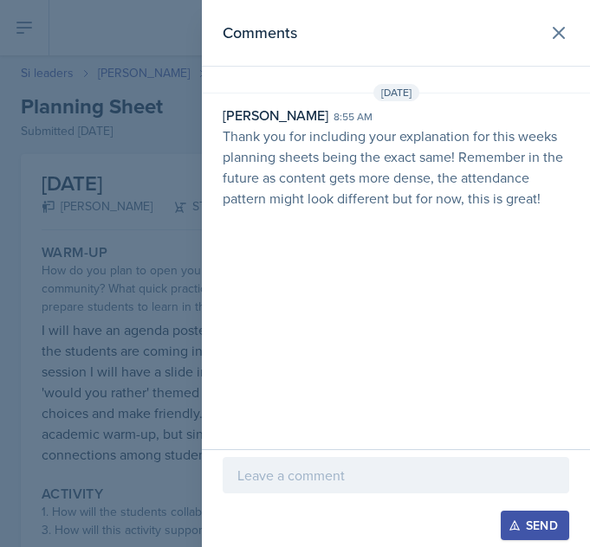
click at [155, 217] on div at bounding box center [295, 273] width 590 height 547
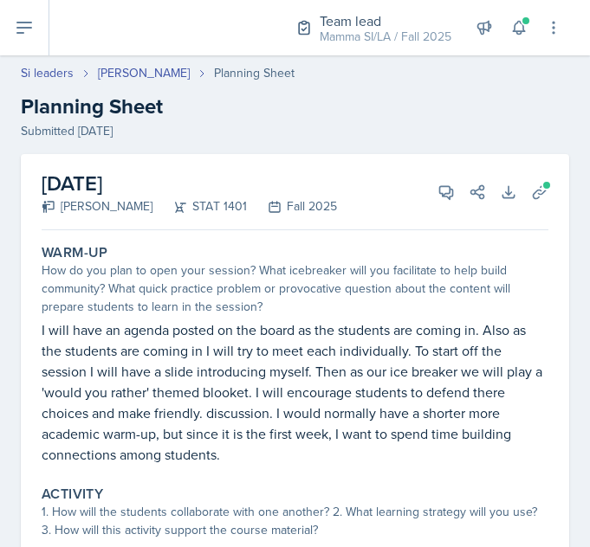
click at [49, 76] on link "Si leaders" at bounding box center [47, 73] width 53 height 18
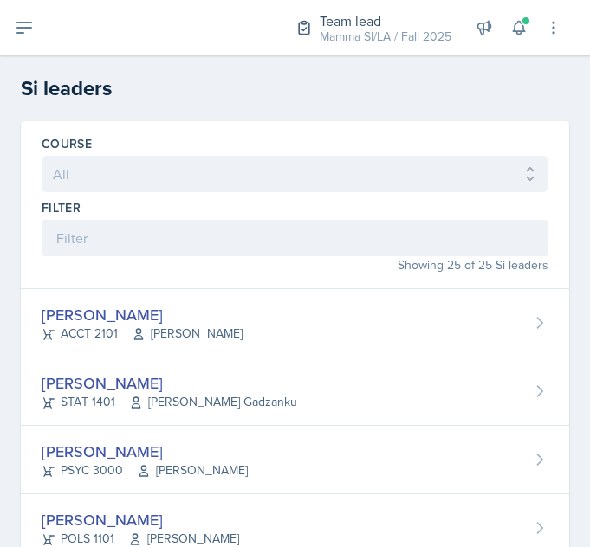
click at [69, 443] on div "[PERSON_NAME]" at bounding box center [145, 451] width 206 height 23
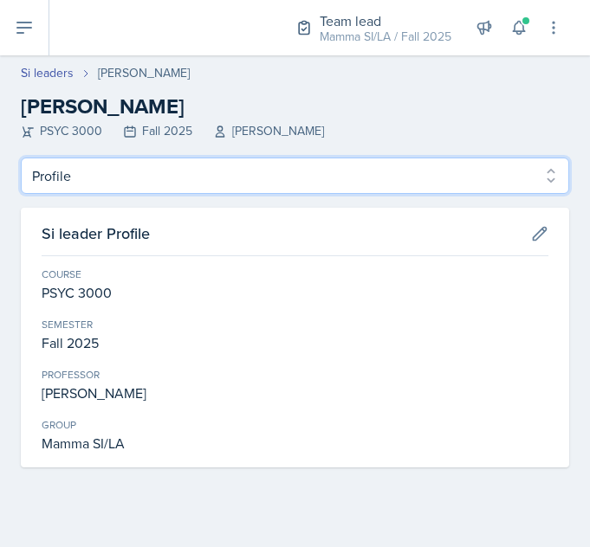
click at [49, 180] on select "Profile Planning Sheets Observation Forms Uploads" at bounding box center [295, 176] width 548 height 36
select select "Planning Sheets"
click at [21, 158] on select "Profile Planning Sheets Observation Forms Uploads" at bounding box center [295, 176] width 548 height 36
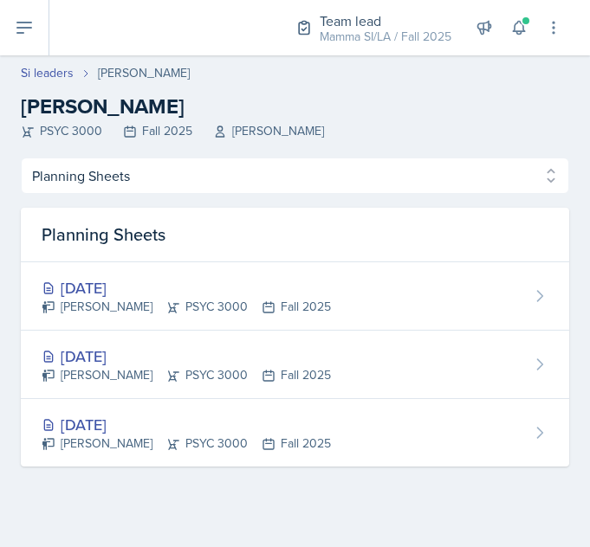
click at [71, 369] on div "[PERSON_NAME] PSYC 3000 Fall 2025" at bounding box center [186, 375] width 289 height 18
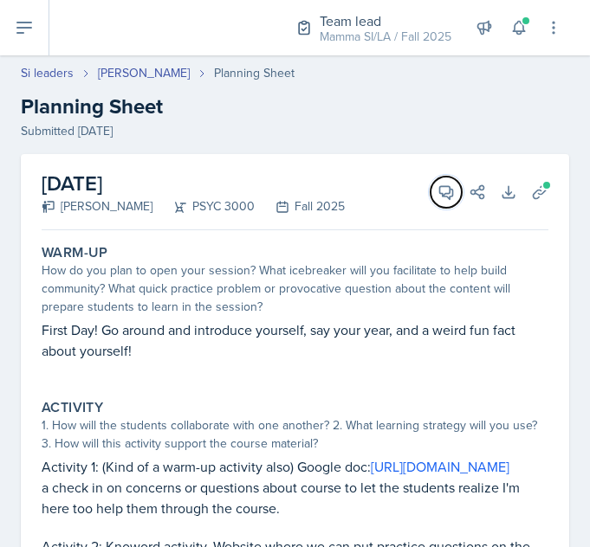
click at [448, 185] on span at bounding box center [452, 186] width 9 height 9
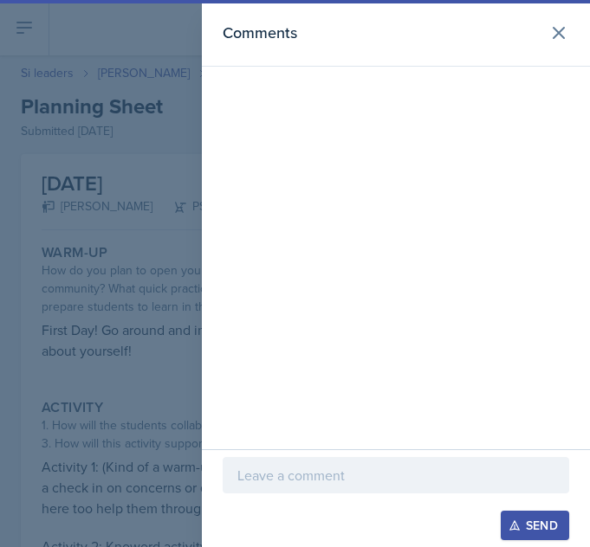
click at [405, 469] on p at bounding box center [395, 475] width 317 height 21
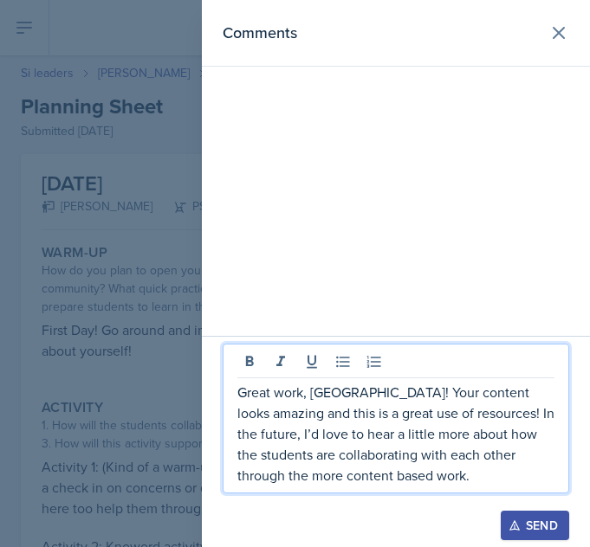
click at [534, 522] on div "Send" at bounding box center [535, 526] width 46 height 14
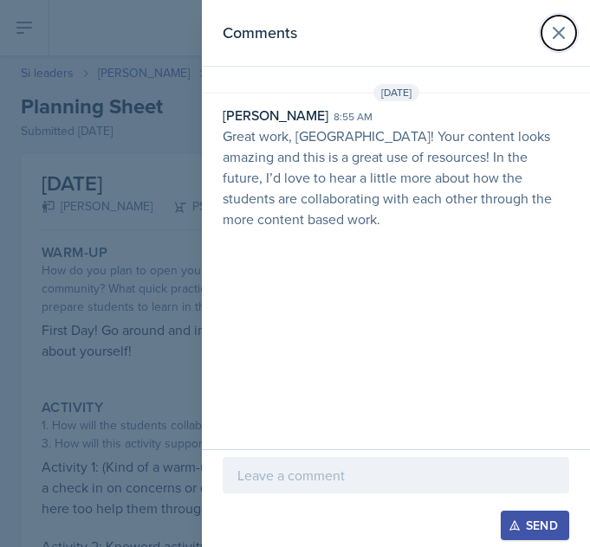
click at [561, 30] on icon at bounding box center [558, 33] width 10 height 10
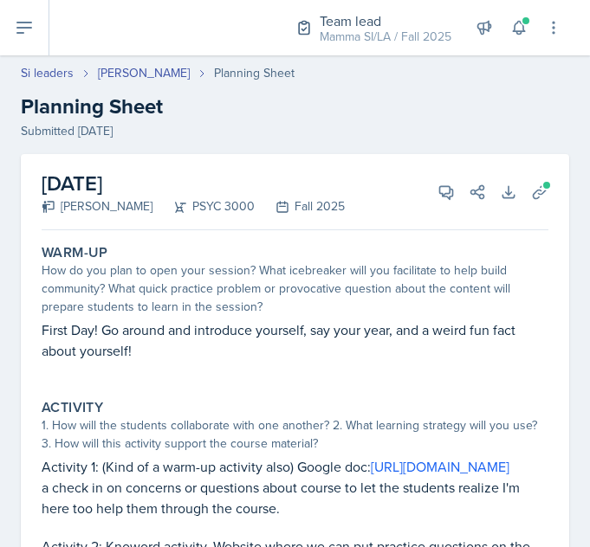
click at [146, 75] on link "[PERSON_NAME]" at bounding box center [144, 73] width 92 height 18
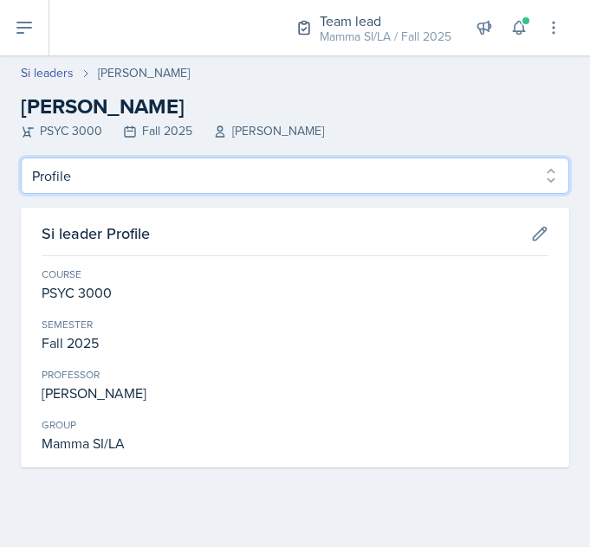
click at [344, 159] on select "Profile Planning Sheets Observation Forms Uploads" at bounding box center [295, 176] width 548 height 36
select select "Planning Sheets"
click at [21, 158] on select "Profile Planning Sheets Observation Forms Uploads" at bounding box center [295, 176] width 548 height 36
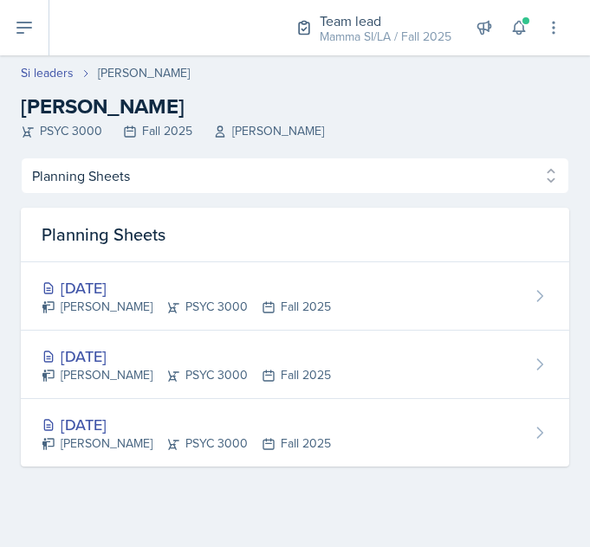
click at [294, 286] on div "[DATE]" at bounding box center [186, 287] width 289 height 23
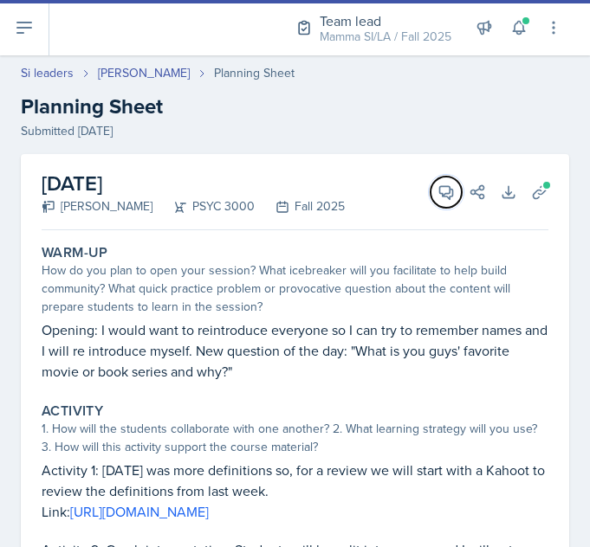
click at [432, 202] on button "View Comments" at bounding box center [445, 192] width 31 height 31
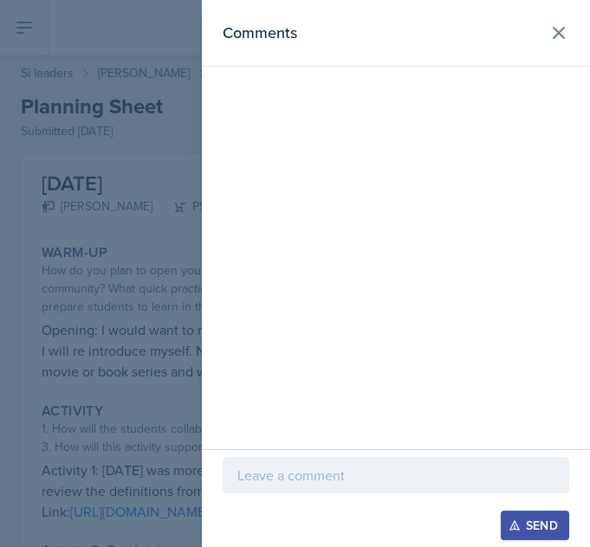
click at [429, 479] on p at bounding box center [395, 475] width 317 height 21
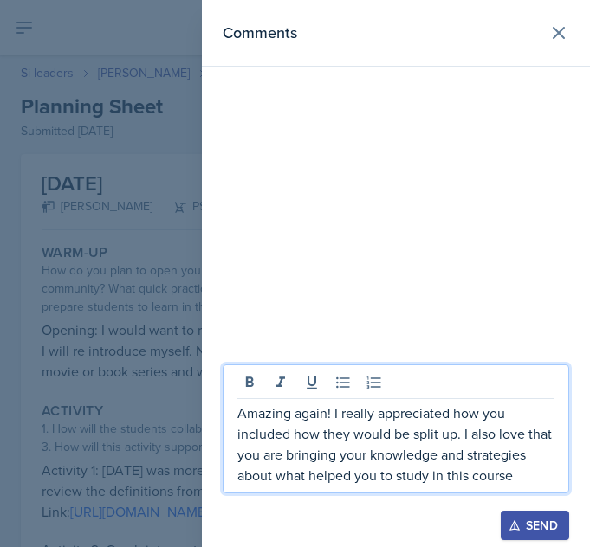
click at [526, 513] on button "Send" at bounding box center [535, 525] width 68 height 29
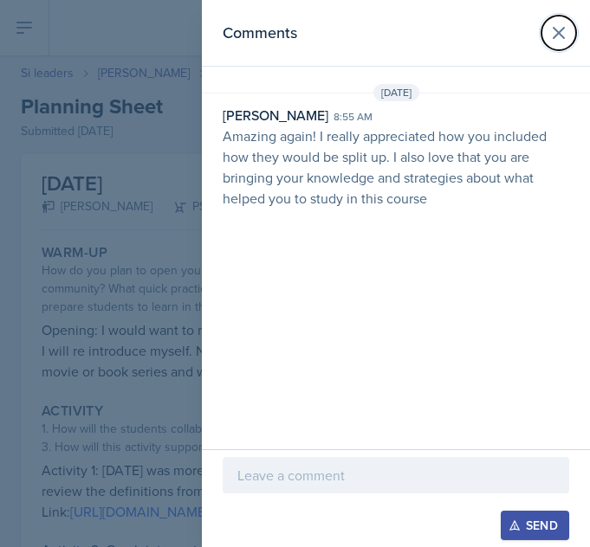
click at [562, 25] on icon at bounding box center [558, 33] width 21 height 21
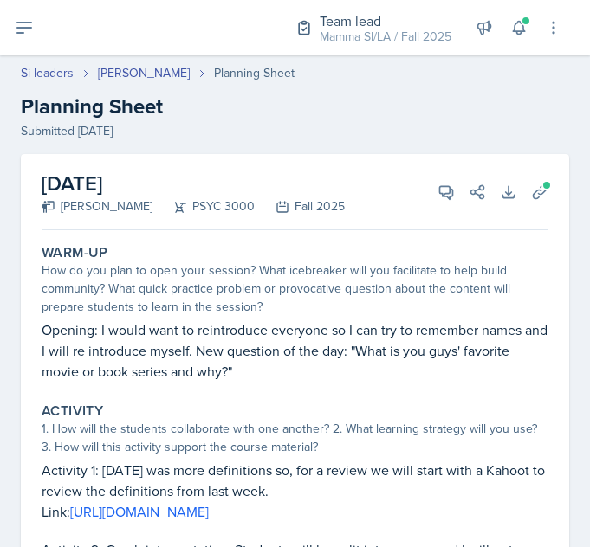
click at [55, 77] on link "Si leaders" at bounding box center [47, 73] width 53 height 18
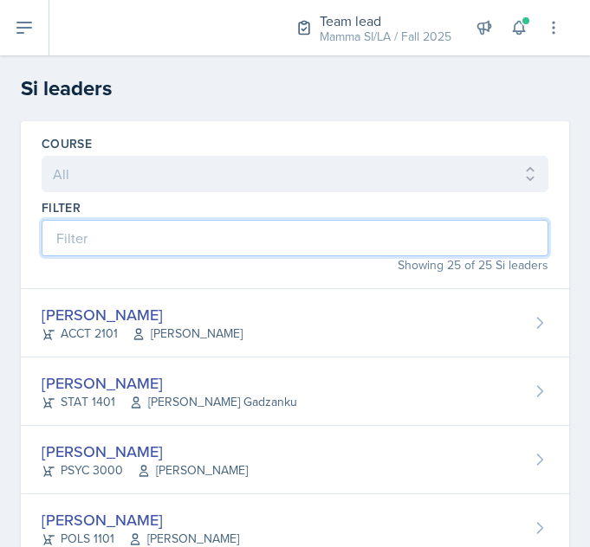
click at [142, 235] on input at bounding box center [295, 238] width 507 height 36
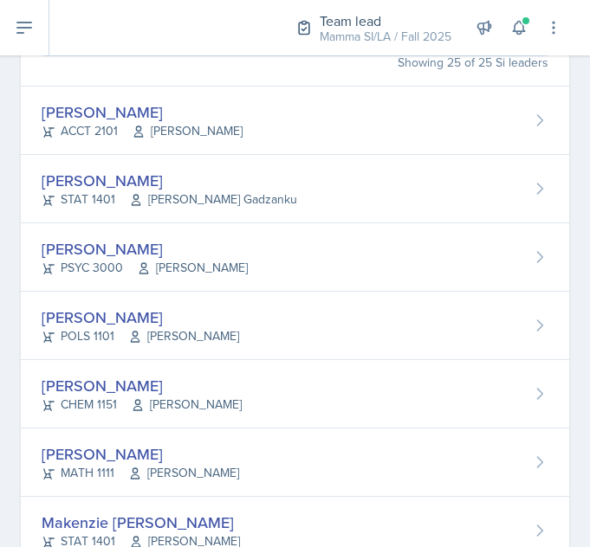
scroll to position [211, 0]
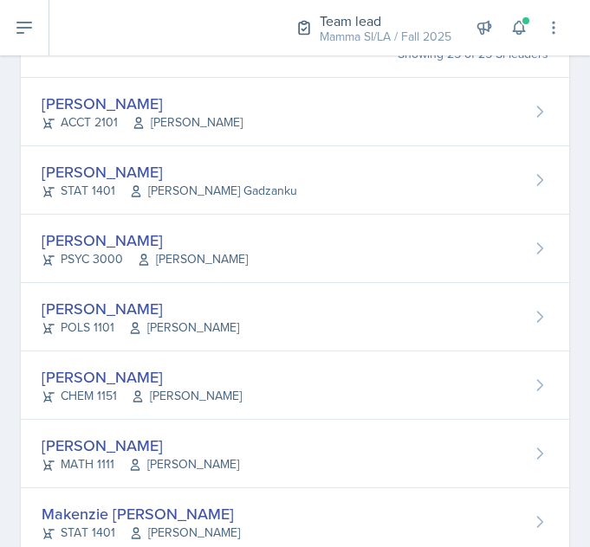
click at [122, 313] on div "[PERSON_NAME]" at bounding box center [140, 308] width 197 height 23
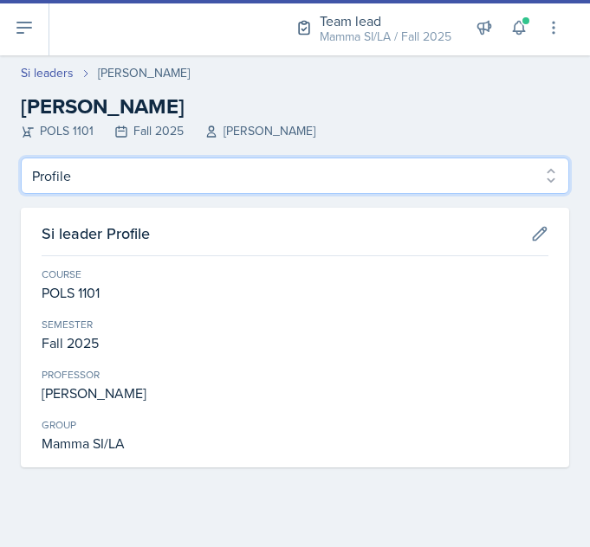
click at [158, 178] on select "Profile Planning Sheets Observation Forms Uploads" at bounding box center [295, 176] width 548 height 36
select select "Planning Sheets"
click at [21, 158] on select "Profile Planning Sheets Observation Forms Uploads" at bounding box center [295, 176] width 548 height 36
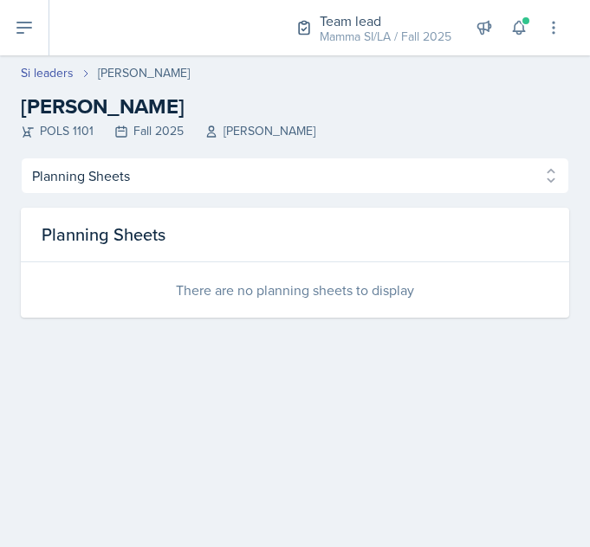
click at [54, 81] on link "Si leaders" at bounding box center [47, 73] width 53 height 18
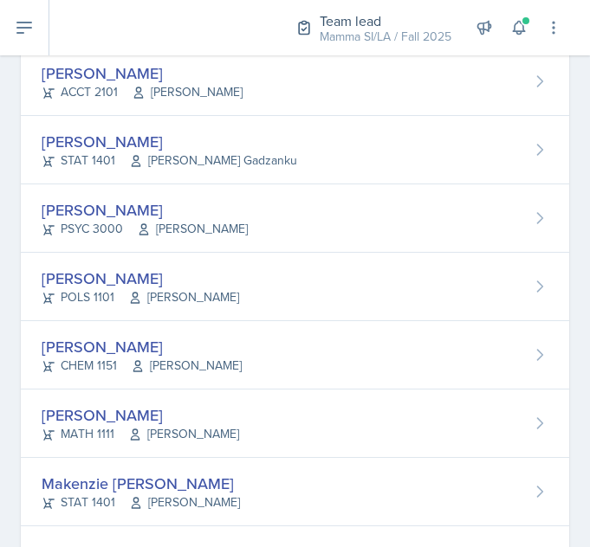
scroll to position [246, 0]
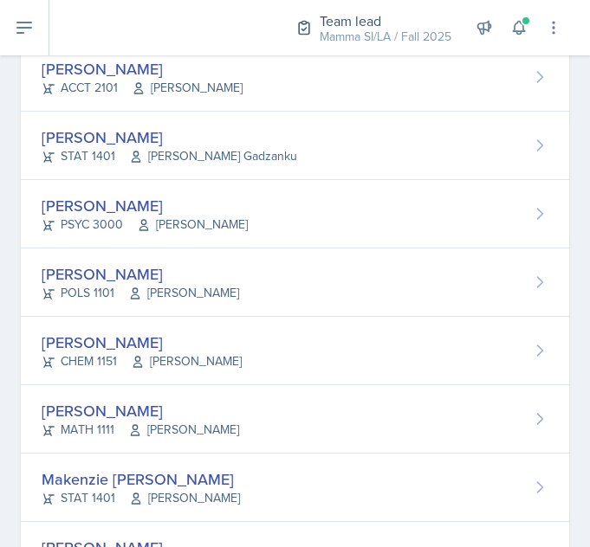
click at [102, 346] on div "[PERSON_NAME]" at bounding box center [142, 342] width 200 height 23
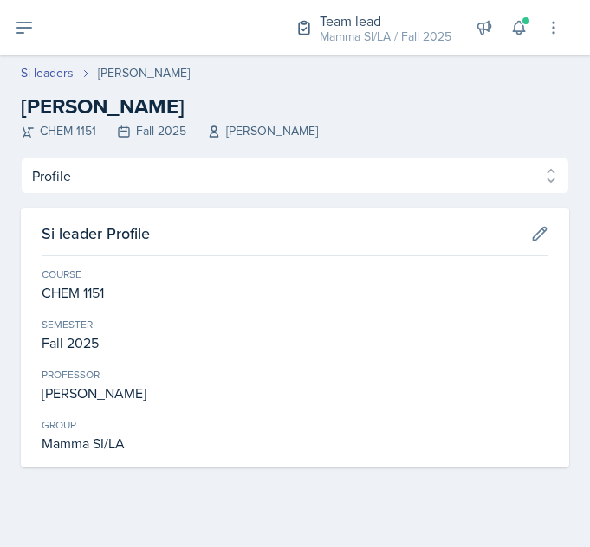
click at [48, 72] on link "Si leaders" at bounding box center [47, 73] width 53 height 18
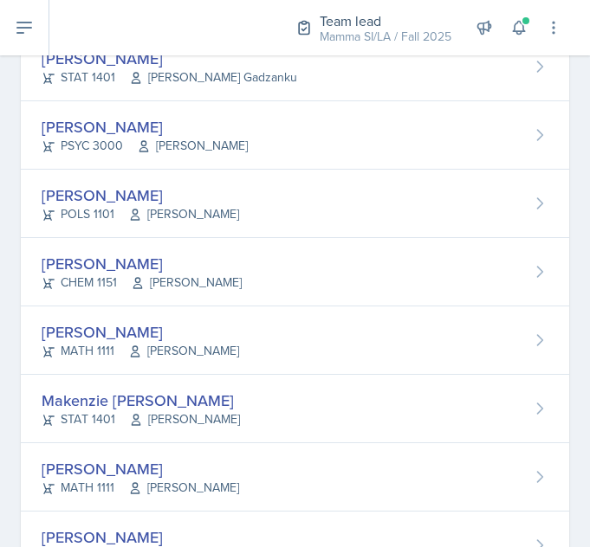
scroll to position [333, 0]
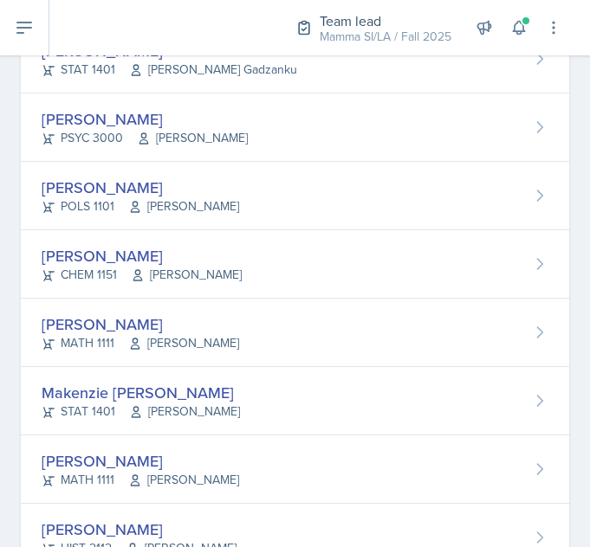
click at [110, 320] on div "[PERSON_NAME]" at bounding box center [140, 324] width 197 height 23
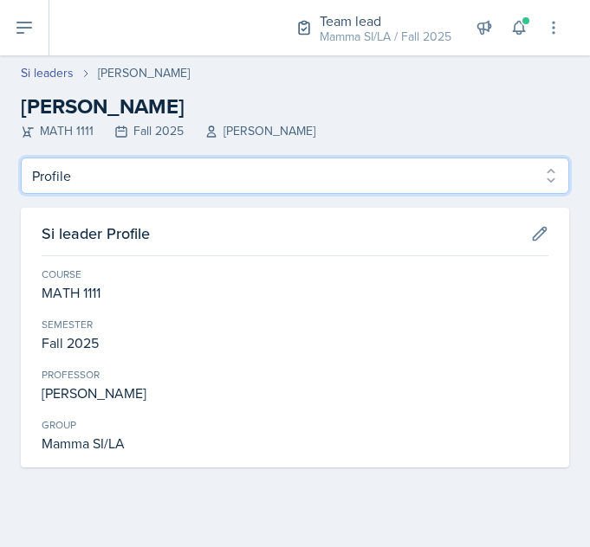
click at [183, 191] on select "Profile Planning Sheets Observation Forms Uploads" at bounding box center [295, 176] width 548 height 36
select select "Planning Sheets"
click at [21, 158] on select "Profile Planning Sheets Observation Forms Uploads" at bounding box center [295, 176] width 548 height 36
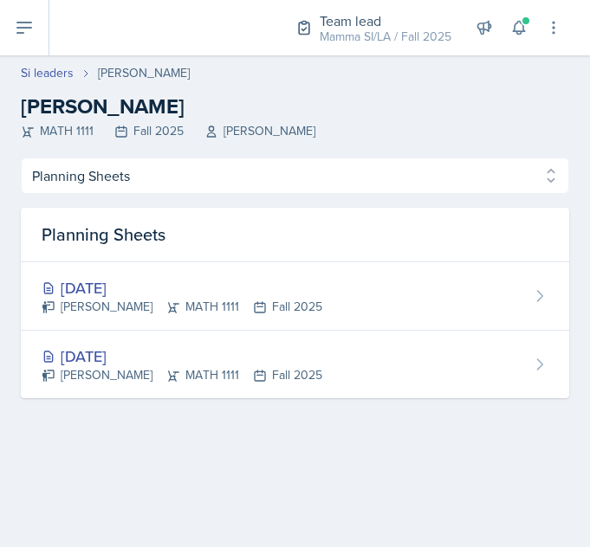
click at [120, 351] on div "[DATE]" at bounding box center [182, 356] width 281 height 23
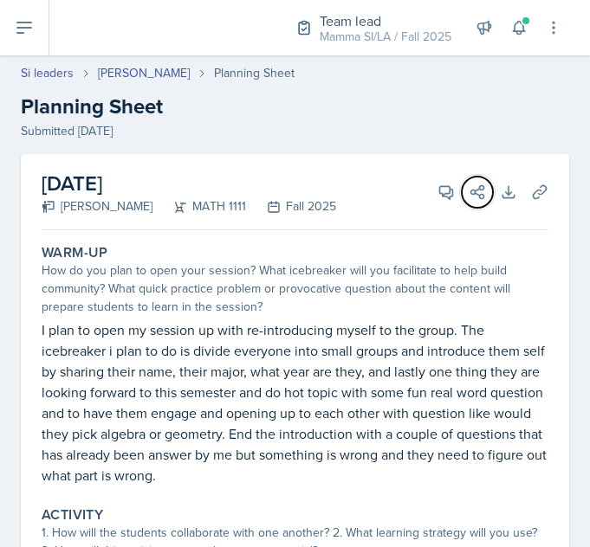
click at [462, 195] on button "Share" at bounding box center [477, 192] width 31 height 31
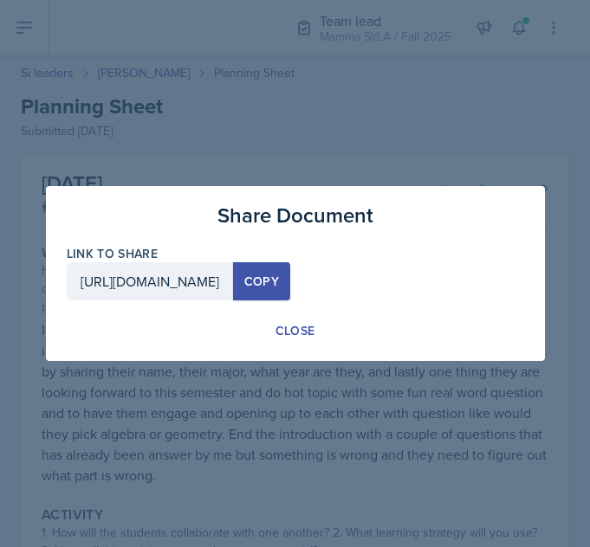
click at [301, 344] on button "Close" at bounding box center [295, 330] width 69 height 33
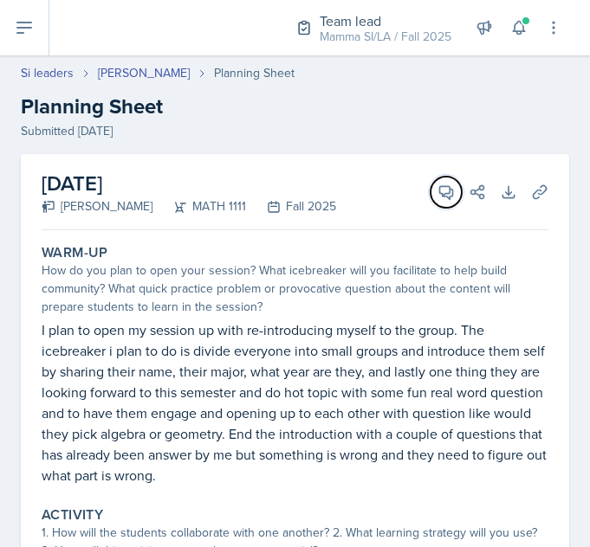
click at [437, 192] on icon at bounding box center [445, 192] width 17 height 17
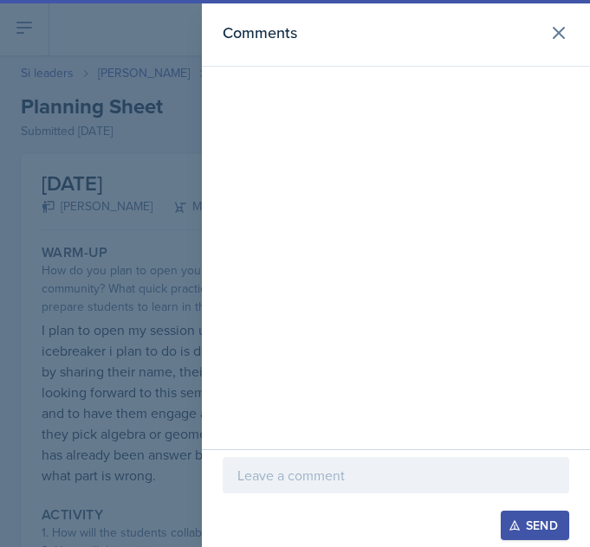
click at [422, 465] on p at bounding box center [395, 475] width 317 height 21
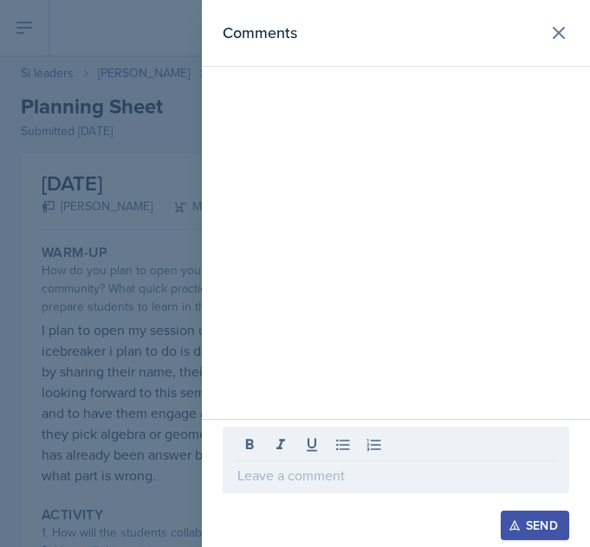
click at [380, 477] on p at bounding box center [395, 475] width 317 height 21
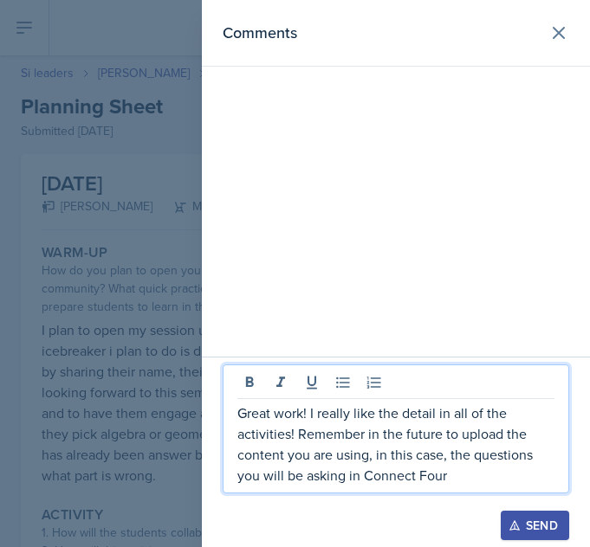
click at [530, 519] on div "Send" at bounding box center [535, 526] width 46 height 14
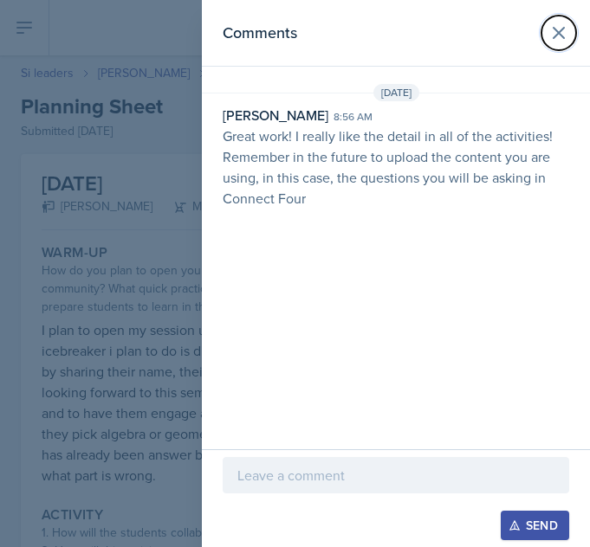
click at [569, 32] on button at bounding box center [558, 33] width 35 height 35
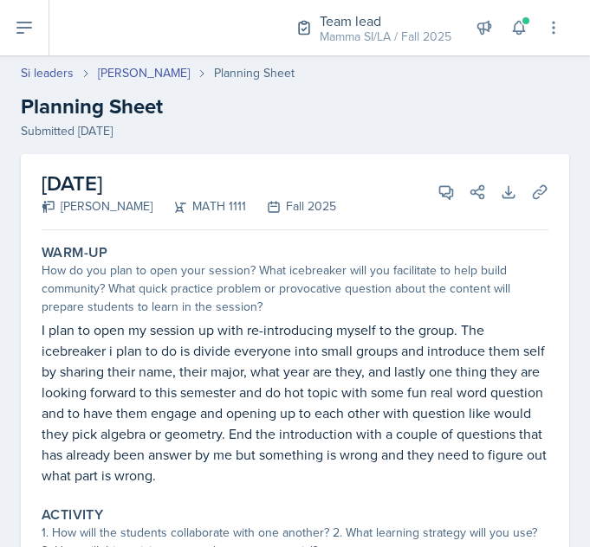
select select "Planning Sheets"
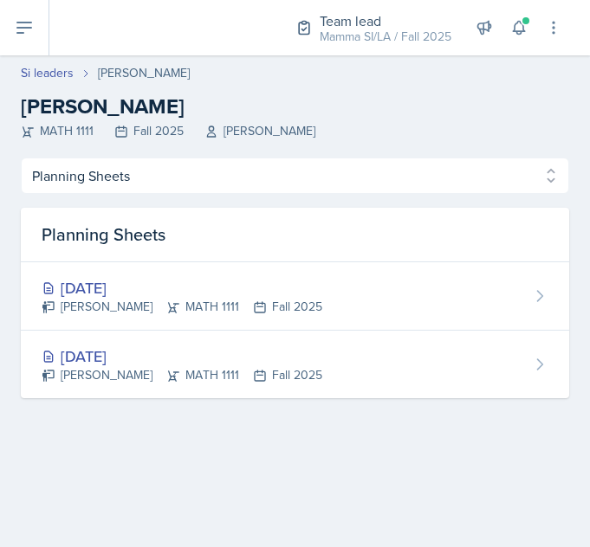
click at [240, 298] on div "[PERSON_NAME] MATH 1111 Fall 2025" at bounding box center [182, 307] width 281 height 18
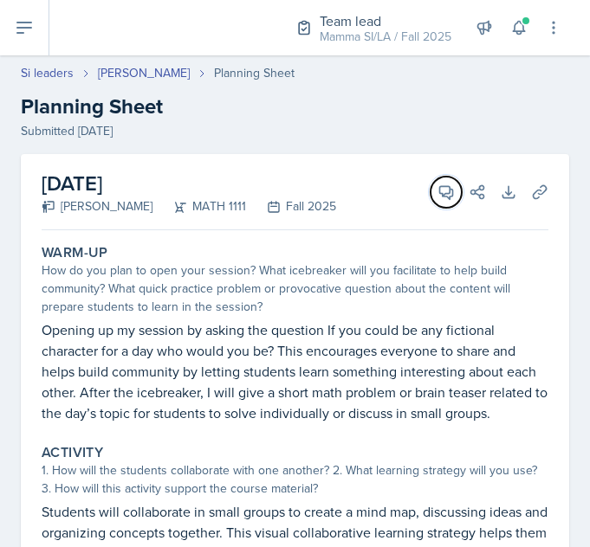
click at [437, 192] on icon at bounding box center [445, 192] width 17 height 17
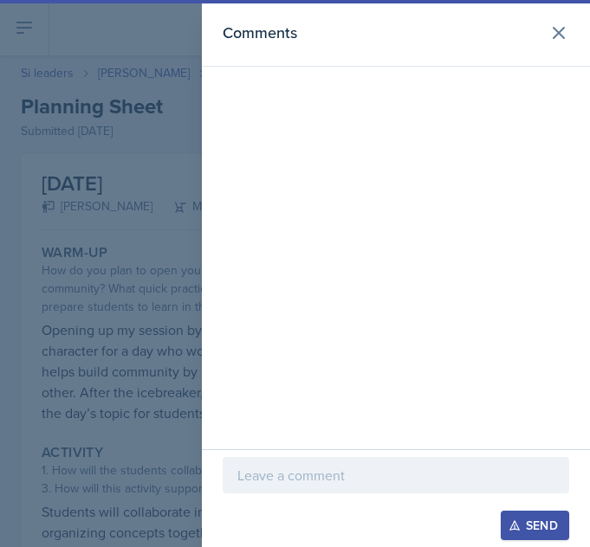
click at [440, 465] on p at bounding box center [395, 475] width 317 height 21
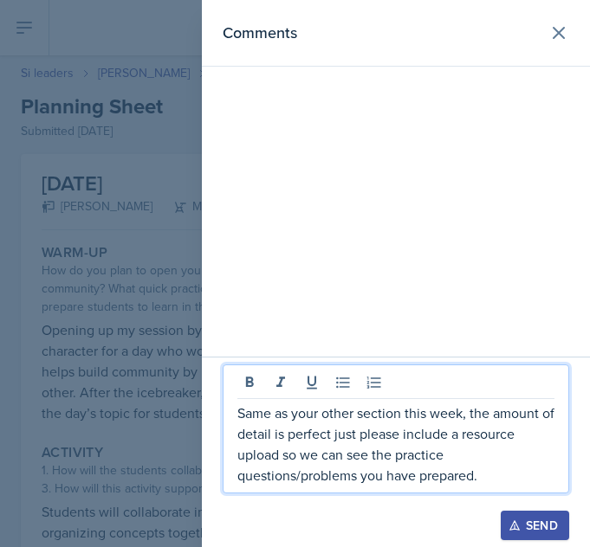
click at [401, 420] on p "Same as your other section this week, the amount of detail is perfect just plea…" at bounding box center [395, 444] width 317 height 83
click at [490, 476] on p "Same as your other session this week, the amount of detail is perfect just plea…" at bounding box center [395, 444] width 317 height 83
click at [544, 521] on div "Send" at bounding box center [535, 526] width 46 height 14
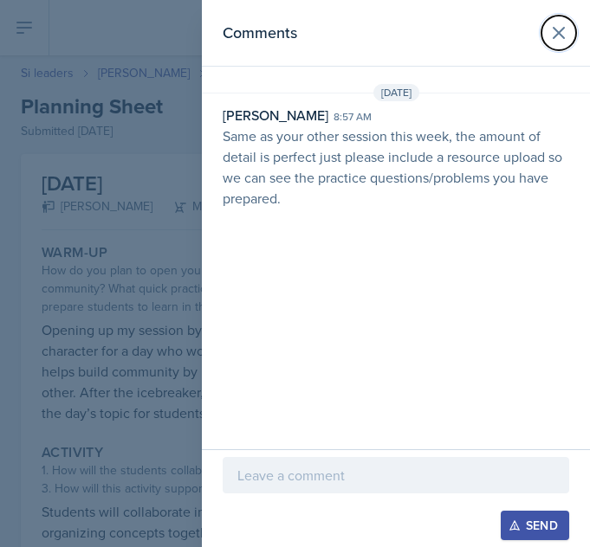
click at [571, 35] on button at bounding box center [558, 33] width 35 height 35
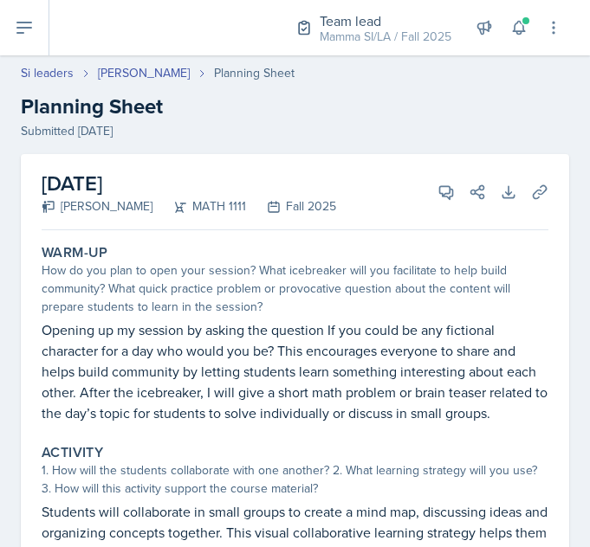
click at [54, 73] on link "Si leaders" at bounding box center [47, 73] width 53 height 18
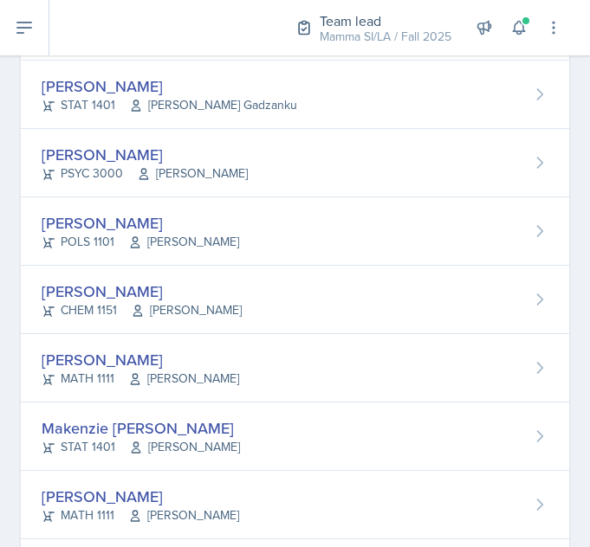
scroll to position [299, 0]
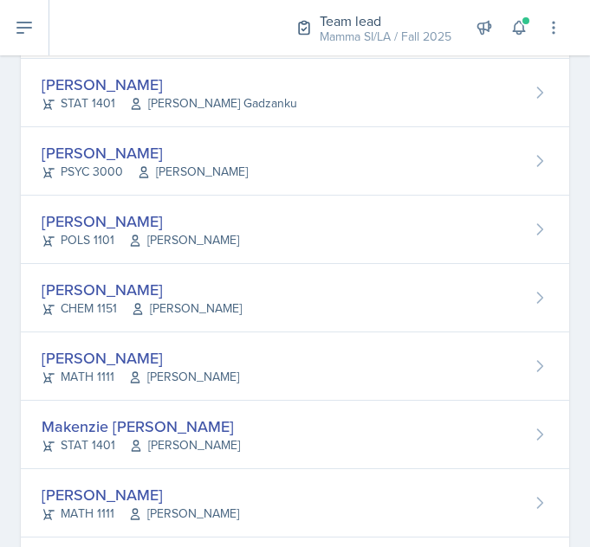
click at [132, 428] on div "Makenzie [PERSON_NAME]" at bounding box center [141, 426] width 198 height 23
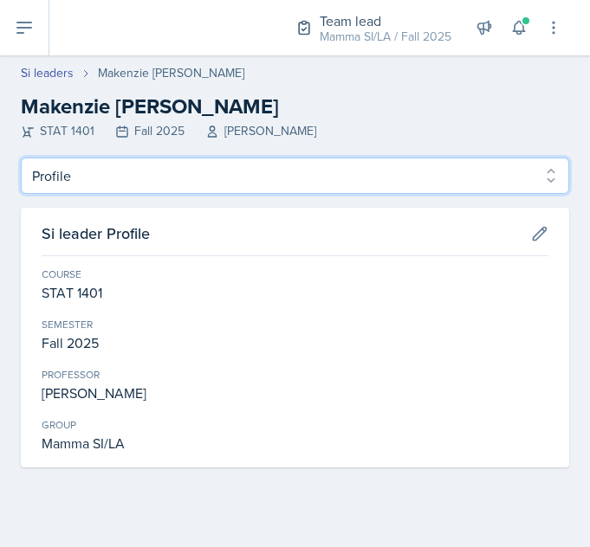
click at [193, 182] on select "Profile Planning Sheets Observation Forms Uploads" at bounding box center [295, 176] width 548 height 36
select select "Planning Sheets"
click at [21, 158] on select "Profile Planning Sheets Observation Forms Uploads" at bounding box center [295, 176] width 548 height 36
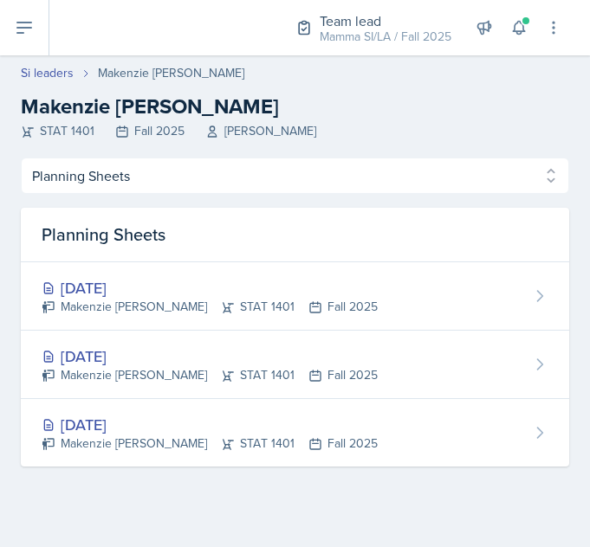
click at [159, 360] on div "[DATE]" at bounding box center [210, 356] width 336 height 23
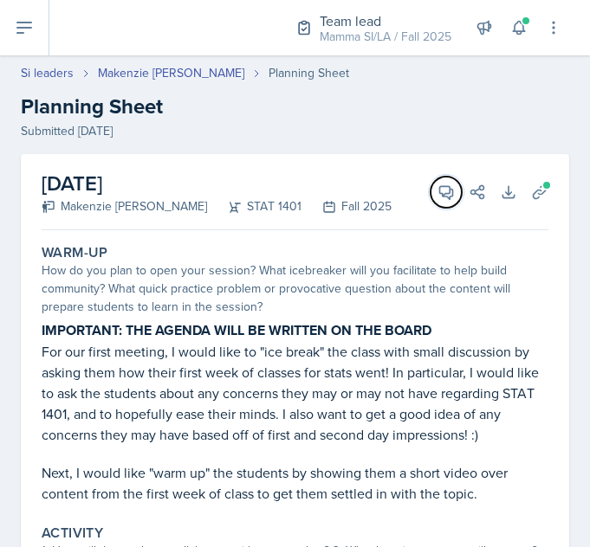
click at [448, 185] on span at bounding box center [452, 186] width 9 height 9
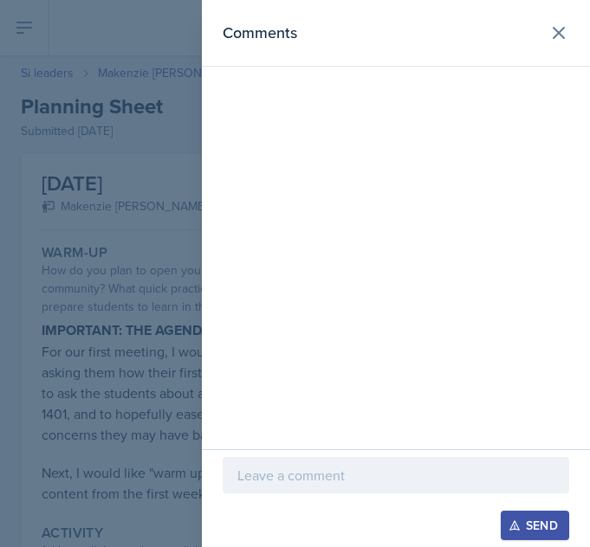
click at [398, 469] on p at bounding box center [395, 475] width 317 height 21
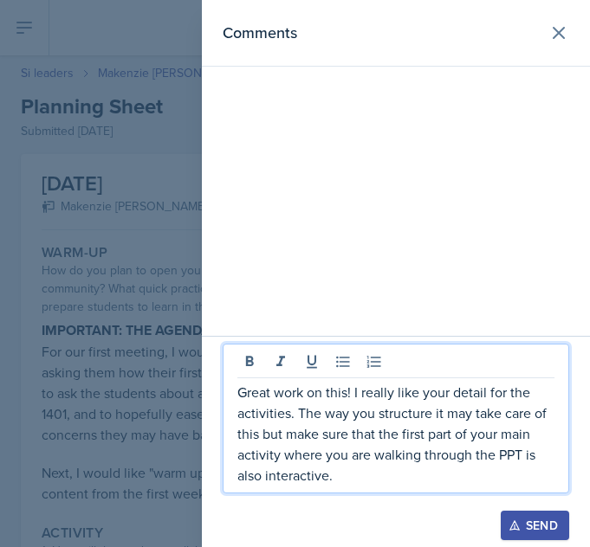
click at [544, 520] on div "Send" at bounding box center [535, 526] width 46 height 14
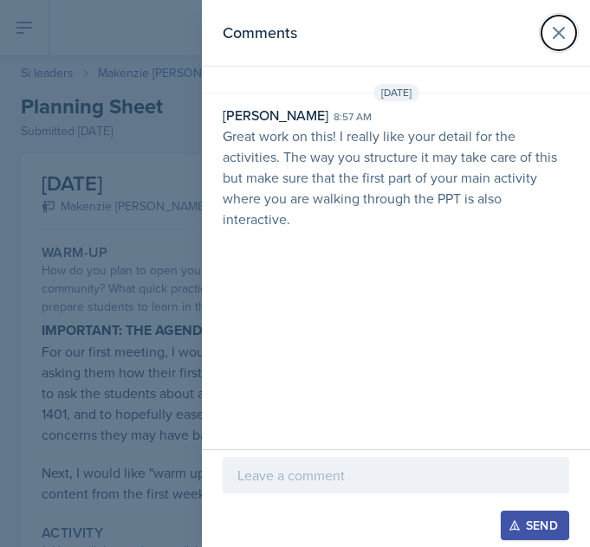
click at [566, 35] on icon at bounding box center [558, 33] width 21 height 21
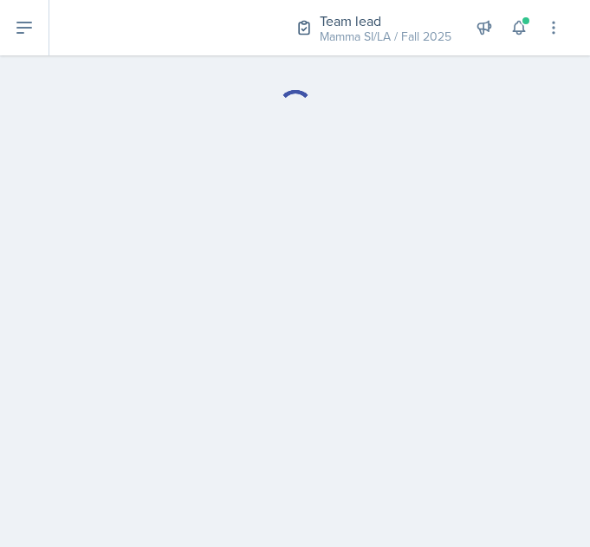
select select "Planning Sheets"
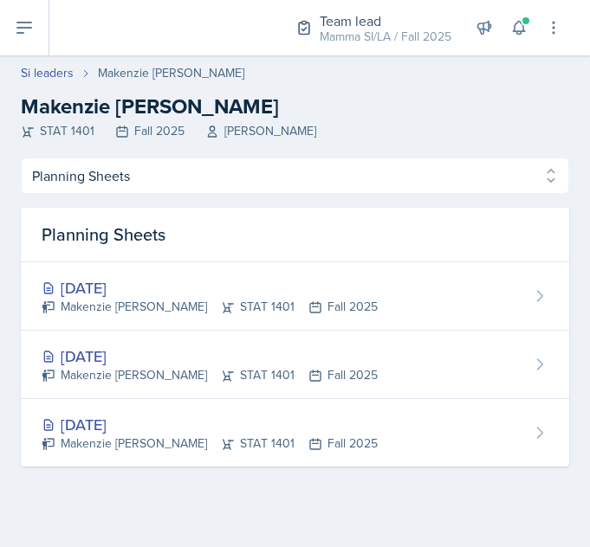
click at [182, 288] on div "[DATE]" at bounding box center [210, 287] width 336 height 23
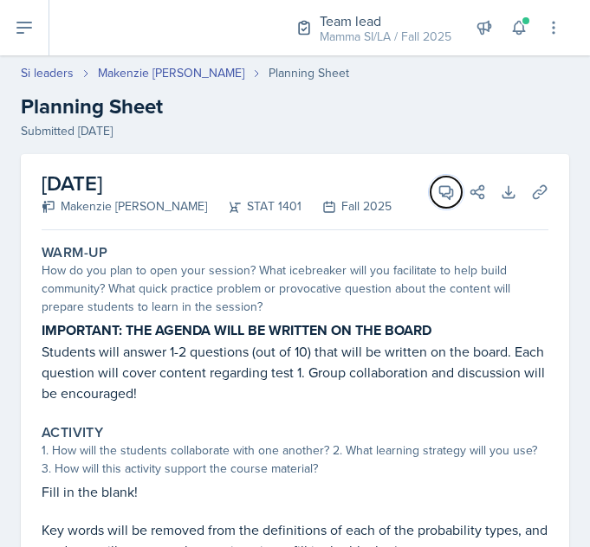
click at [437, 199] on icon at bounding box center [445, 192] width 17 height 17
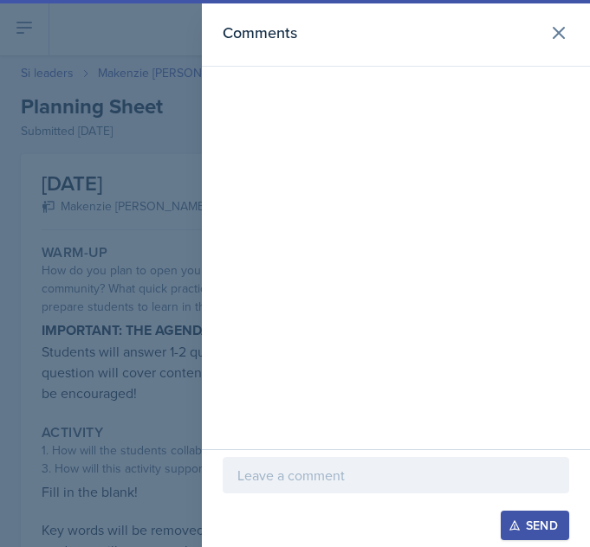
click at [401, 482] on p at bounding box center [395, 475] width 317 height 21
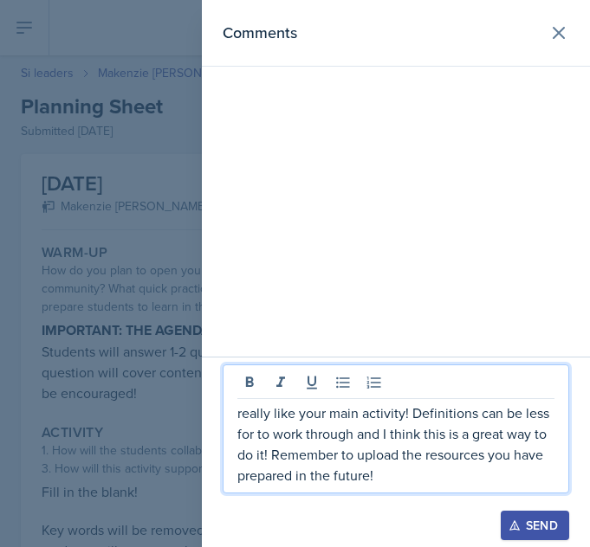
click at [535, 524] on div "Send" at bounding box center [535, 526] width 46 height 14
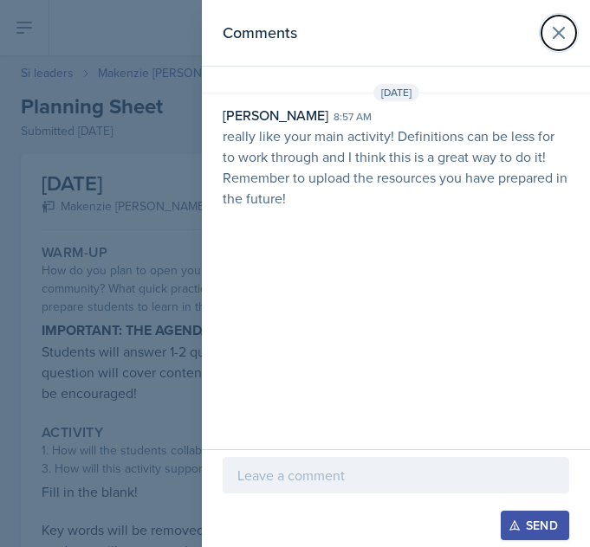
click at [554, 36] on icon at bounding box center [558, 33] width 10 height 10
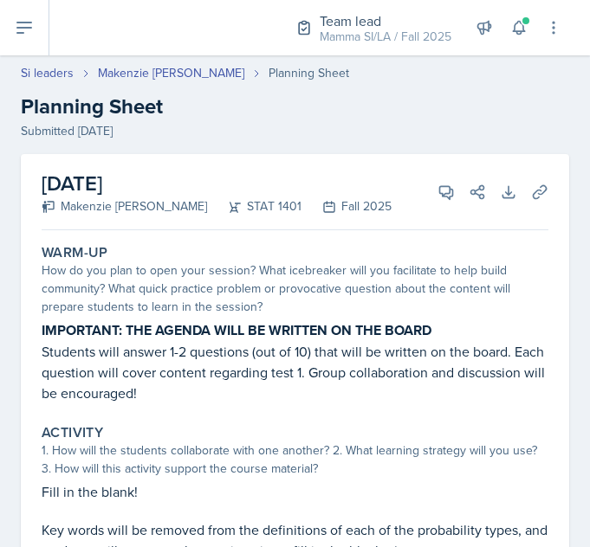
click at [43, 72] on link "Si leaders" at bounding box center [47, 73] width 53 height 18
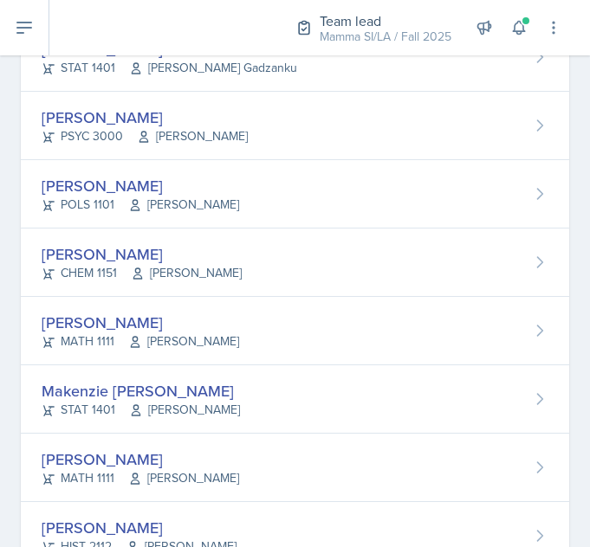
scroll to position [376, 0]
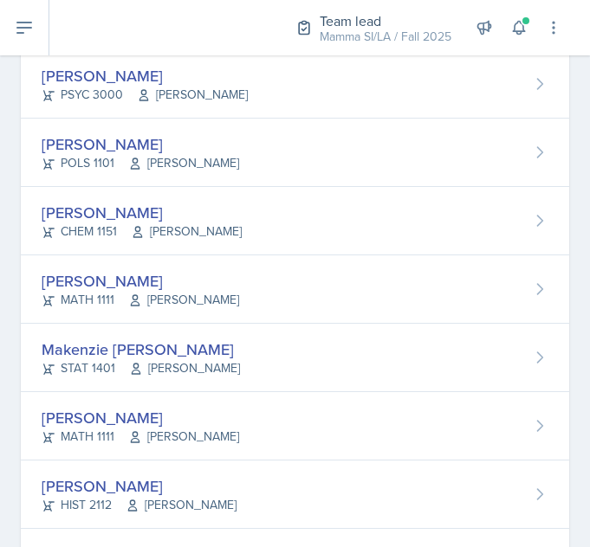
click at [148, 420] on div "[PERSON_NAME]" at bounding box center [140, 417] width 197 height 23
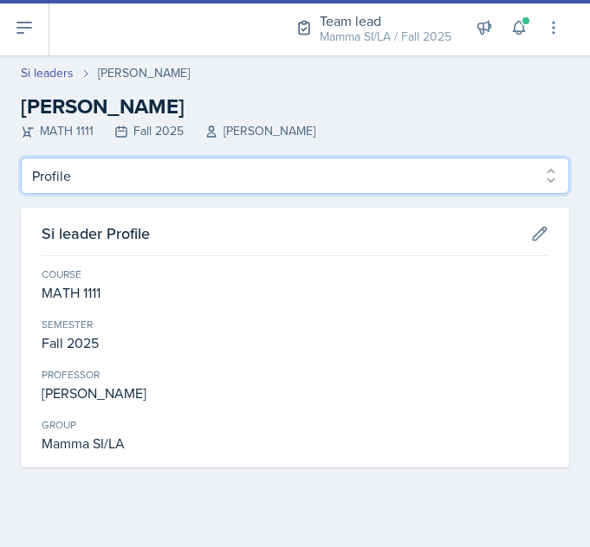
click at [423, 174] on select "Profile Planning Sheets Observation Forms Uploads" at bounding box center [295, 176] width 548 height 36
select select "Planning Sheets"
click at [21, 158] on select "Profile Planning Sheets Observation Forms Uploads" at bounding box center [295, 176] width 548 height 36
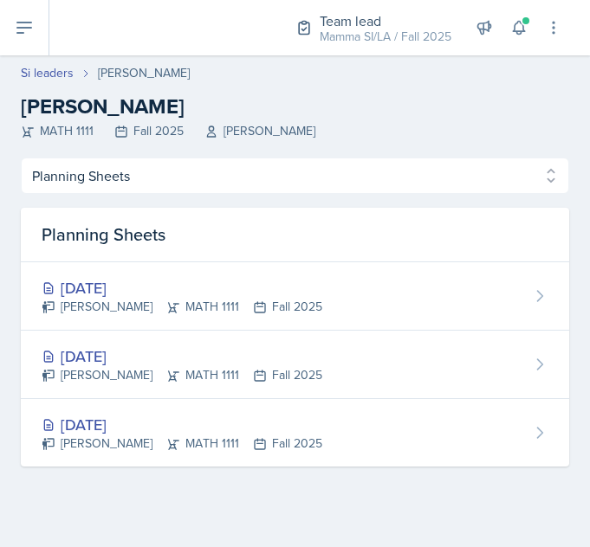
click at [222, 359] on div "[DATE]" at bounding box center [182, 356] width 281 height 23
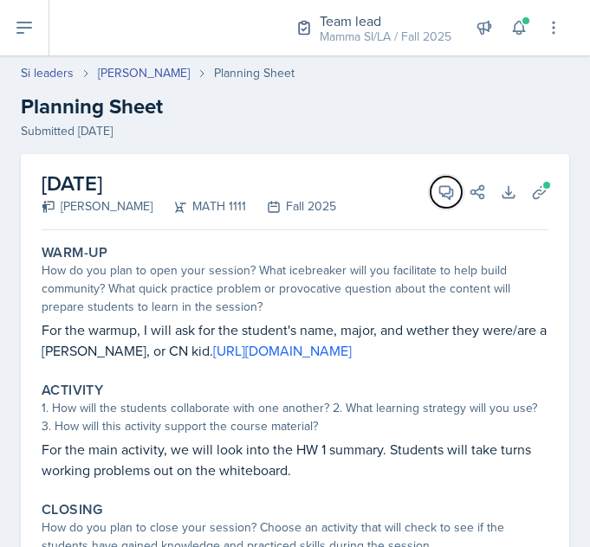
click at [440, 193] on icon at bounding box center [446, 192] width 13 height 13
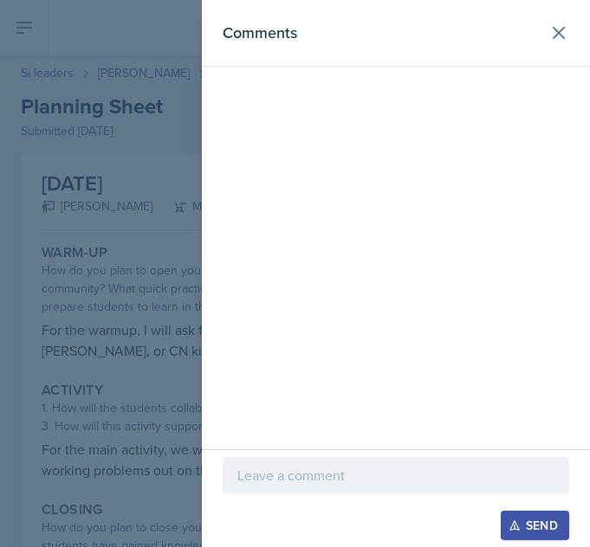
click at [422, 465] on p at bounding box center [395, 475] width 317 height 21
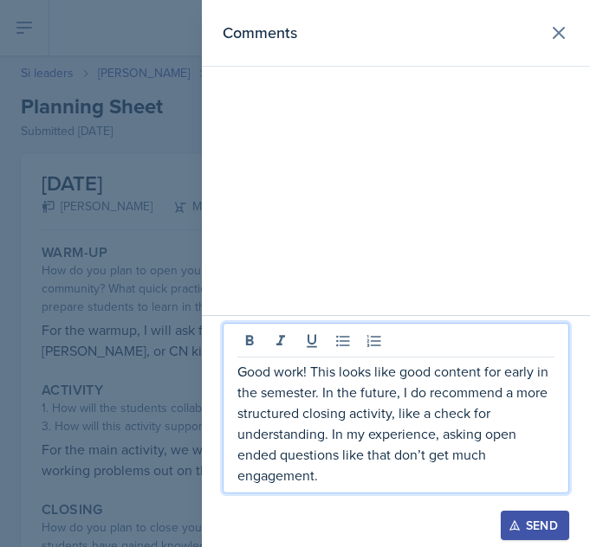
click at [529, 528] on div "Send" at bounding box center [535, 526] width 46 height 14
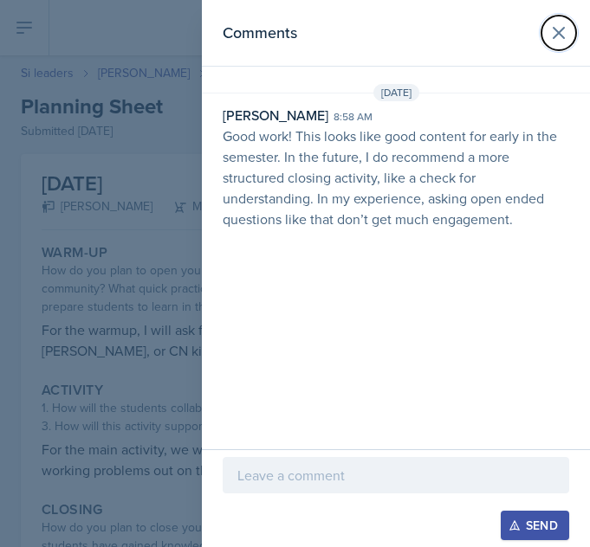
click at [562, 34] on icon at bounding box center [558, 33] width 21 height 21
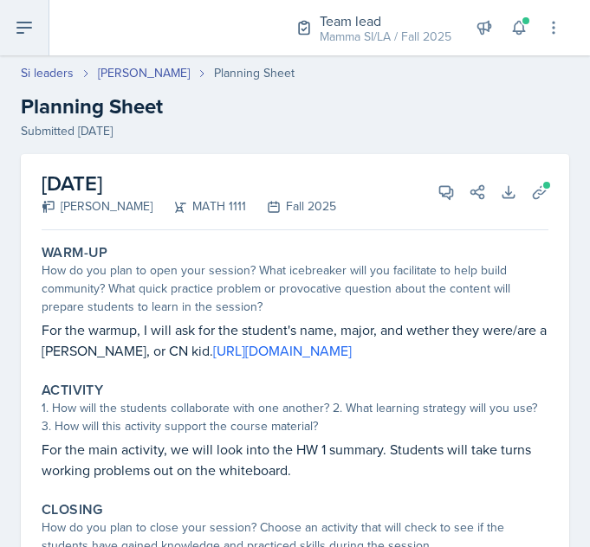
click at [27, 27] on icon at bounding box center [24, 28] width 14 height 10
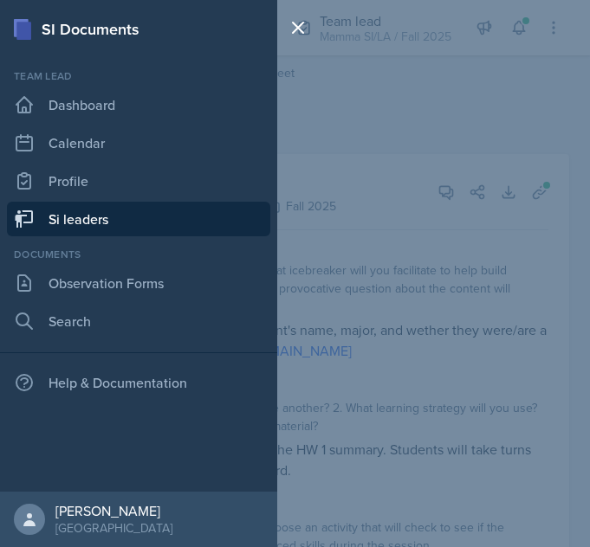
click at [154, 217] on link "Si leaders" at bounding box center [138, 219] width 263 height 35
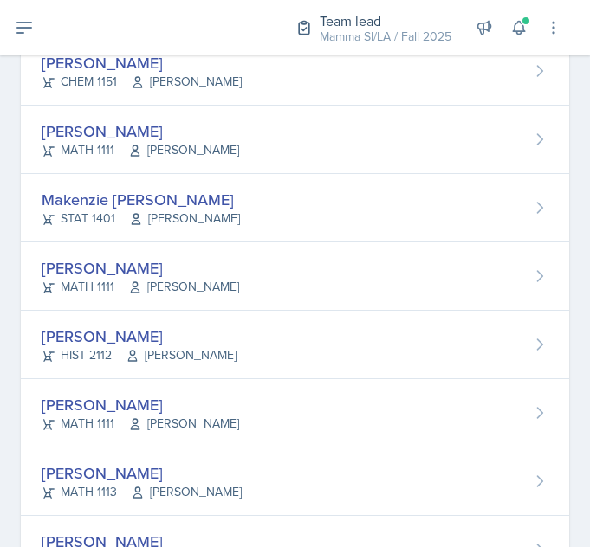
scroll to position [527, 0]
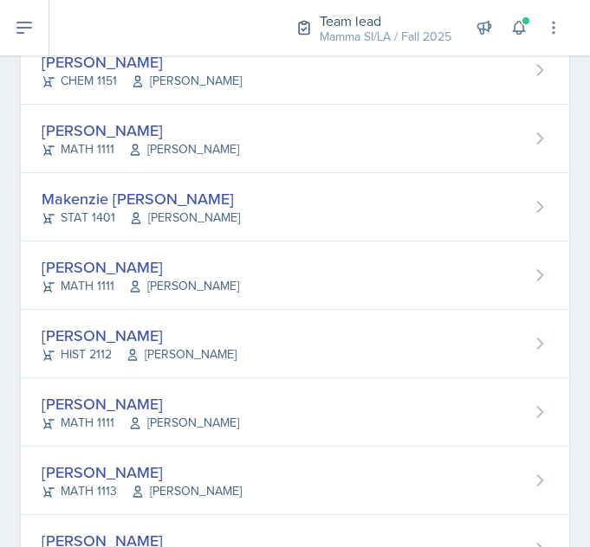
click at [152, 275] on div "[PERSON_NAME]" at bounding box center [140, 267] width 197 height 23
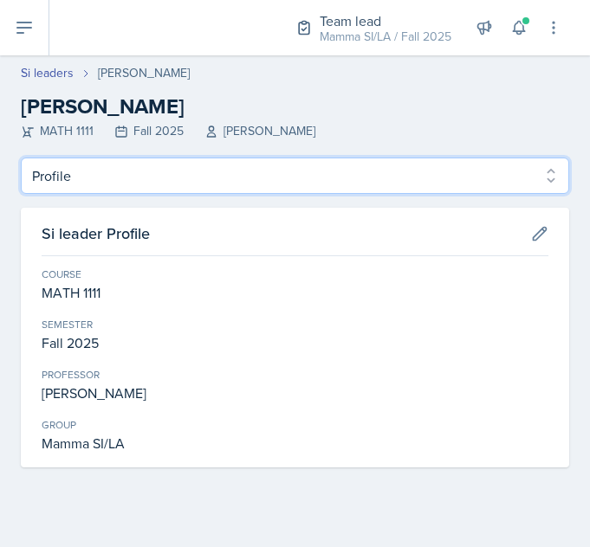
click at [244, 158] on select "Profile Planning Sheets Observation Forms Uploads" at bounding box center [295, 176] width 548 height 36
select select "Planning Sheets"
click at [21, 158] on select "Profile Planning Sheets Observation Forms Uploads" at bounding box center [295, 176] width 548 height 36
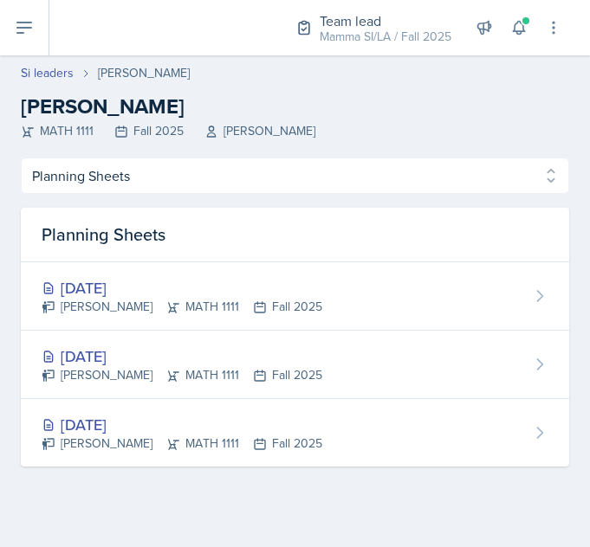
click at [176, 282] on div "[DATE]" at bounding box center [182, 287] width 281 height 23
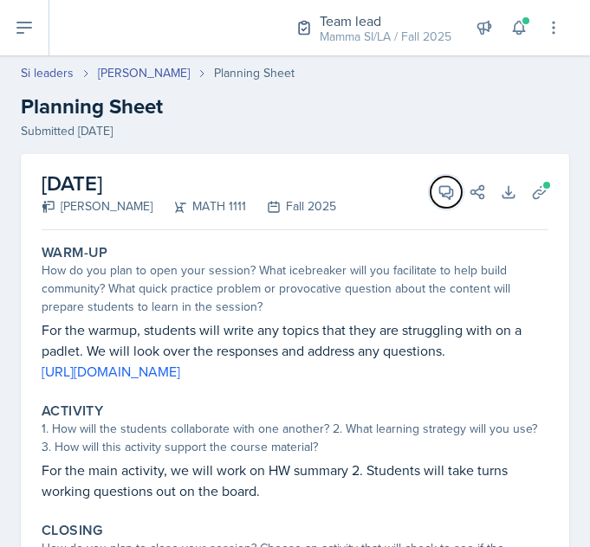
click at [437, 197] on icon at bounding box center [445, 192] width 17 height 17
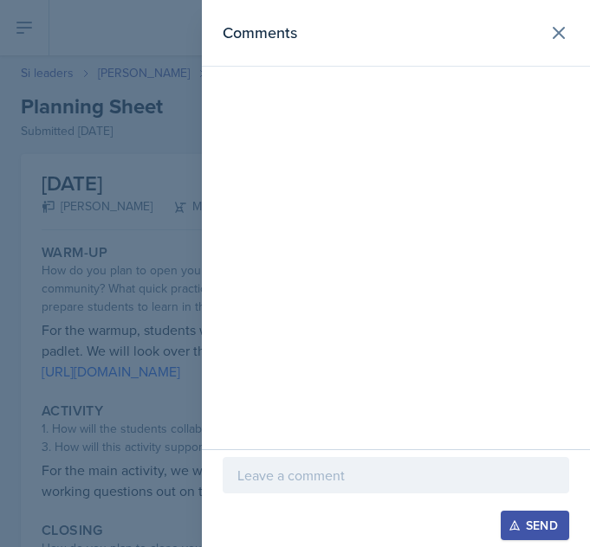
click at [364, 476] on p at bounding box center [395, 475] width 317 height 21
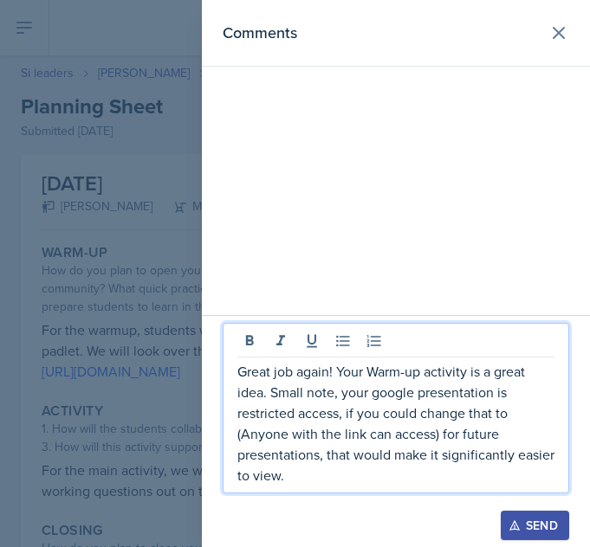
click at [537, 527] on div "Send" at bounding box center [535, 526] width 46 height 14
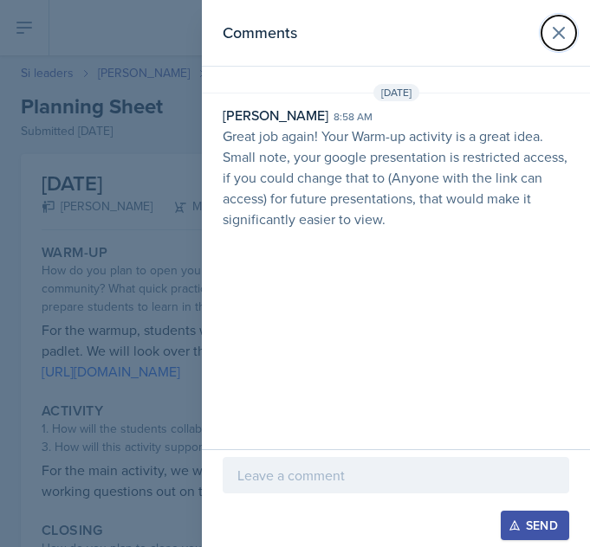
click at [559, 37] on icon at bounding box center [558, 33] width 21 height 21
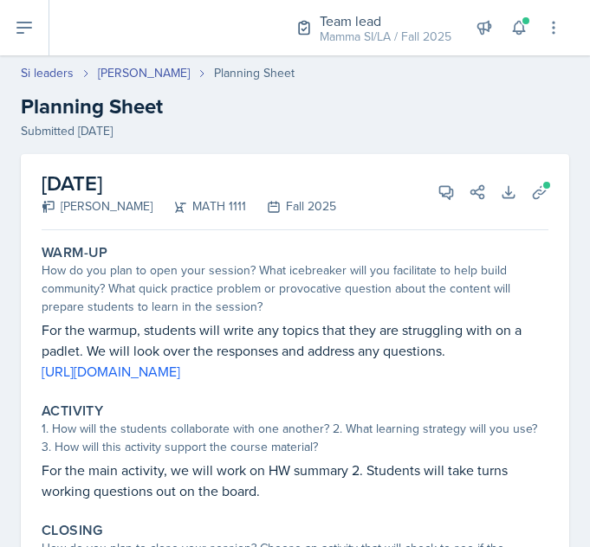
click at [21, 29] on icon at bounding box center [24, 27] width 21 height 21
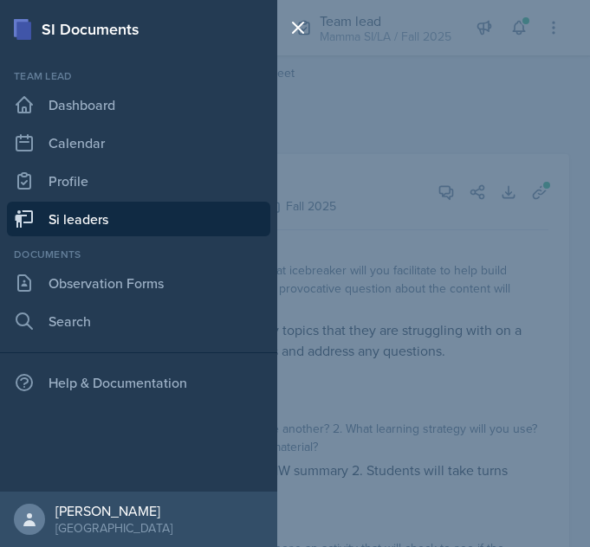
click at [358, 147] on div "SI Documents Team lead Dashboard Calendar Profile Si leaders Documents Observat…" at bounding box center [295, 273] width 590 height 547
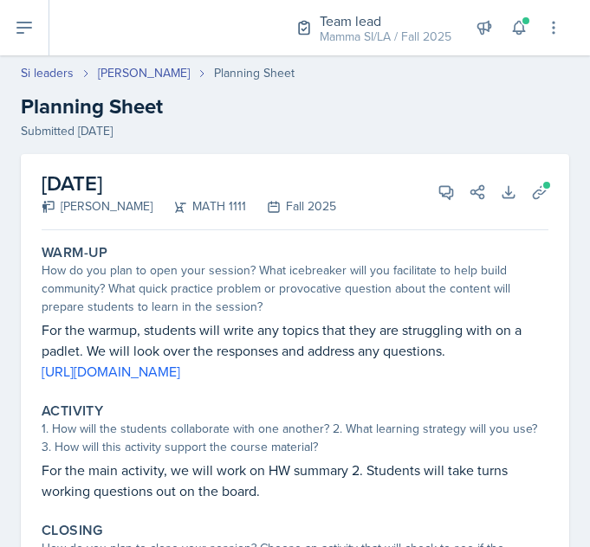
click at [49, 67] on link "Si leaders" at bounding box center [47, 73] width 53 height 18
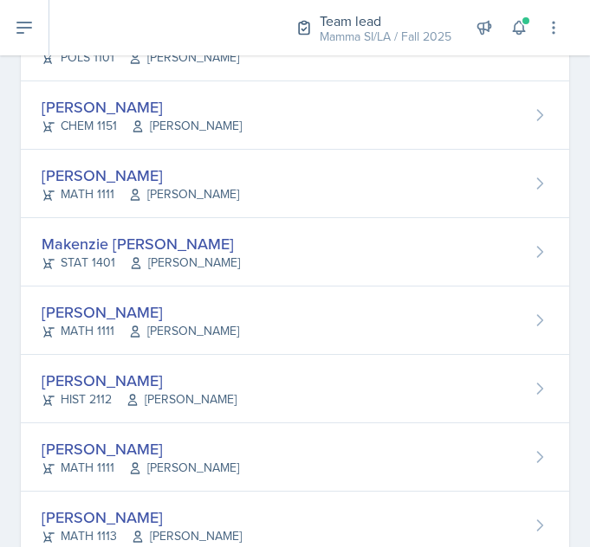
scroll to position [601, 0]
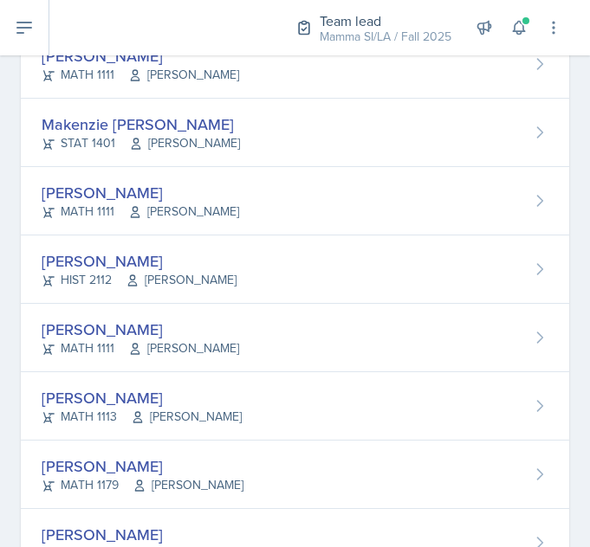
click at [137, 255] on div "[PERSON_NAME]" at bounding box center [139, 260] width 195 height 23
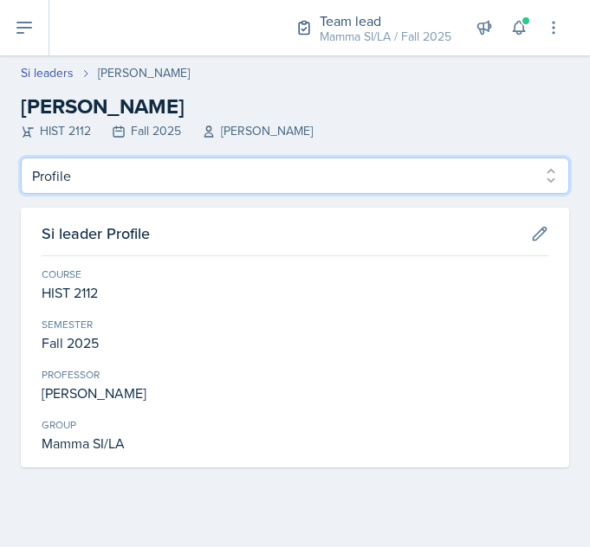
click at [373, 168] on select "Profile Planning Sheets Observation Forms Uploads" at bounding box center [295, 176] width 548 height 36
select select "Planning Sheets"
click at [21, 158] on select "Profile Planning Sheets Observation Forms Uploads" at bounding box center [295, 176] width 548 height 36
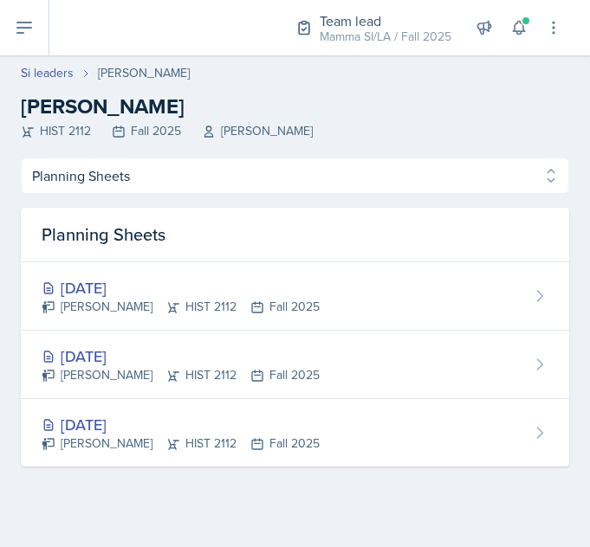
click at [239, 372] on div "[PERSON_NAME] HIST 2112 Fall 2025" at bounding box center [181, 375] width 278 height 18
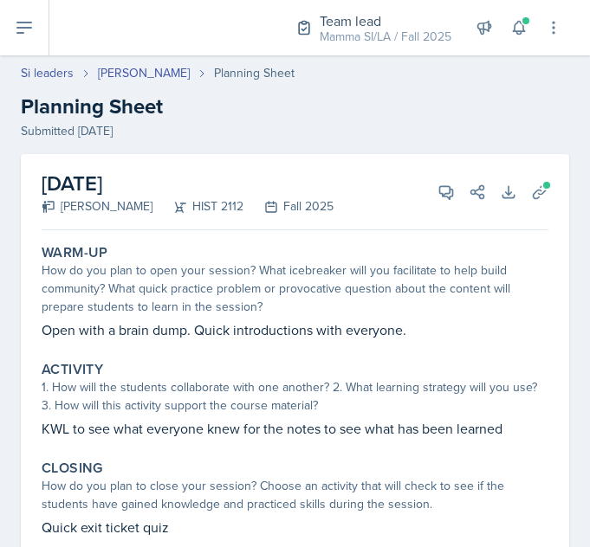
click at [440, 194] on icon at bounding box center [446, 192] width 13 height 13
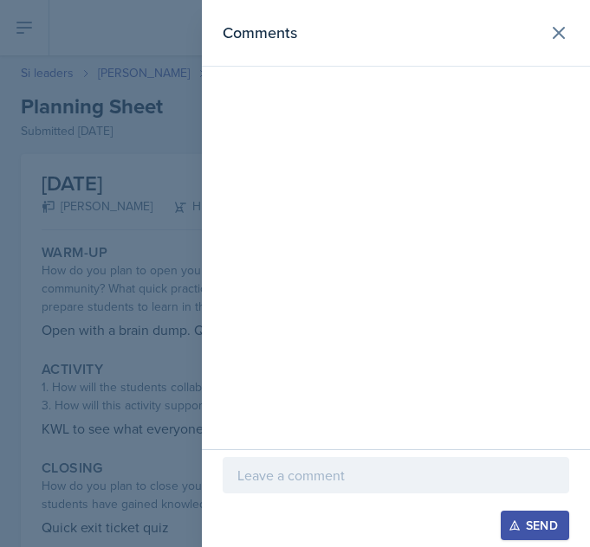
click at [384, 484] on p at bounding box center [395, 475] width 317 height 21
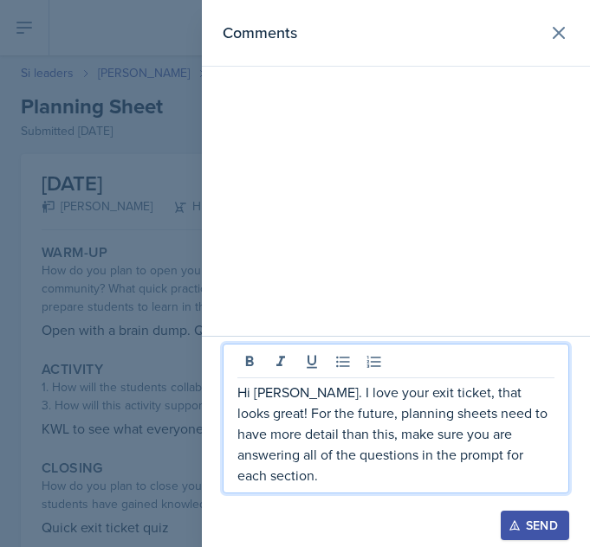
click at [546, 521] on div "Send" at bounding box center [535, 526] width 46 height 14
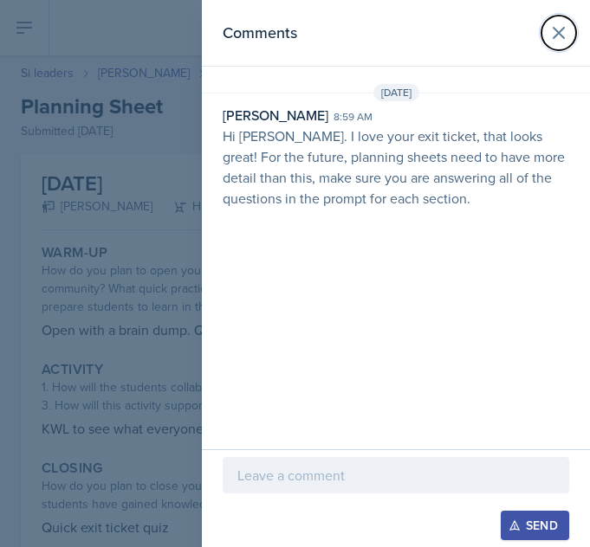
click at [560, 24] on icon at bounding box center [558, 33] width 21 height 21
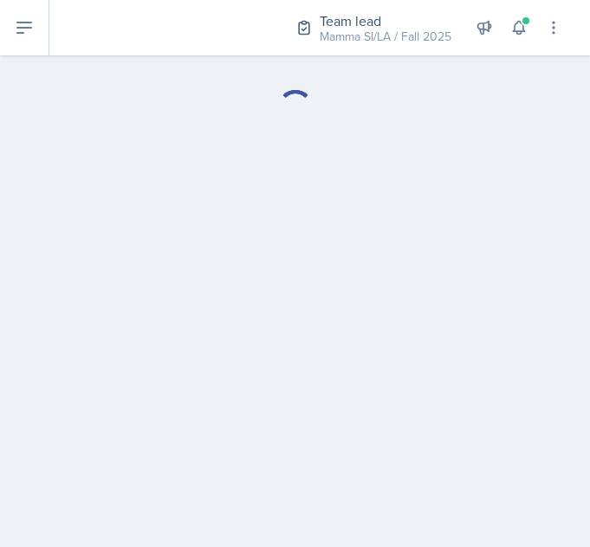
select select "Planning Sheets"
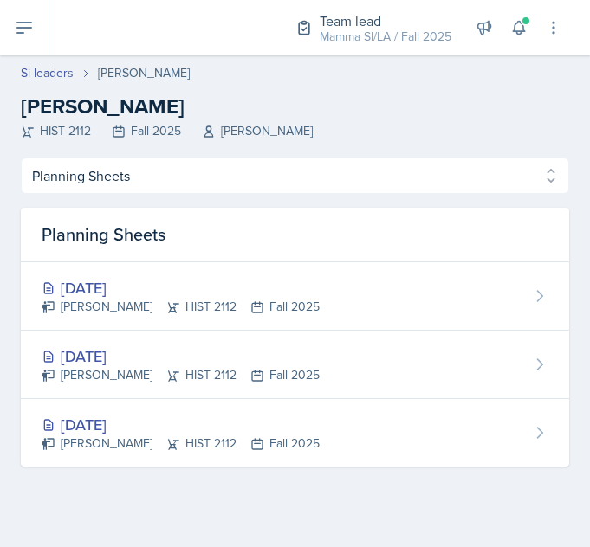
click at [293, 268] on div "[DATE] [PERSON_NAME] HIST 2112 Fall 2025" at bounding box center [295, 296] width 548 height 68
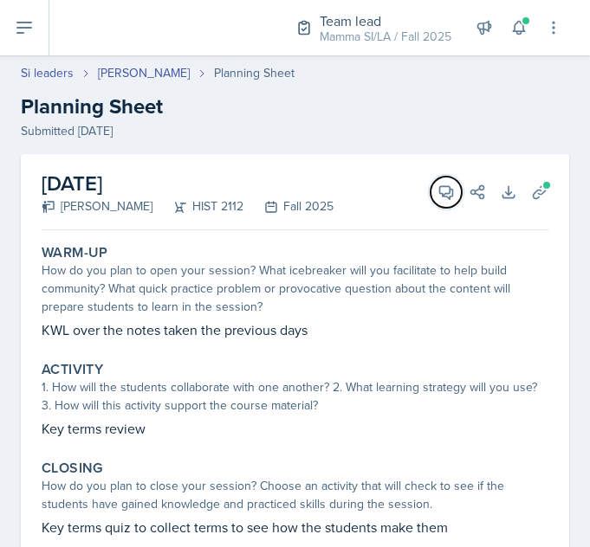
click at [437, 189] on icon at bounding box center [445, 192] width 17 height 17
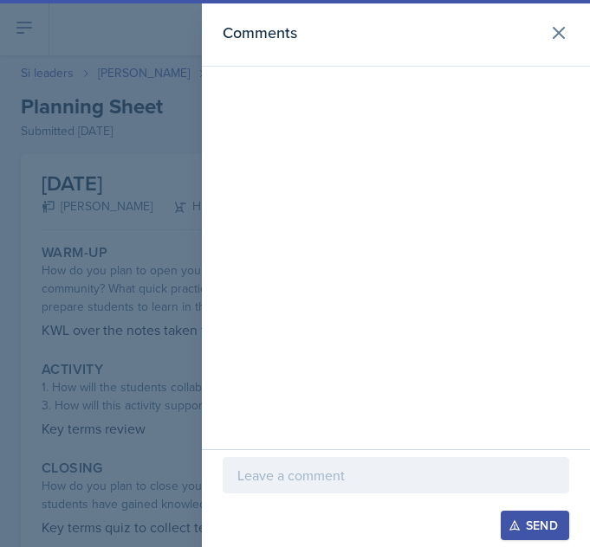
click at [395, 476] on p at bounding box center [395, 475] width 317 height 21
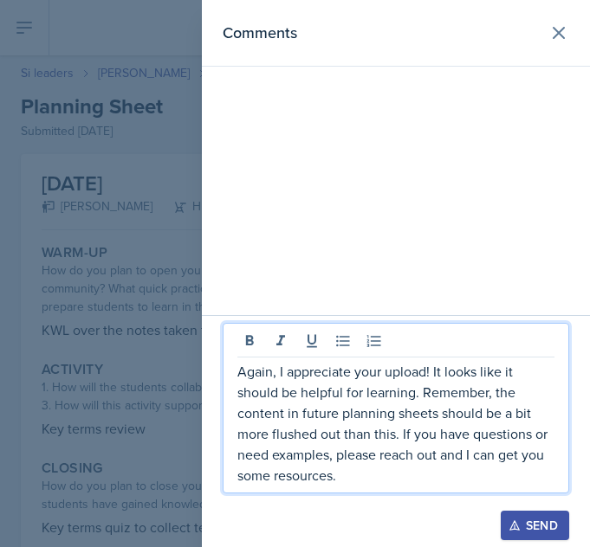
click at [530, 526] on div "Send" at bounding box center [535, 526] width 46 height 14
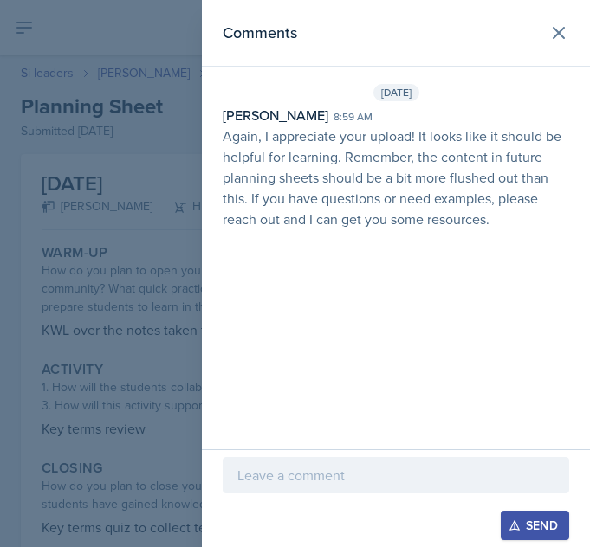
click at [156, 252] on div at bounding box center [295, 273] width 590 height 547
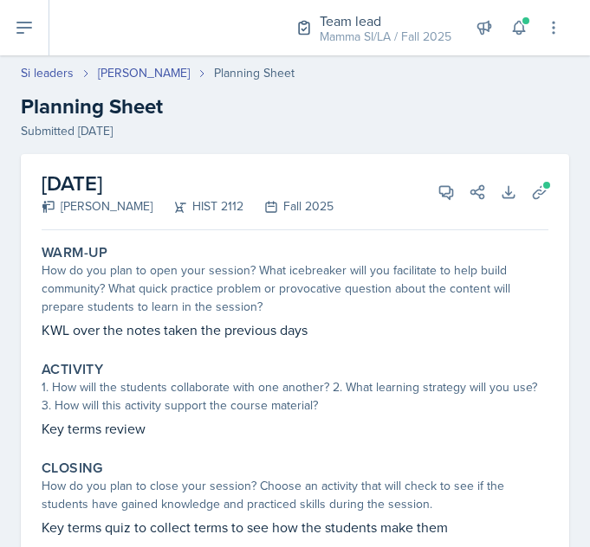
click at [45, 79] on link "Si leaders" at bounding box center [47, 73] width 53 height 18
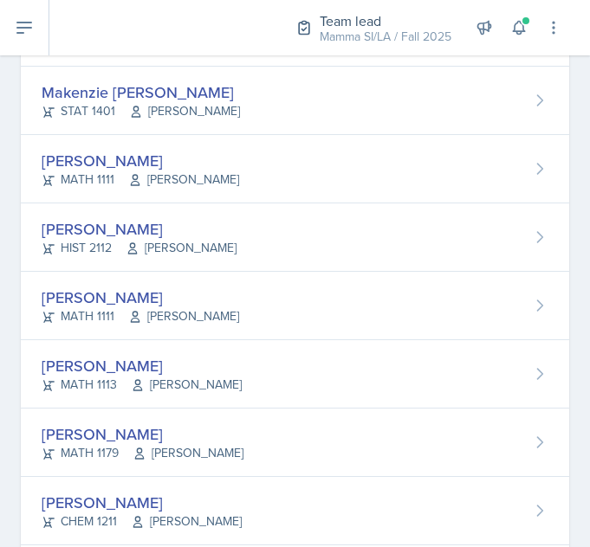
scroll to position [642, 0]
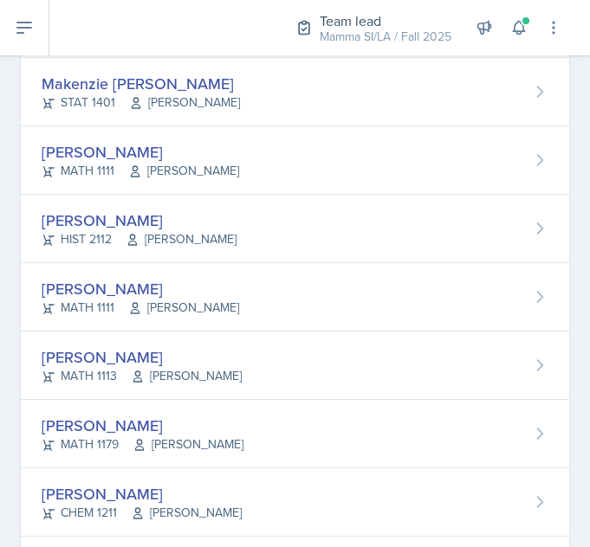
click at [46, 288] on div "[PERSON_NAME]" at bounding box center [140, 288] width 197 height 23
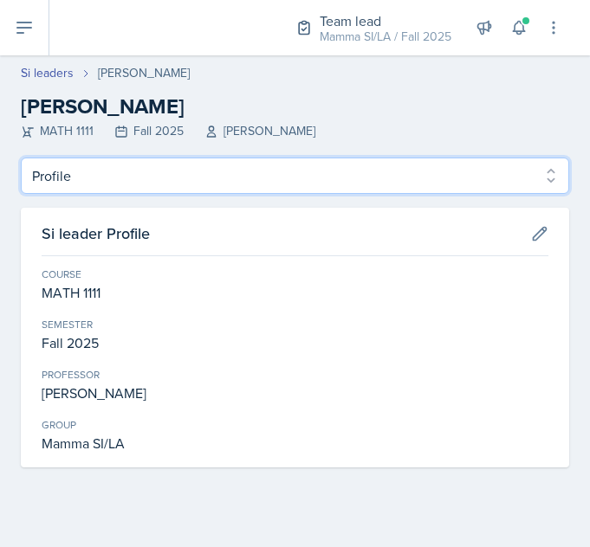
click at [56, 180] on select "Profile Planning Sheets Observation Forms Uploads" at bounding box center [295, 176] width 548 height 36
select select "Planning Sheets"
click at [21, 158] on select "Profile Planning Sheets Observation Forms Uploads" at bounding box center [295, 176] width 548 height 36
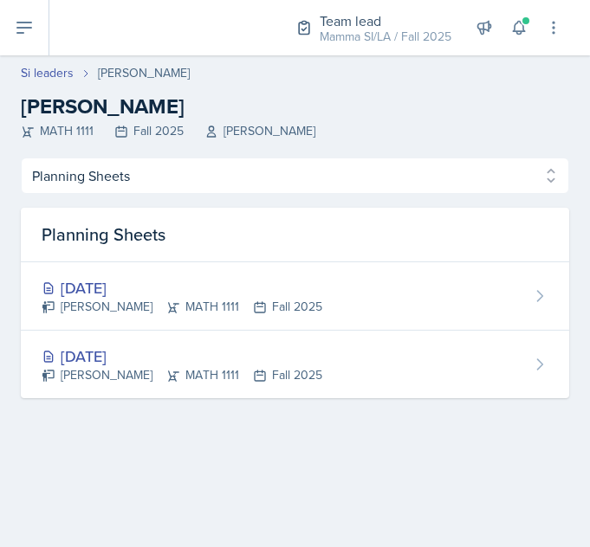
click at [94, 360] on div "[DATE]" at bounding box center [182, 356] width 281 height 23
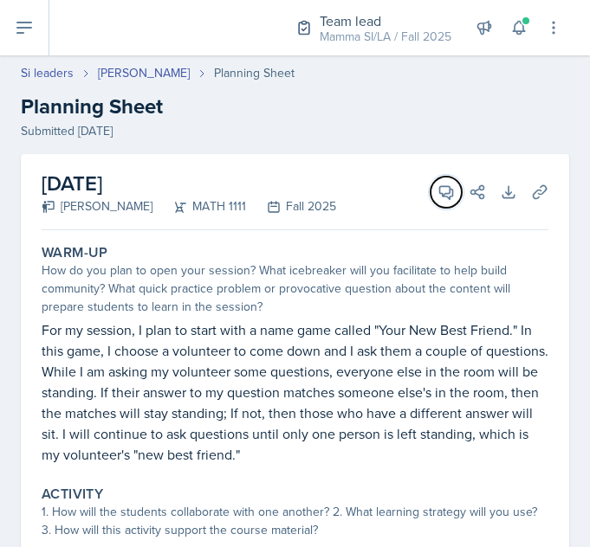
click at [437, 187] on icon at bounding box center [445, 192] width 17 height 17
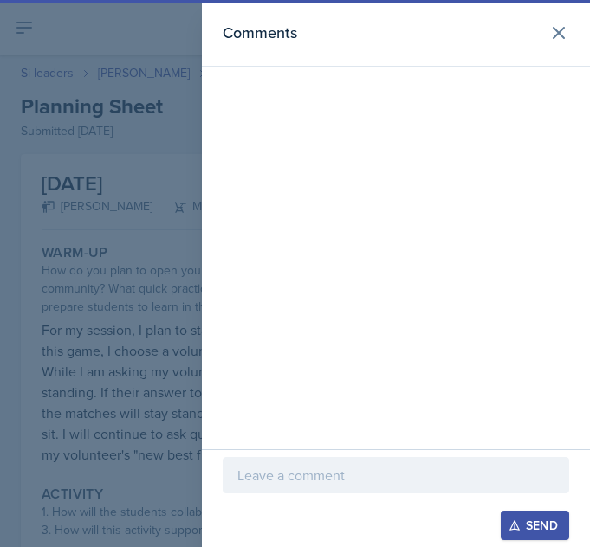
click at [425, 475] on p at bounding box center [395, 475] width 317 height 21
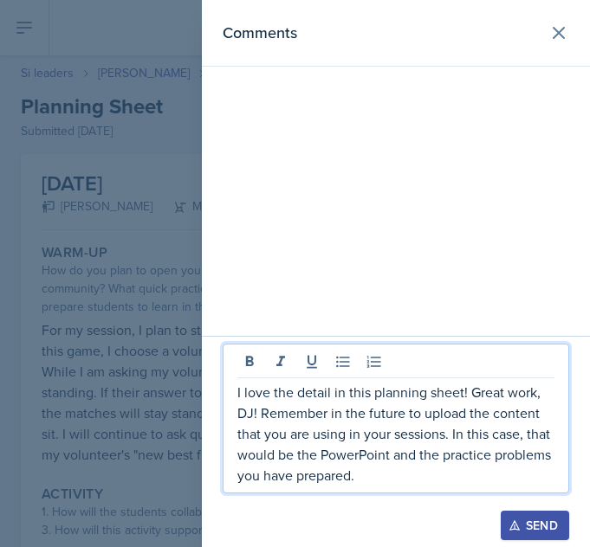
click at [540, 523] on div "Send" at bounding box center [535, 526] width 46 height 14
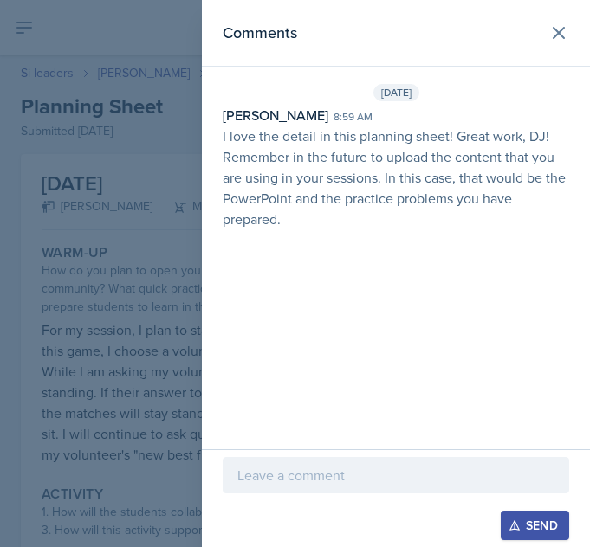
click at [558, 41] on icon at bounding box center [558, 33] width 21 height 21
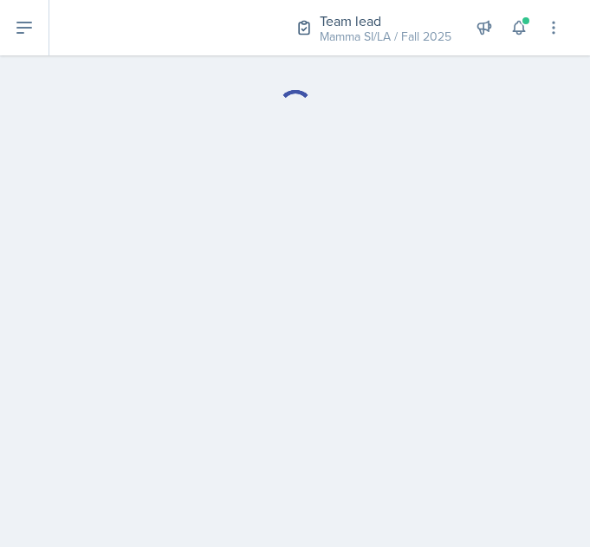
select select "Planning Sheets"
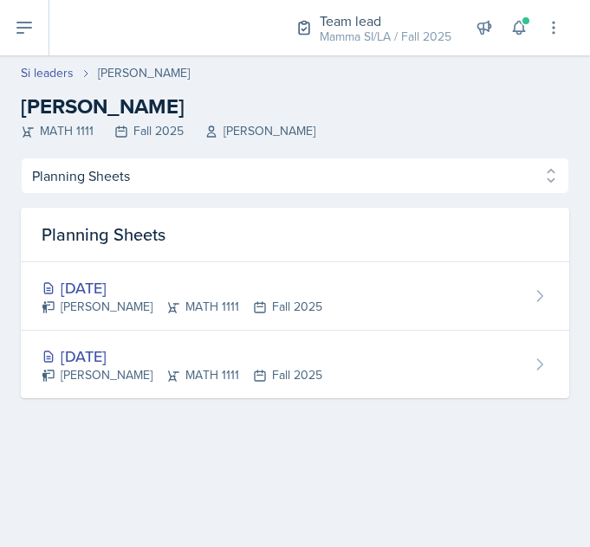
click at [146, 298] on div "[DATE]" at bounding box center [182, 287] width 281 height 23
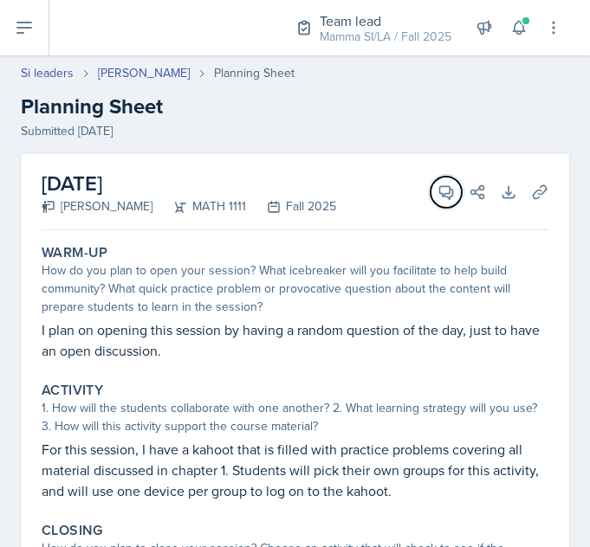
click at [448, 184] on span at bounding box center [452, 186] width 9 height 9
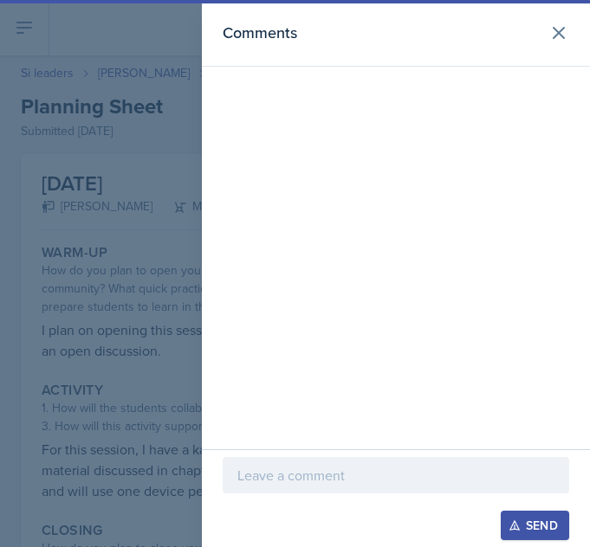
click at [408, 476] on p at bounding box center [395, 475] width 317 height 21
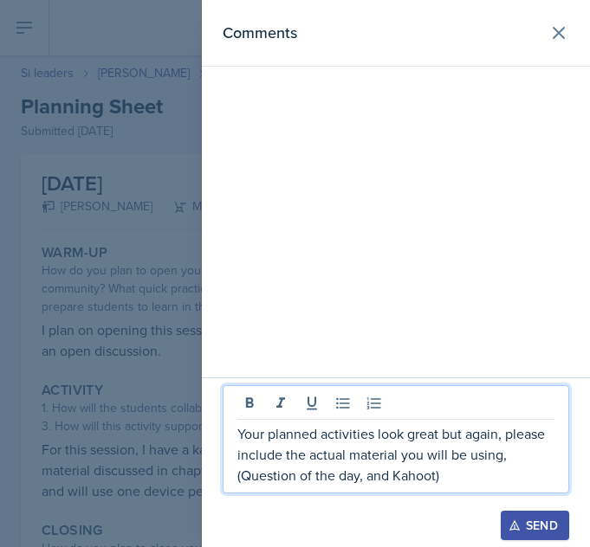
click at [534, 529] on div "Send" at bounding box center [535, 526] width 46 height 14
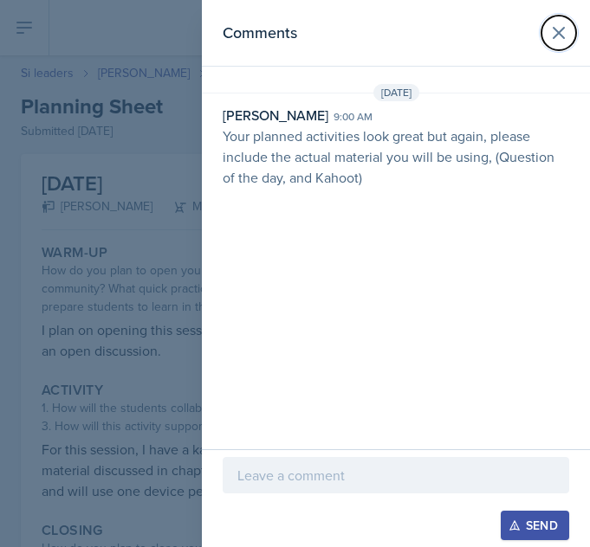
click at [567, 34] on icon at bounding box center [558, 33] width 21 height 21
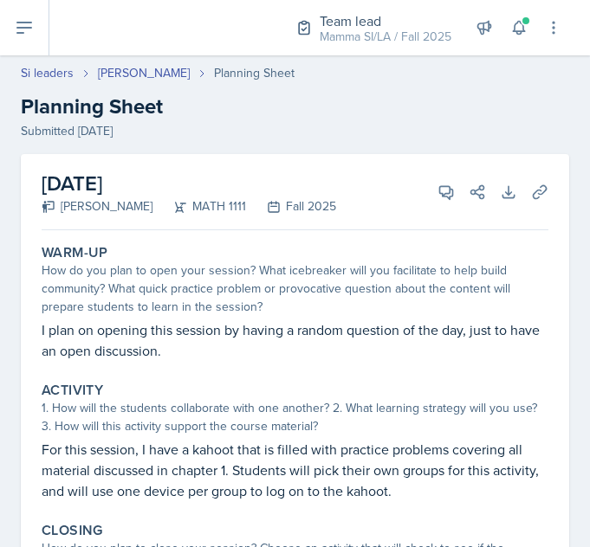
click at [519, 22] on icon at bounding box center [518, 28] width 11 height 13
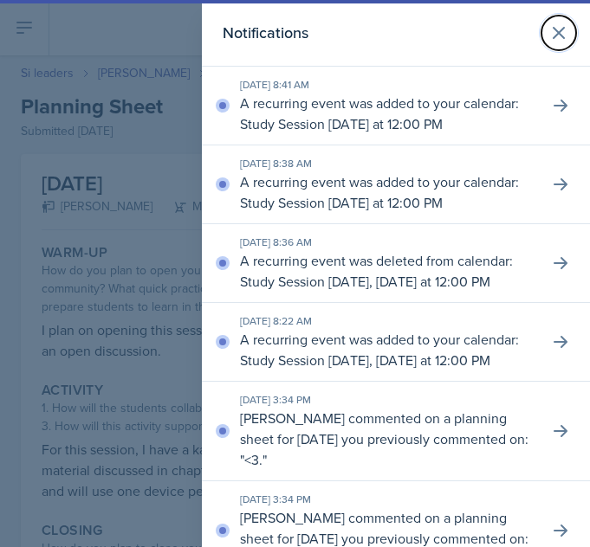
click at [556, 42] on button at bounding box center [558, 33] width 35 height 35
